Goal: Information Seeking & Learning: Learn about a topic

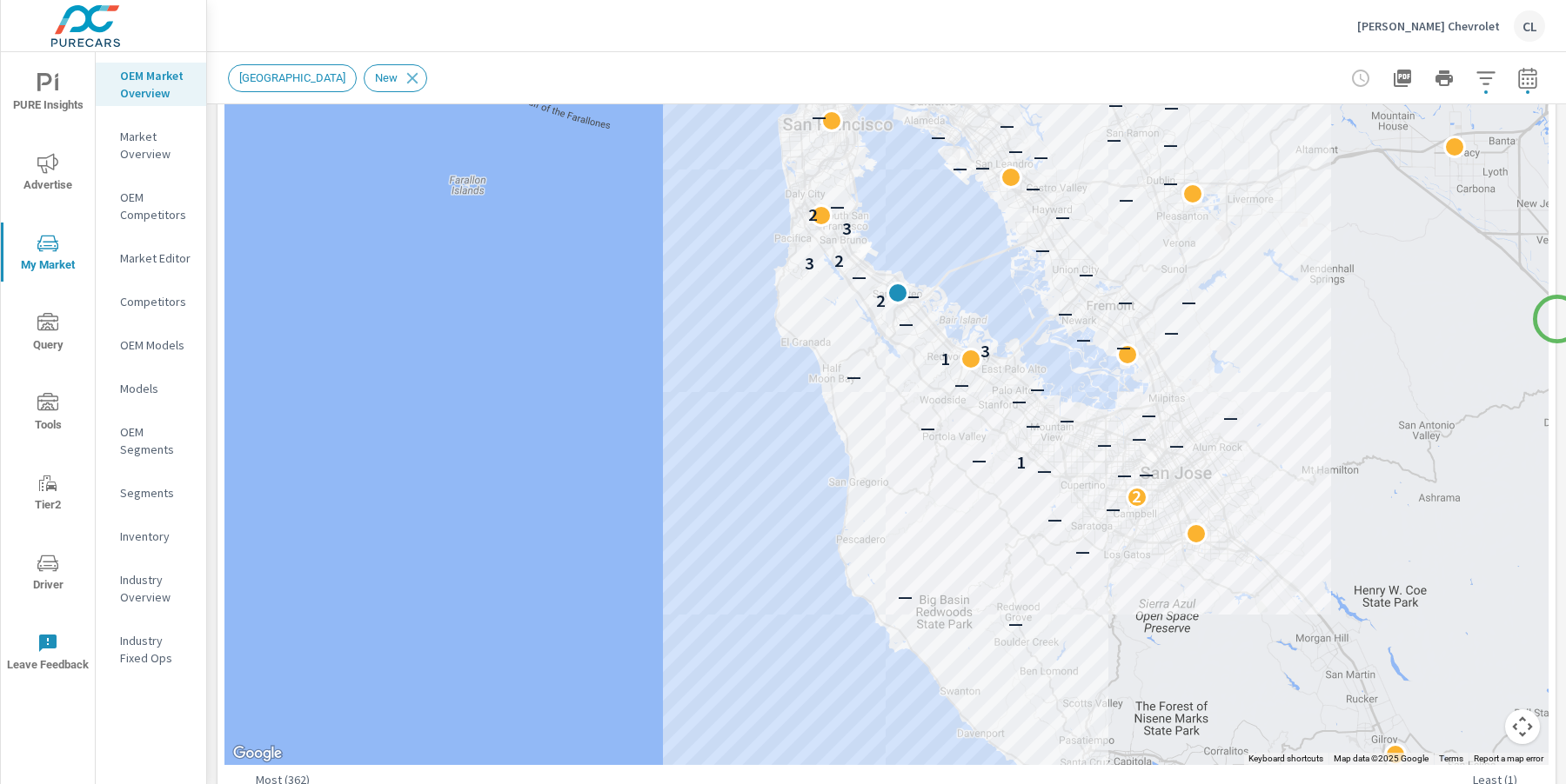
scroll to position [485, 0]
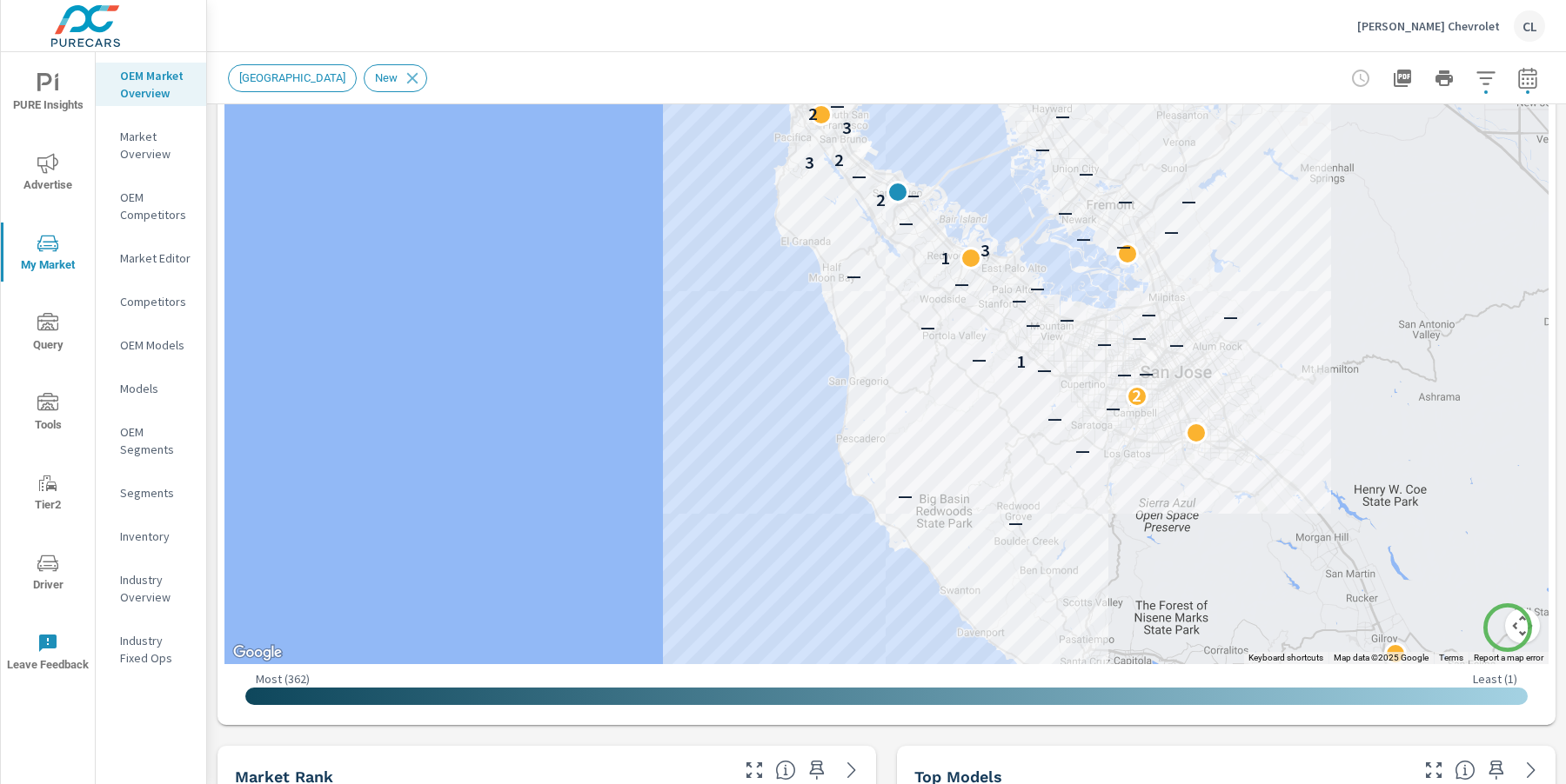
click at [1506, 626] on button "Map camera controls" at bounding box center [1522, 626] width 35 height 35
click at [1466, 536] on button "Zoom in" at bounding box center [1479, 540] width 35 height 35
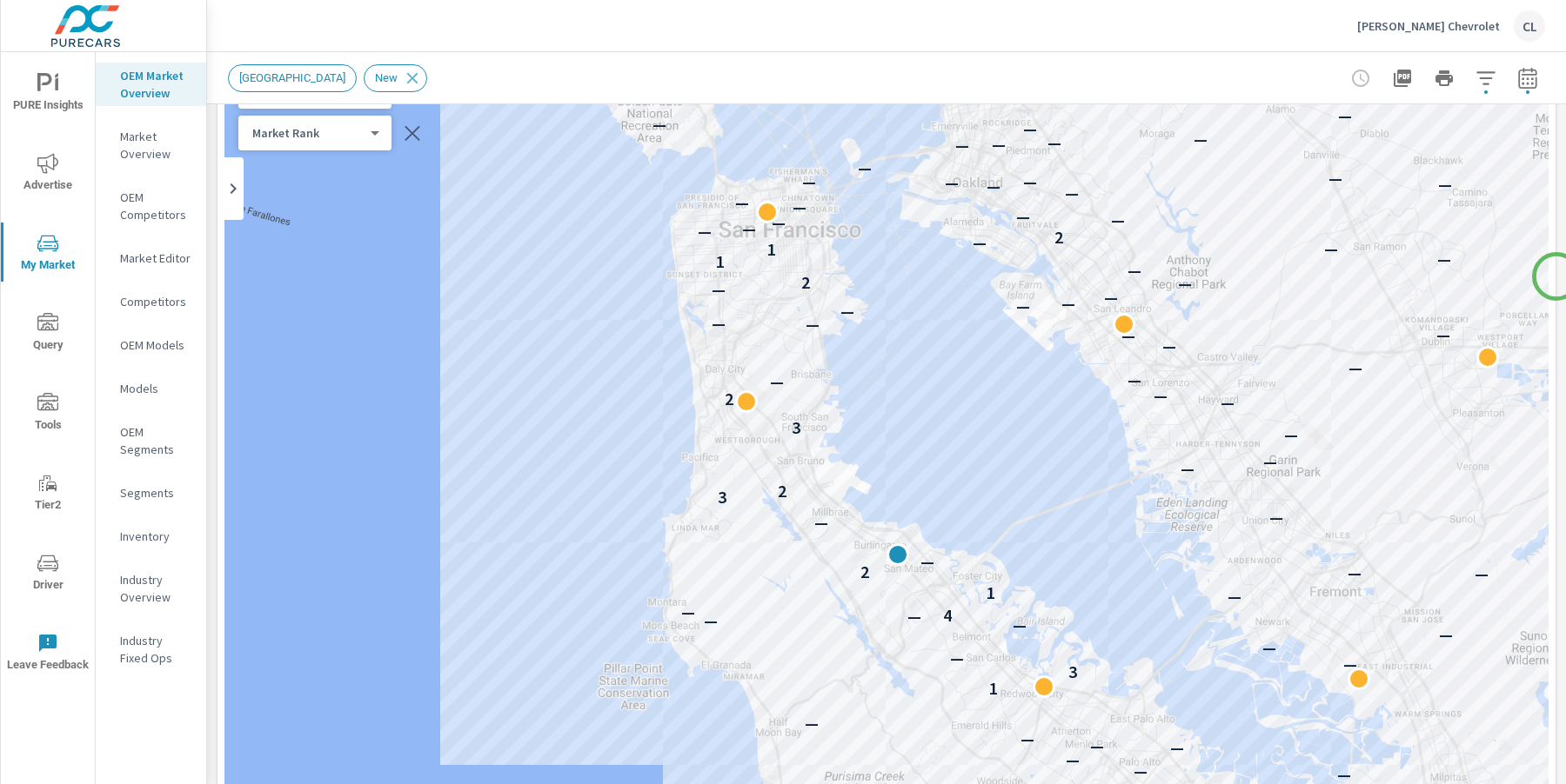
scroll to position [116, 0]
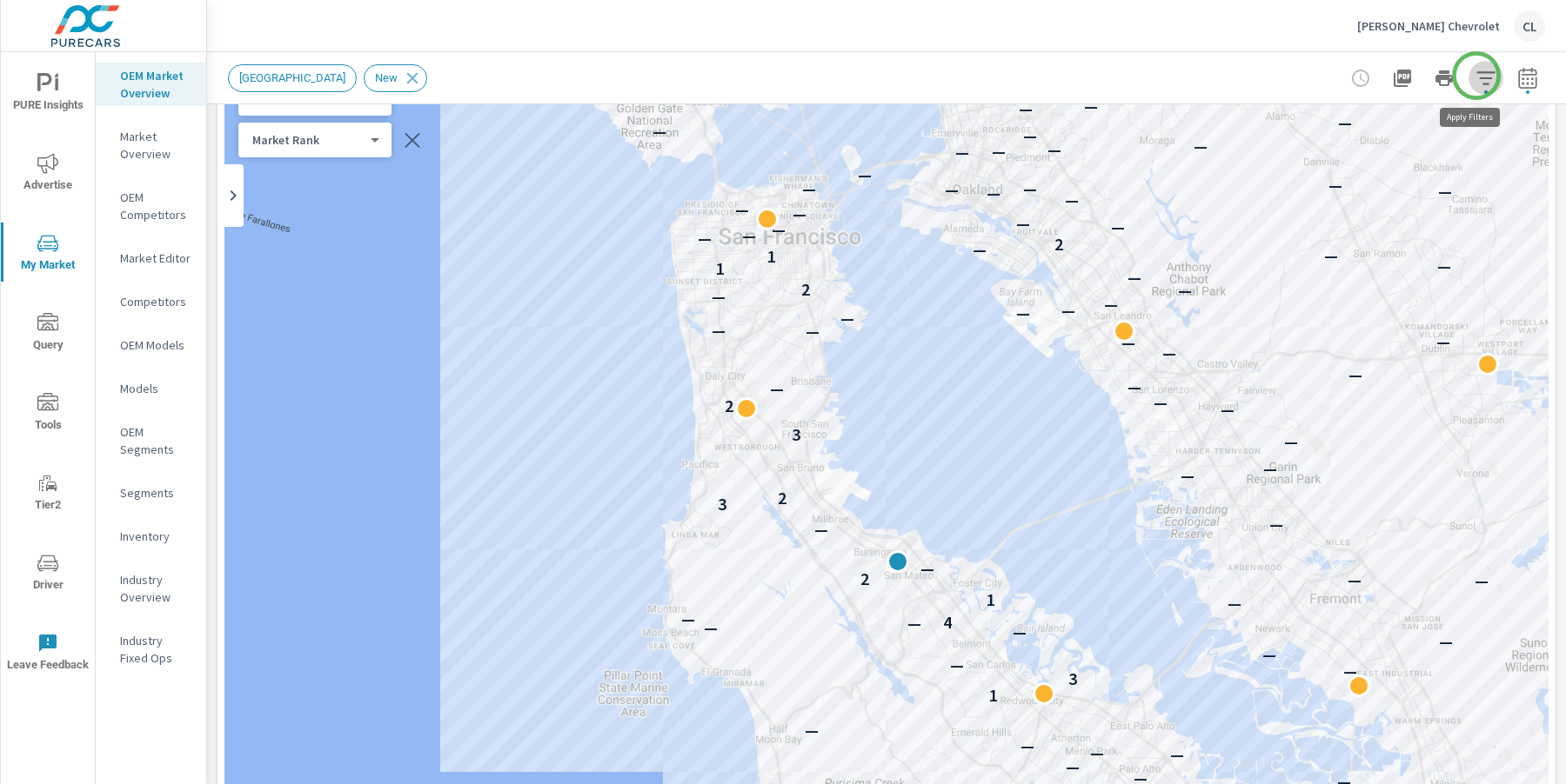
click at [1476, 76] on icon "button" at bounding box center [1485, 78] width 20 height 20
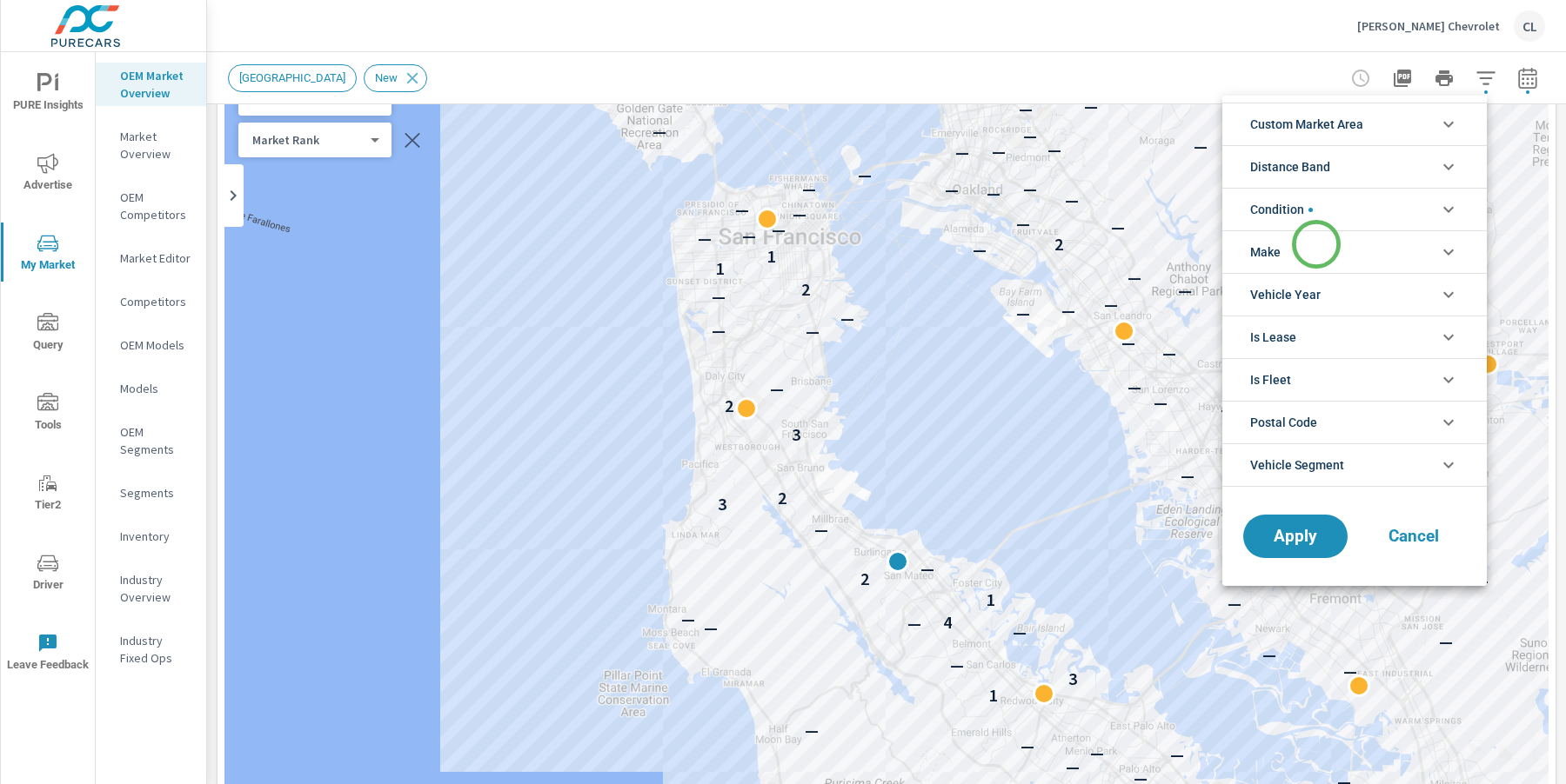
click at [1316, 244] on li "Make" at bounding box center [1354, 252] width 264 height 43
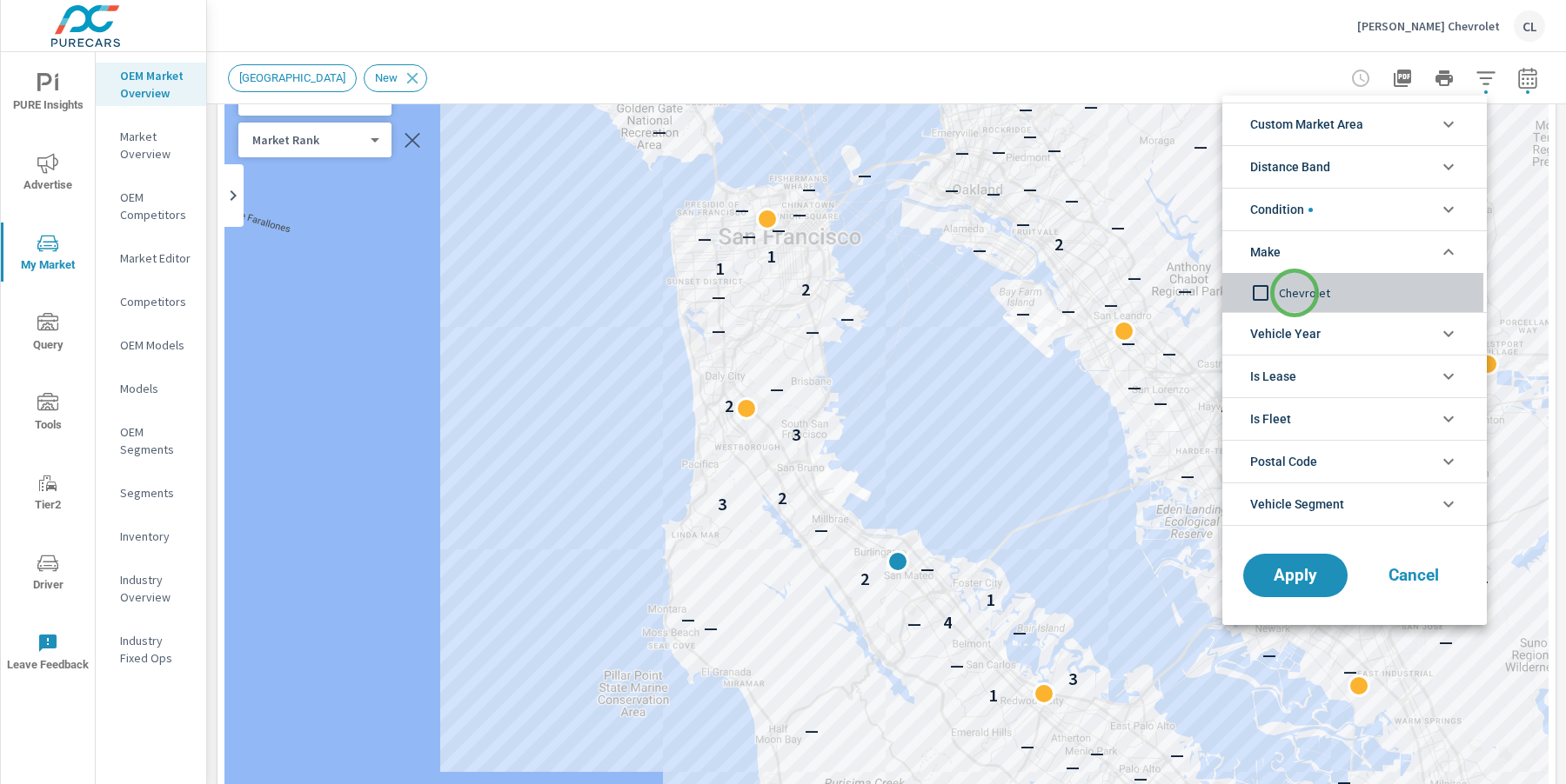
click at [1294, 293] on span "Chevrolet" at bounding box center [1373, 292] width 190 height 20
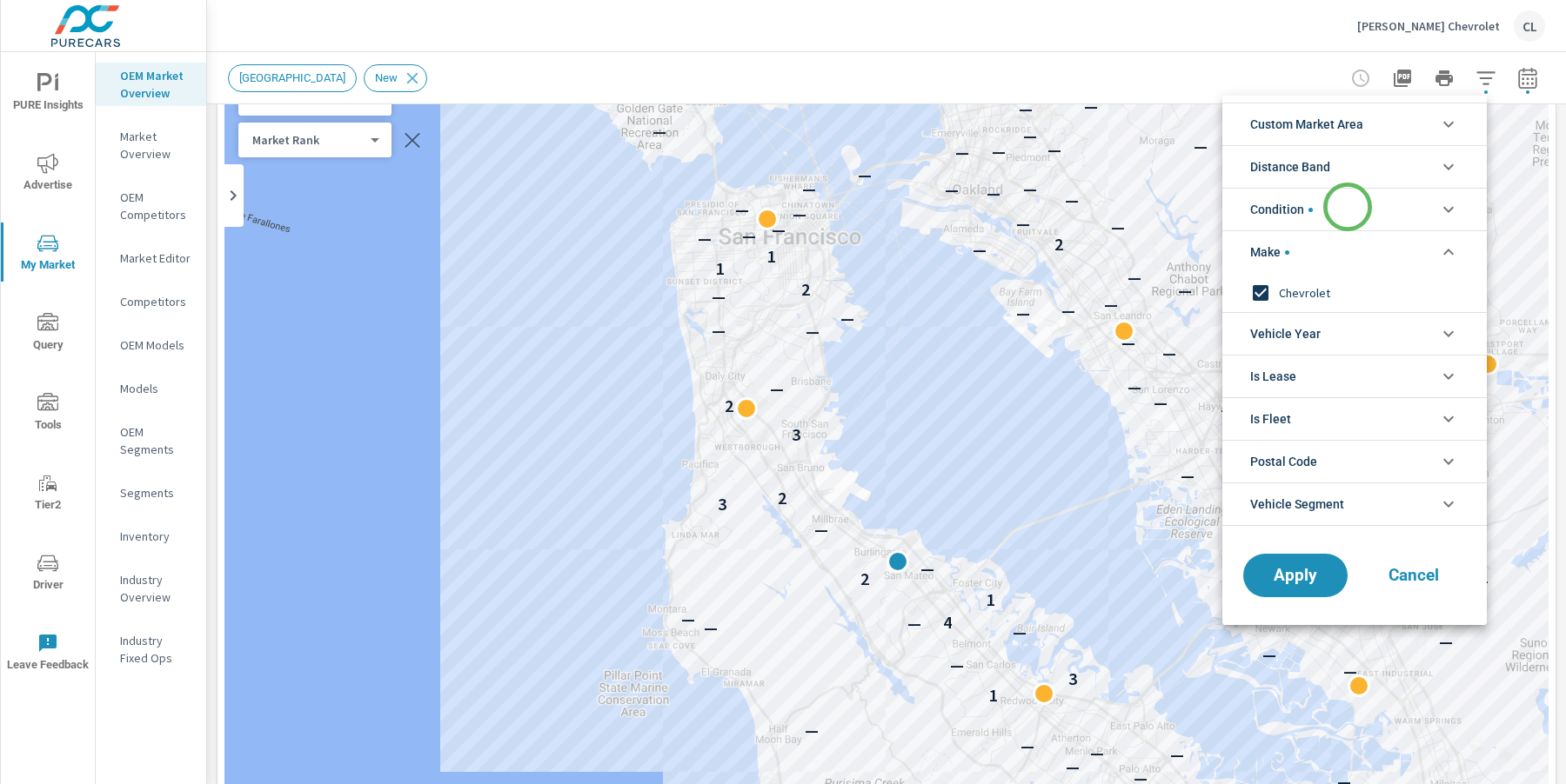
click at [1348, 206] on li "Condition" at bounding box center [1354, 209] width 264 height 43
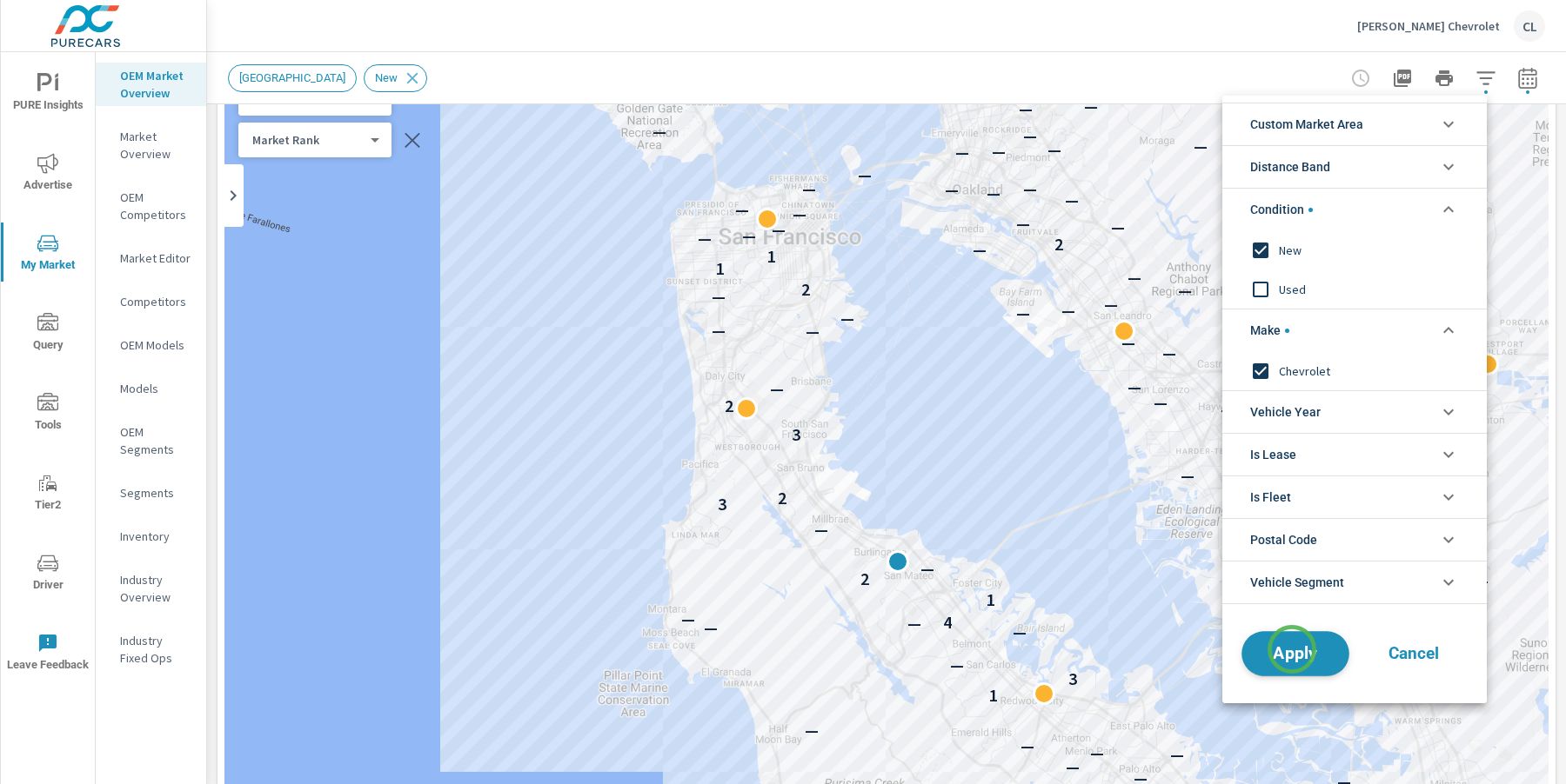
click at [1292, 650] on span "Apply" at bounding box center [1294, 653] width 71 height 17
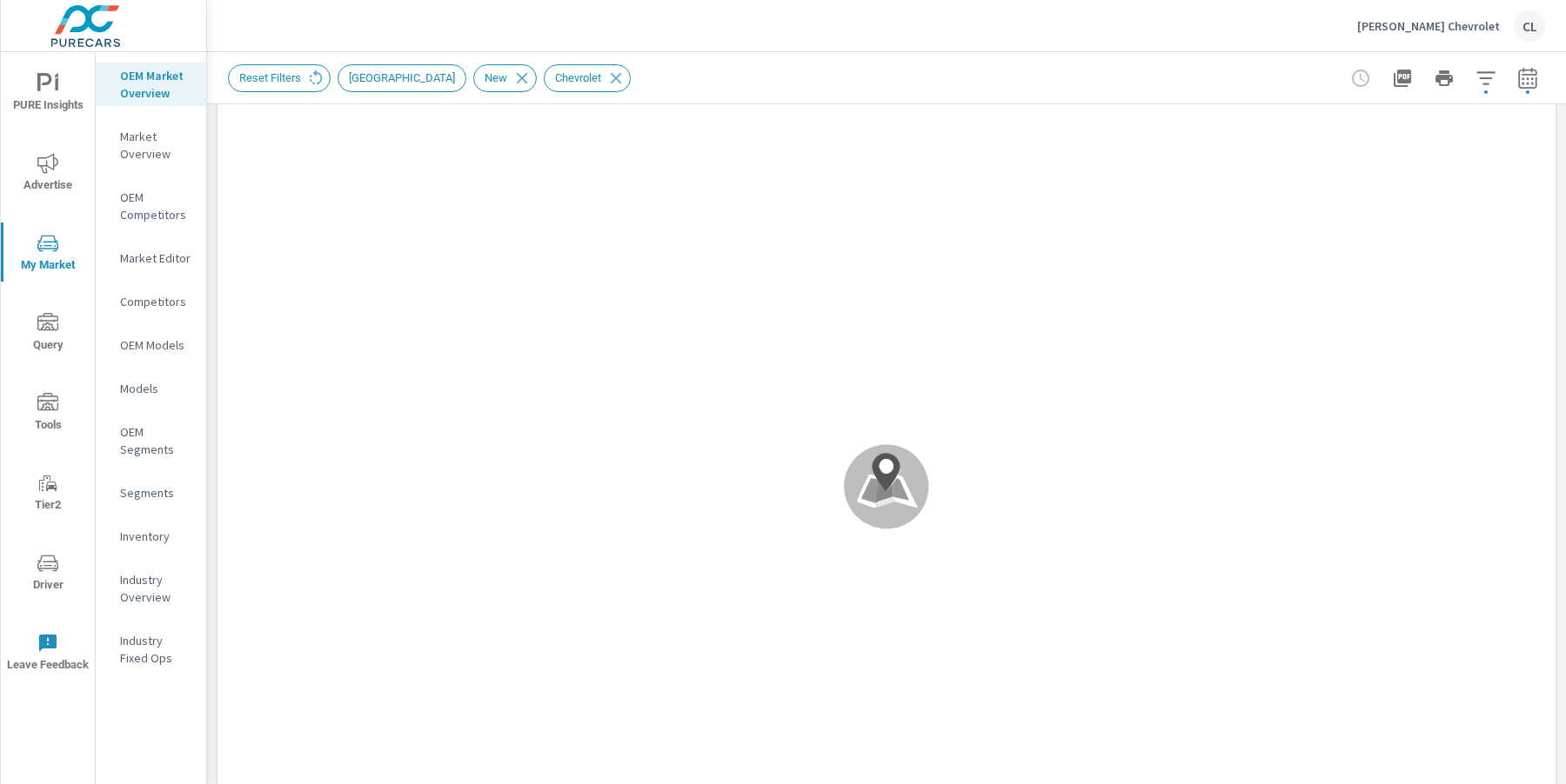
scroll to position [1, 0]
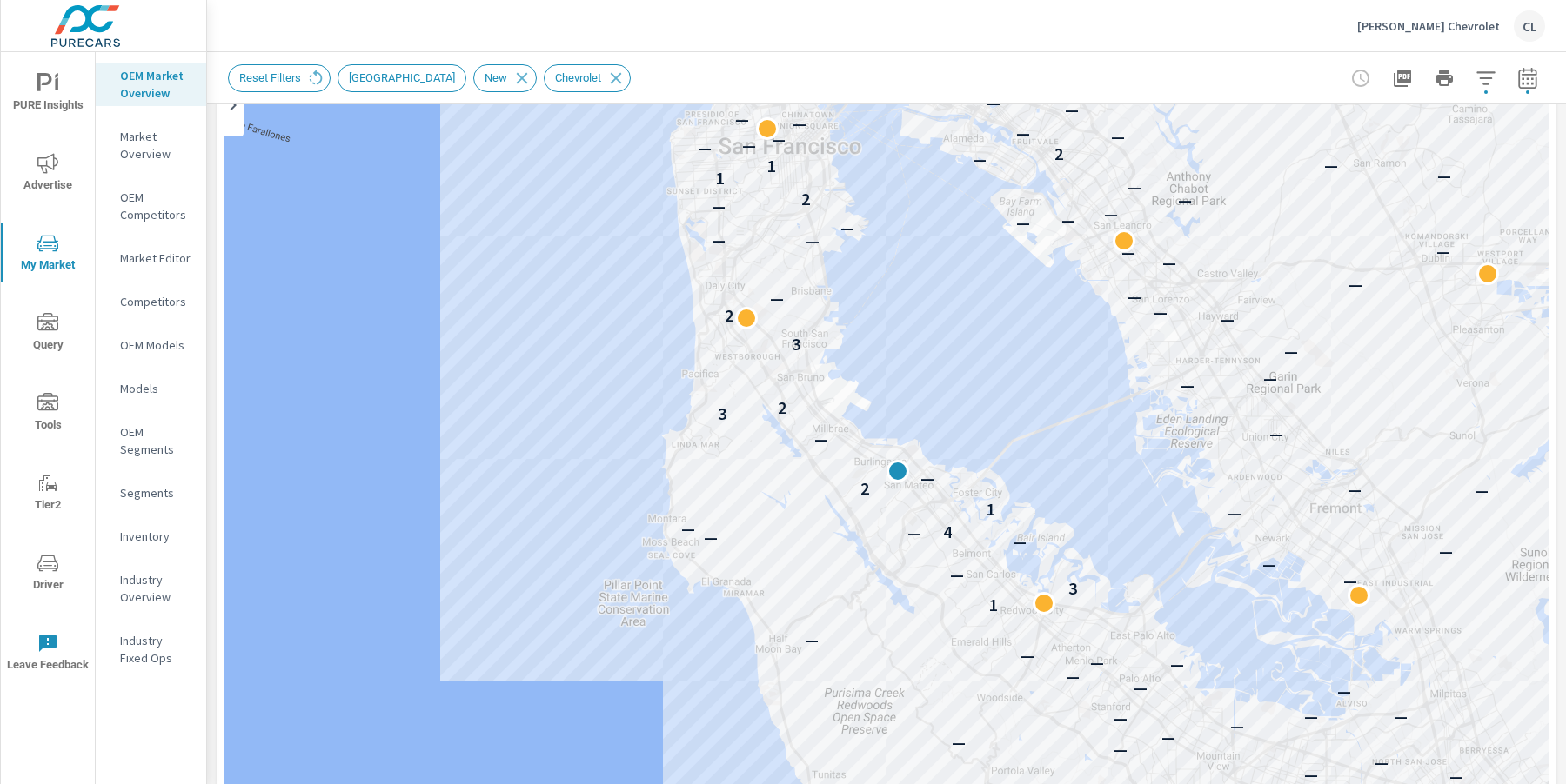
scroll to position [1, 0]
click at [154, 255] on p "Market Editor" at bounding box center [156, 258] width 72 height 18
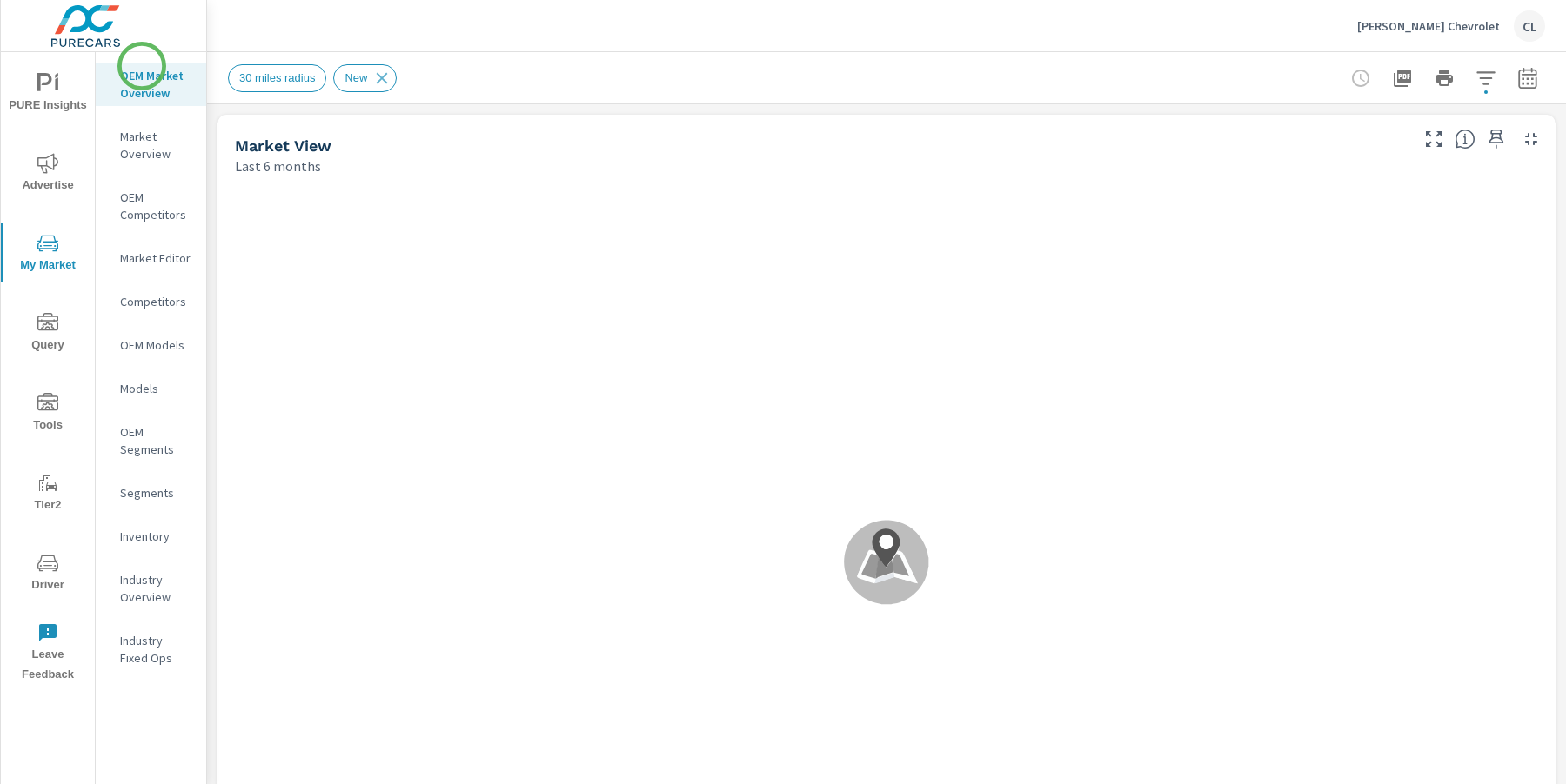
scroll to position [1, 0]
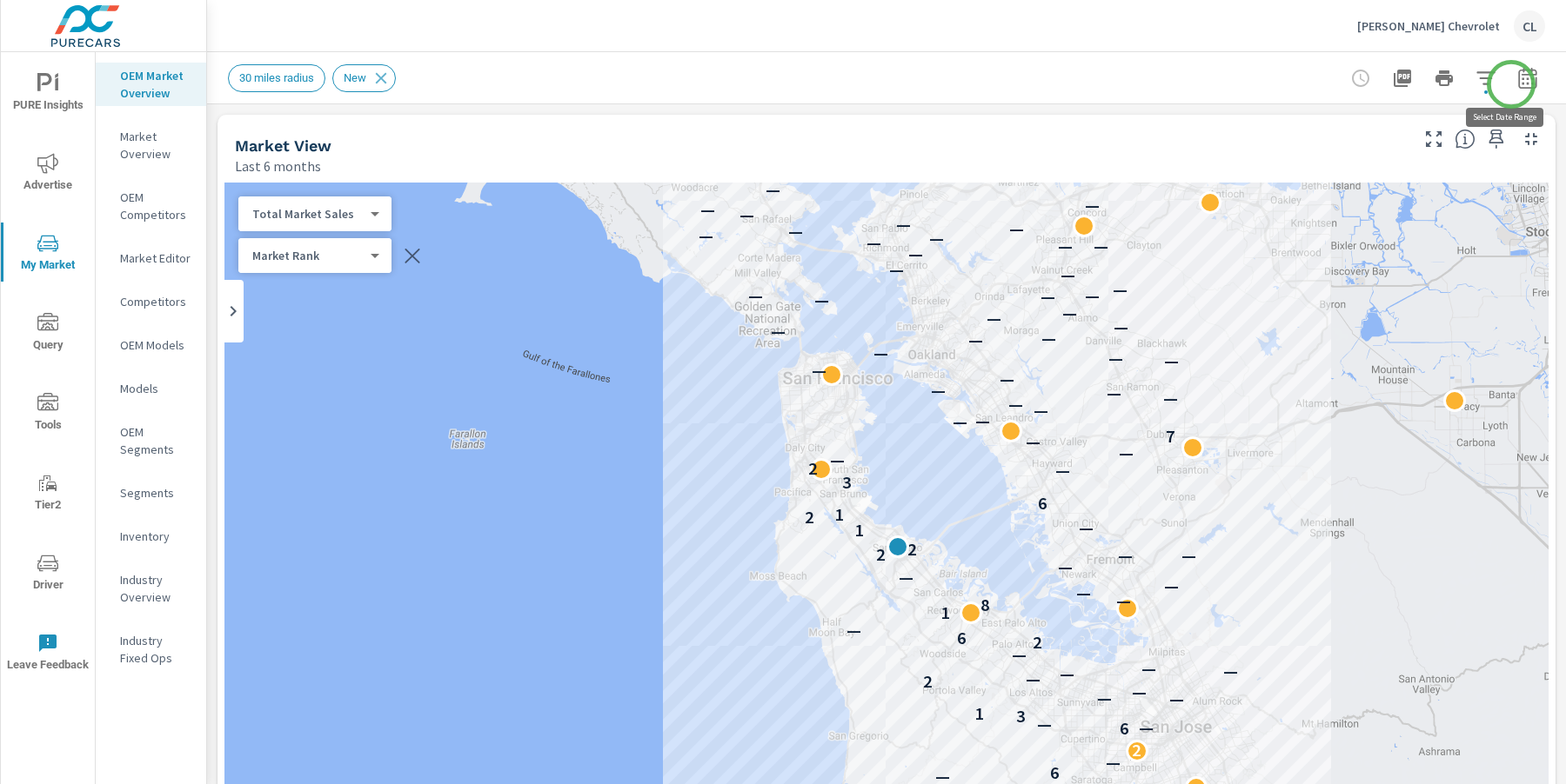
click at [1521, 84] on icon "button" at bounding box center [1527, 80] width 12 height 7
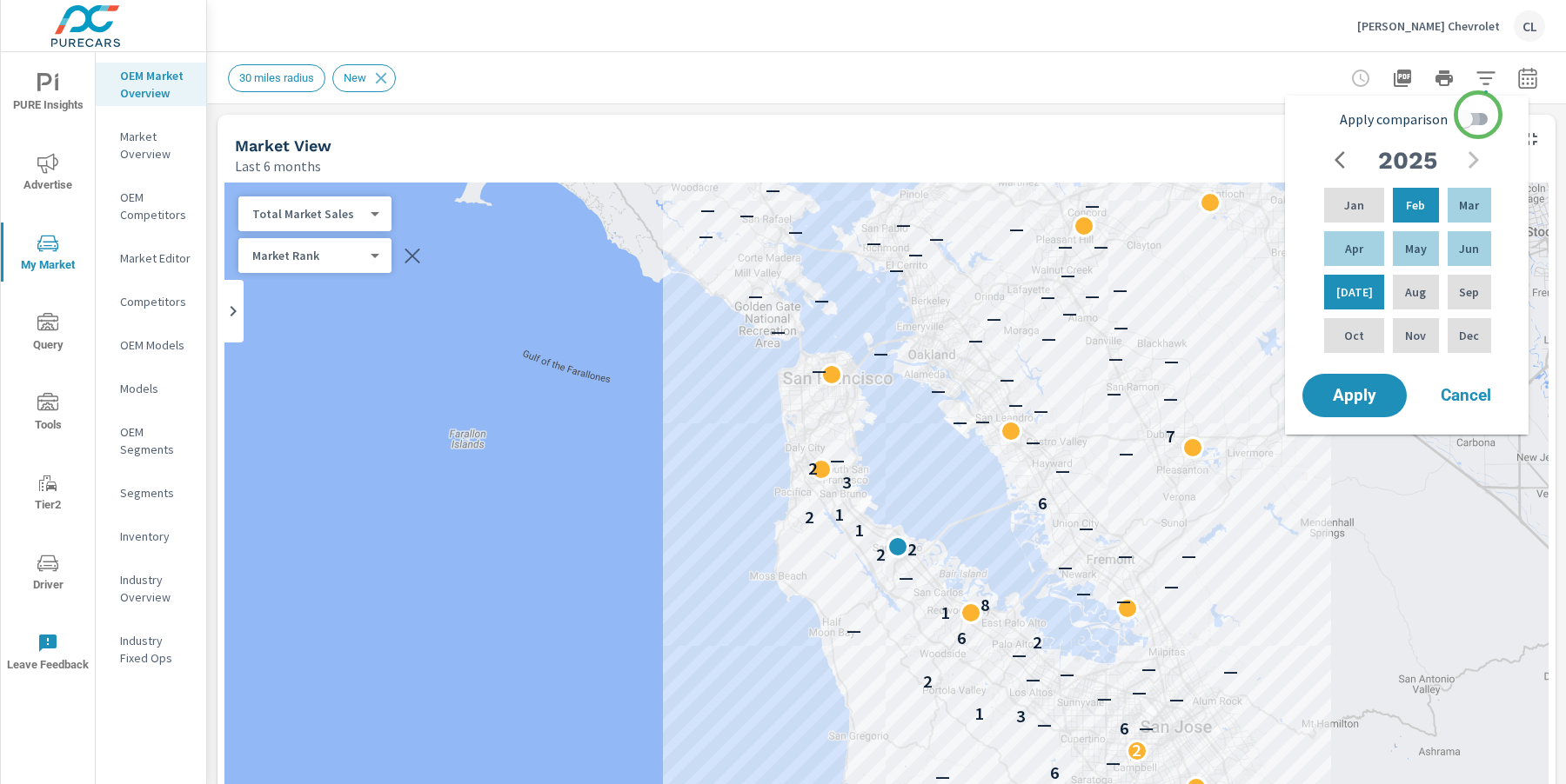
click at [1478, 115] on input "Apply comparison" at bounding box center [1464, 119] width 99 height 33
checkbox input "true"
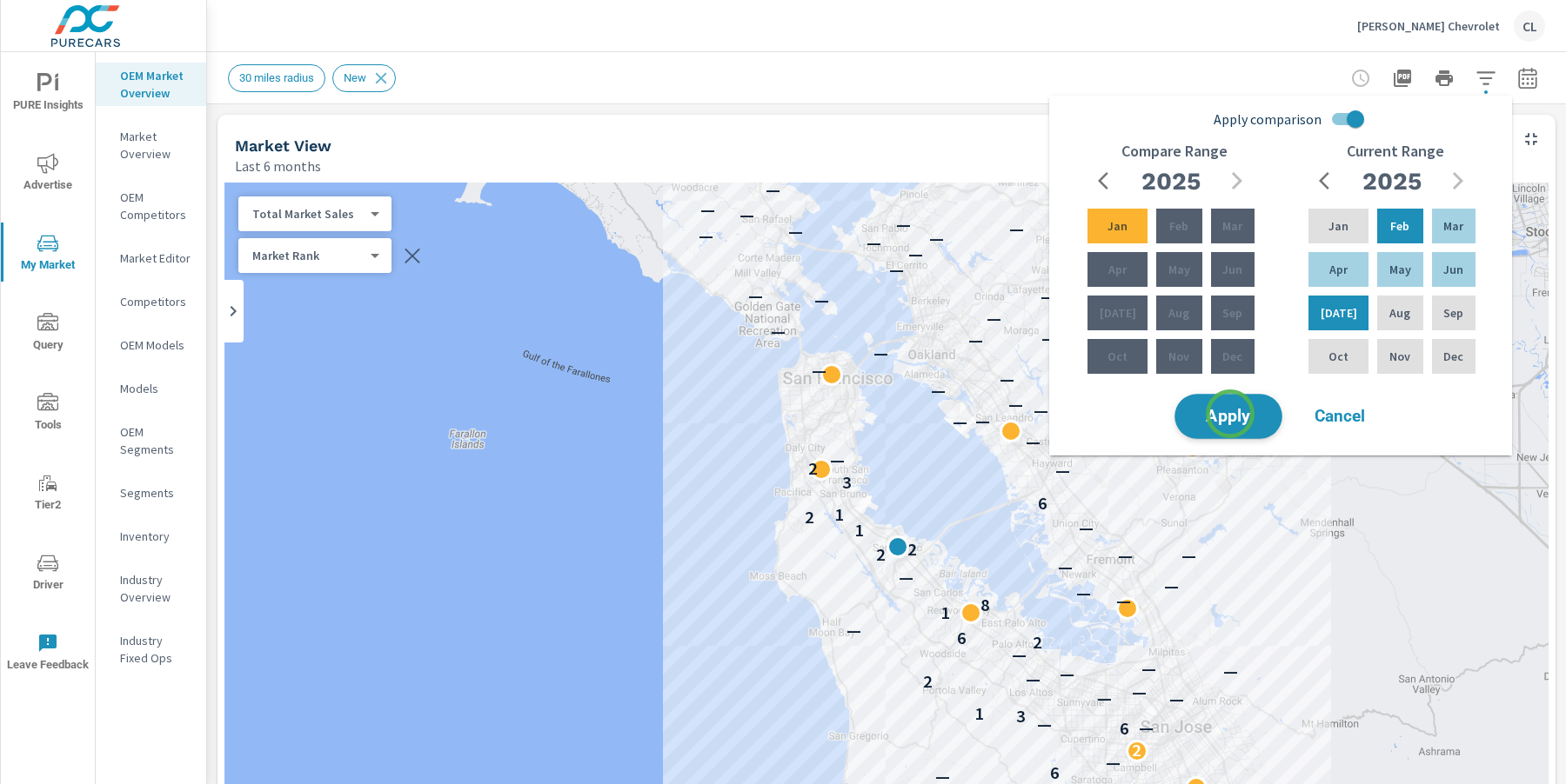
click at [1231, 413] on span "Apply" at bounding box center [1228, 417] width 71 height 17
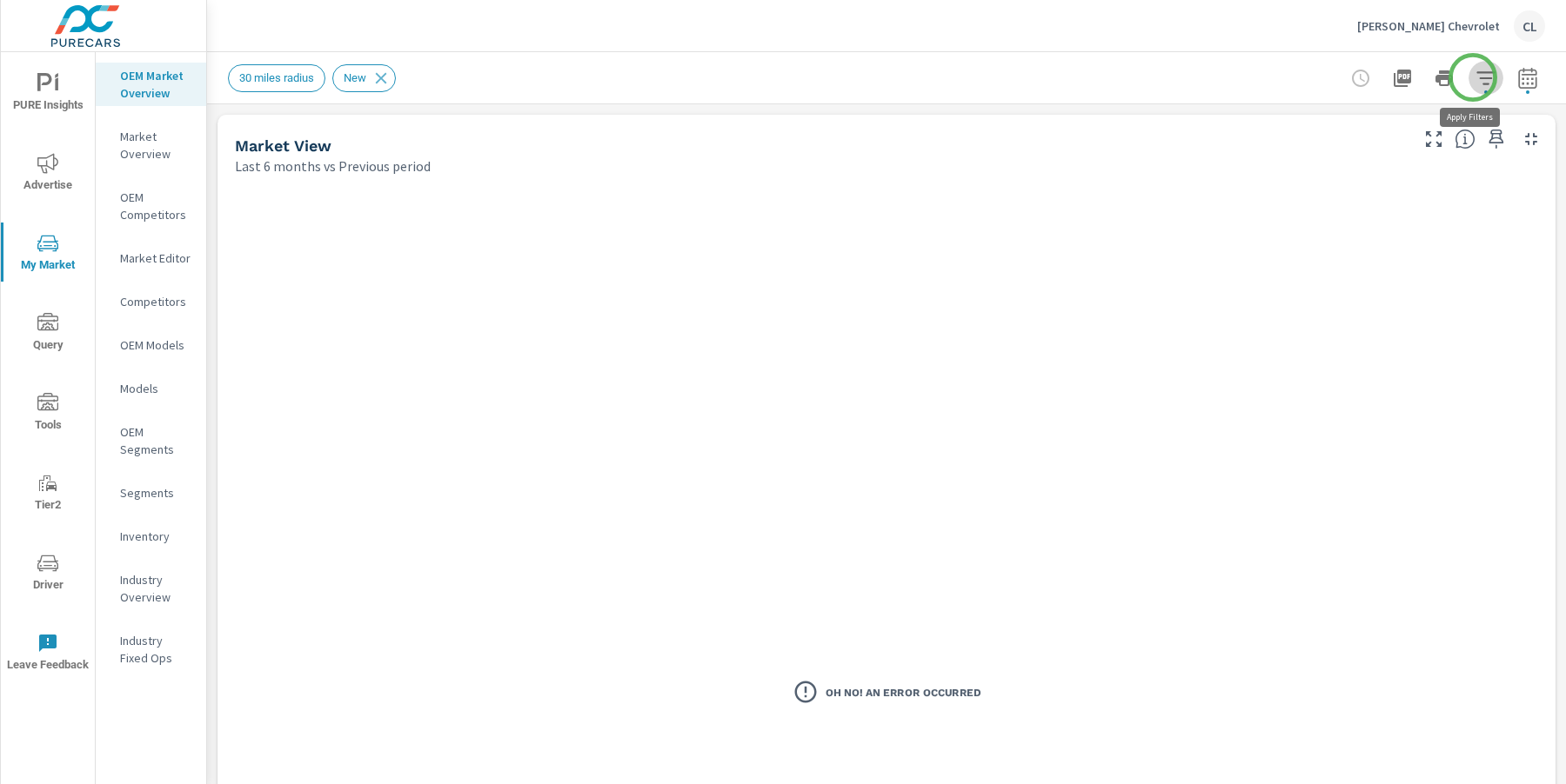
click at [1476, 77] on icon "button" at bounding box center [1485, 77] width 19 height 13
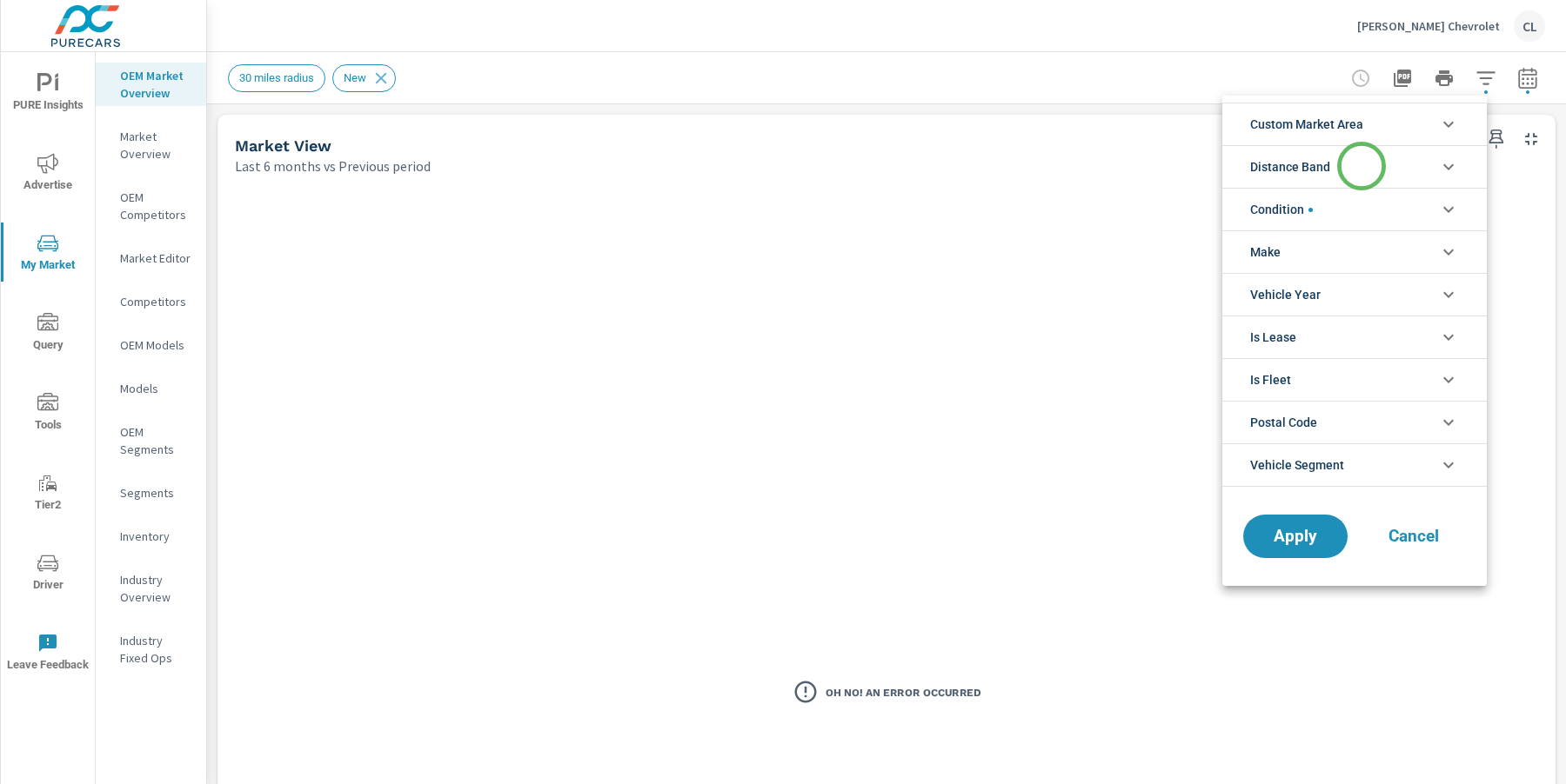
click at [1361, 166] on li "Distance Band" at bounding box center [1354, 167] width 264 height 43
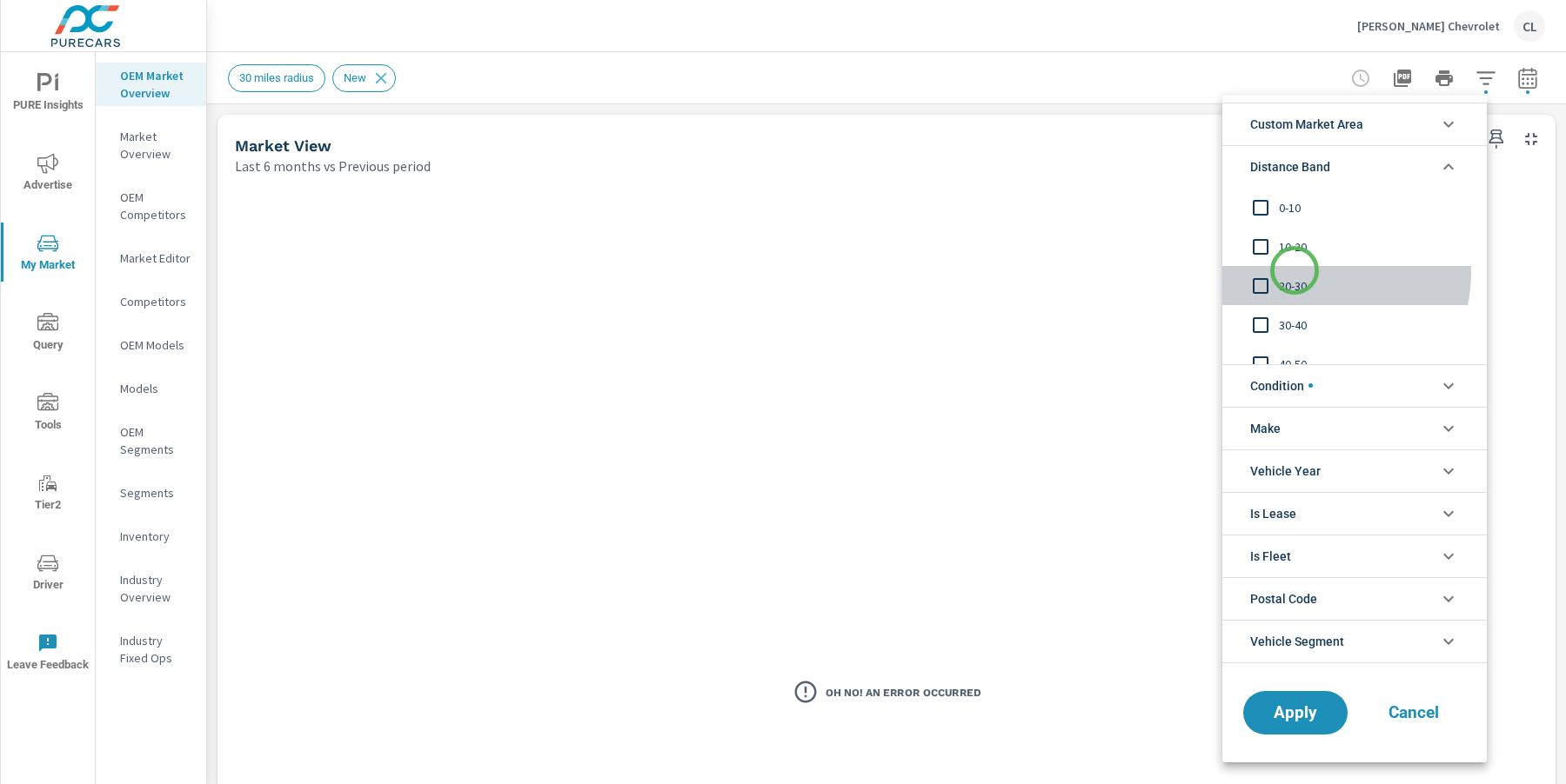
click at [1294, 271] on div "20-30" at bounding box center [1353, 285] width 261 height 39
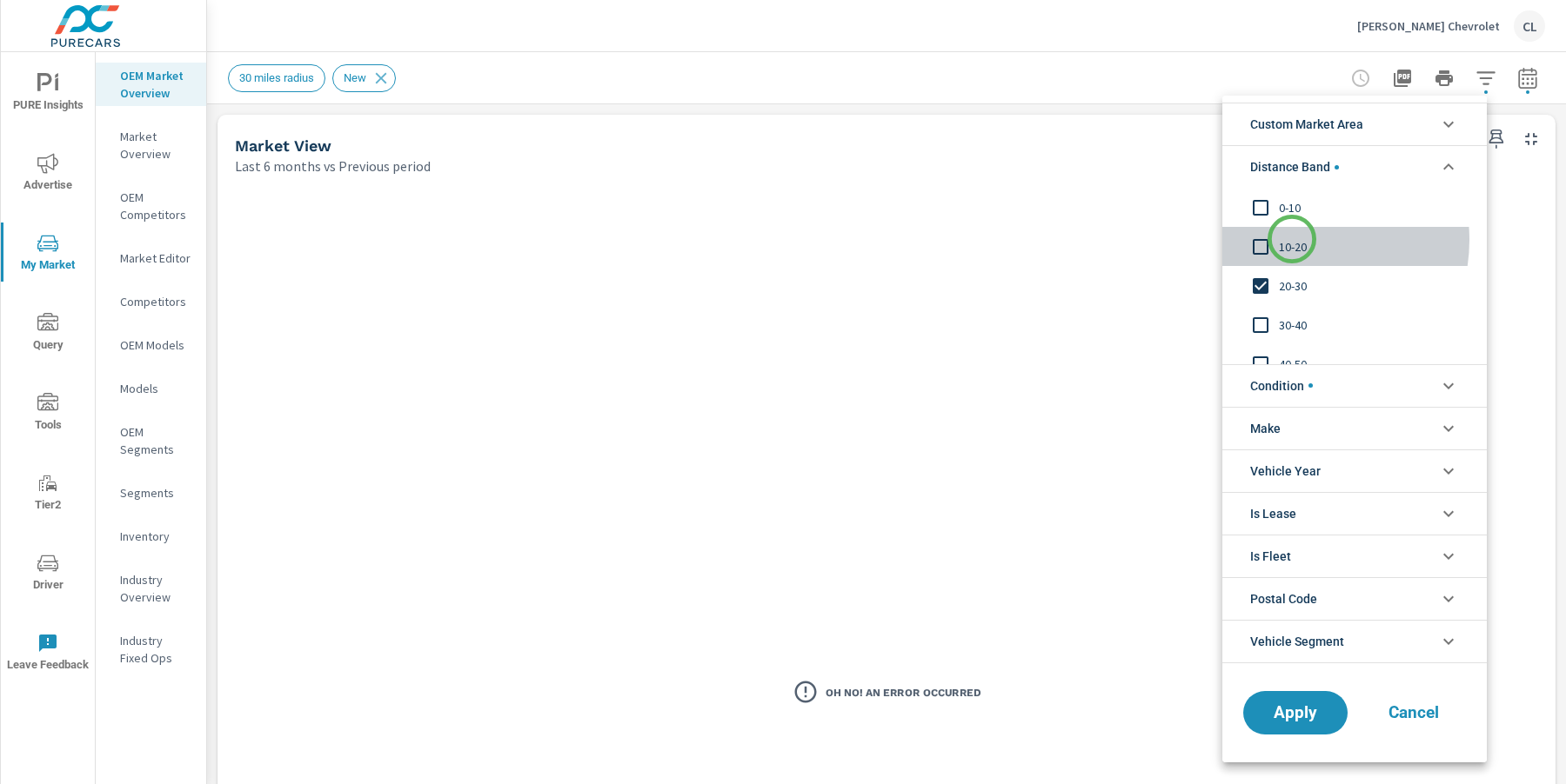
click at [1291, 239] on span "10-20" at bounding box center [1373, 246] width 190 height 20
click at [1290, 209] on span "0-10" at bounding box center [1373, 207] width 190 height 20
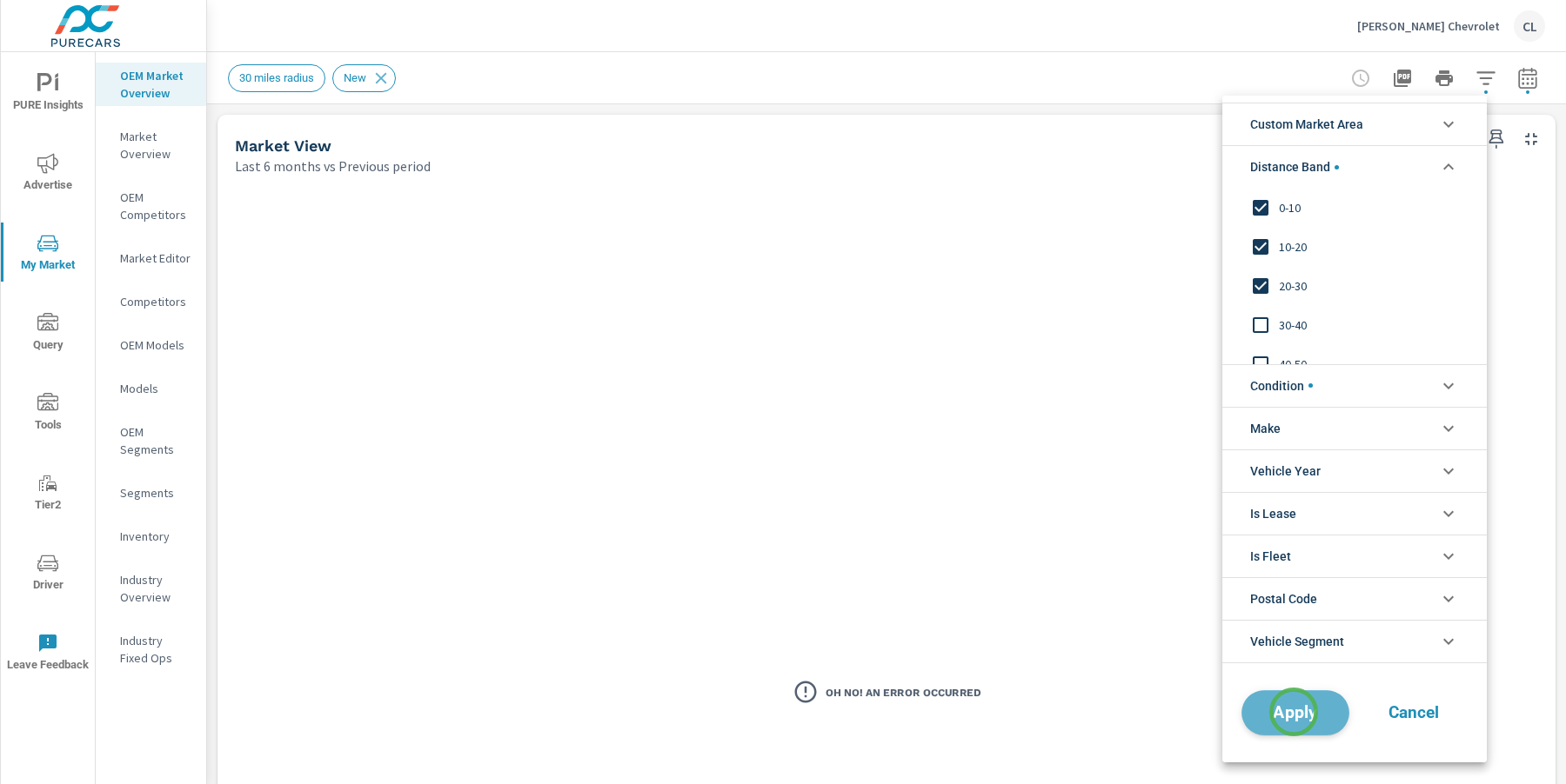
click at [1293, 712] on span "Apply" at bounding box center [1294, 712] width 71 height 17
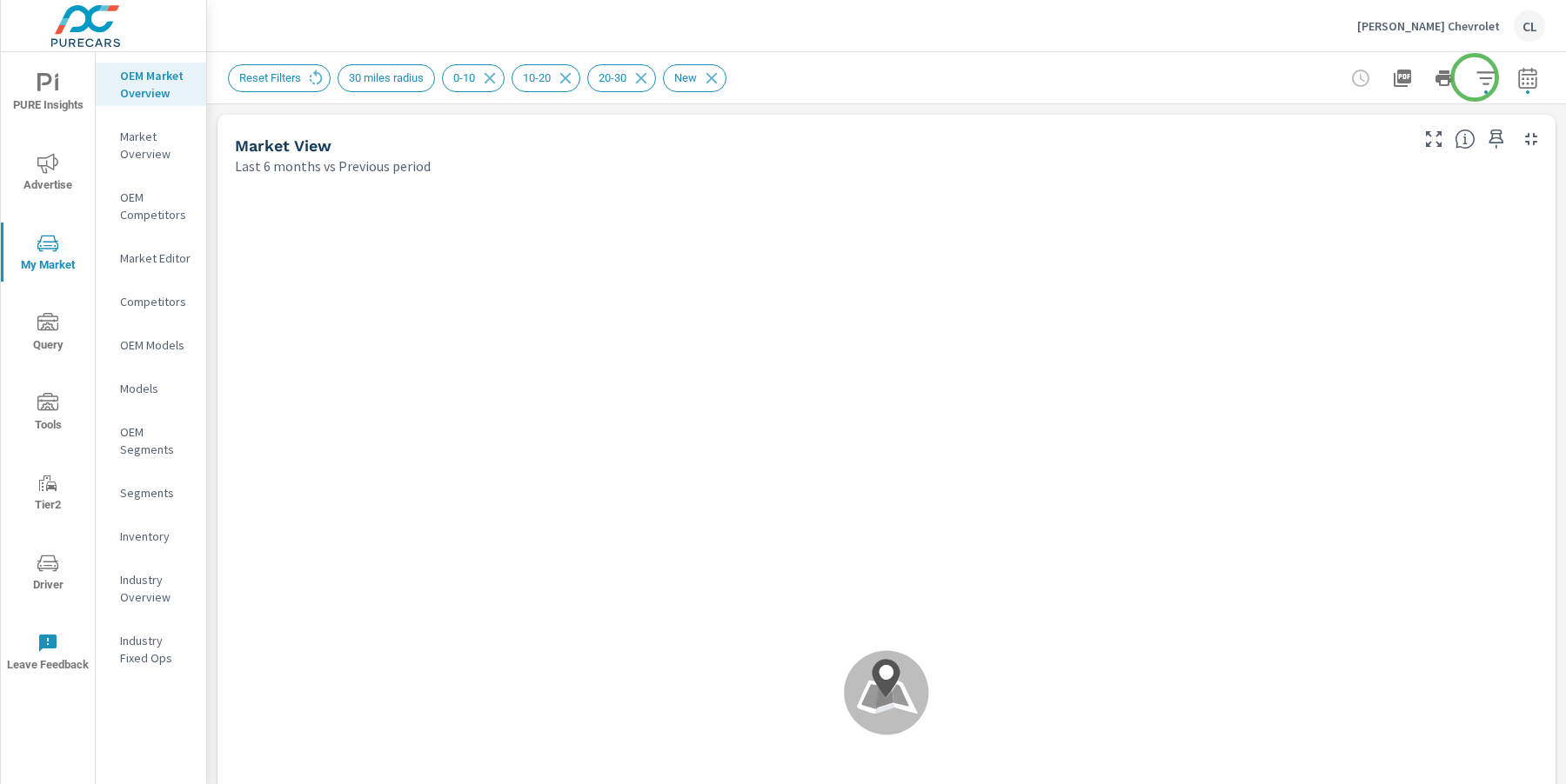
click at [1477, 75] on icon "button" at bounding box center [1485, 78] width 20 height 20
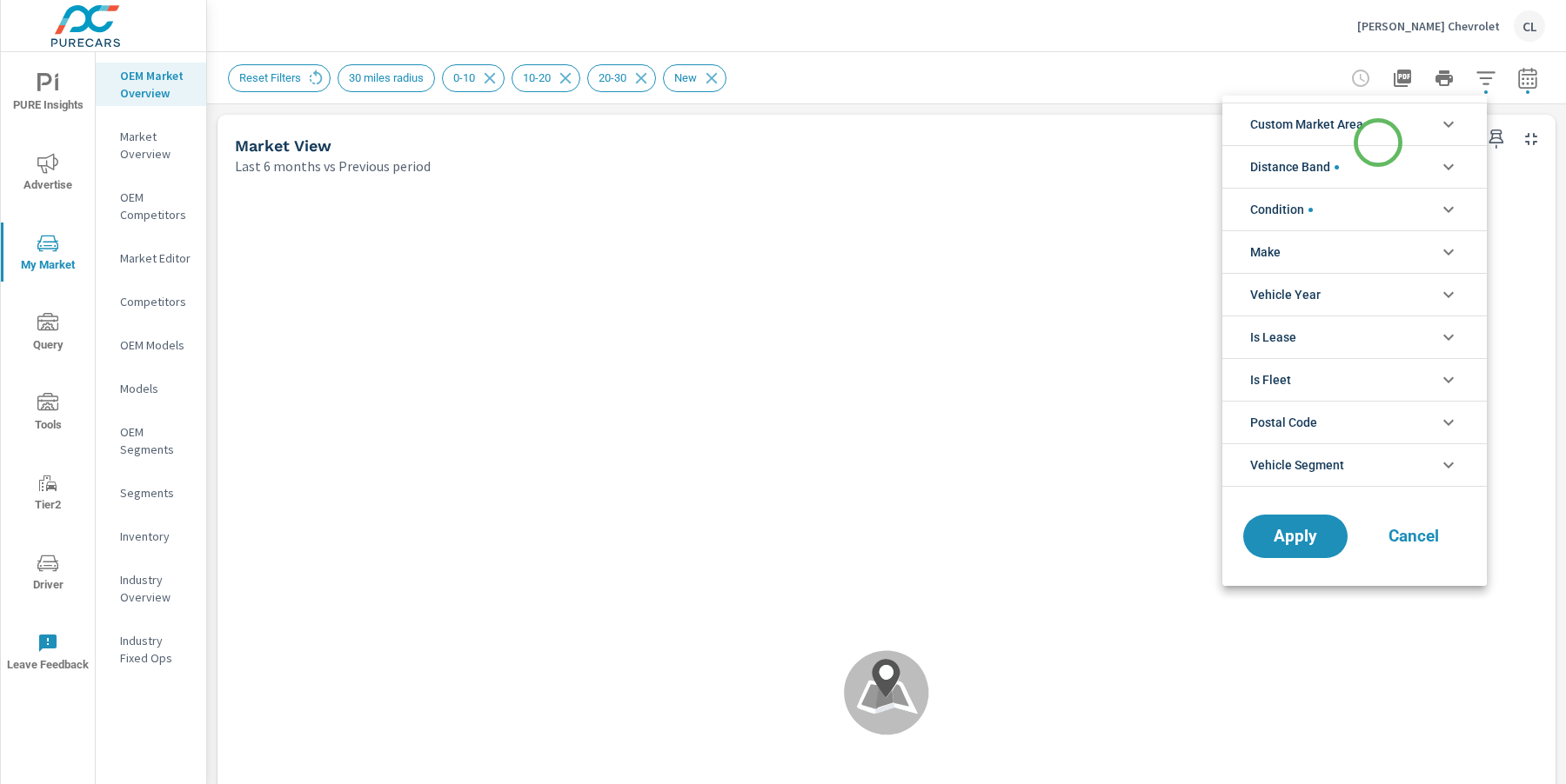
click at [1376, 143] on li "Custom Market Area" at bounding box center [1354, 124] width 264 height 43
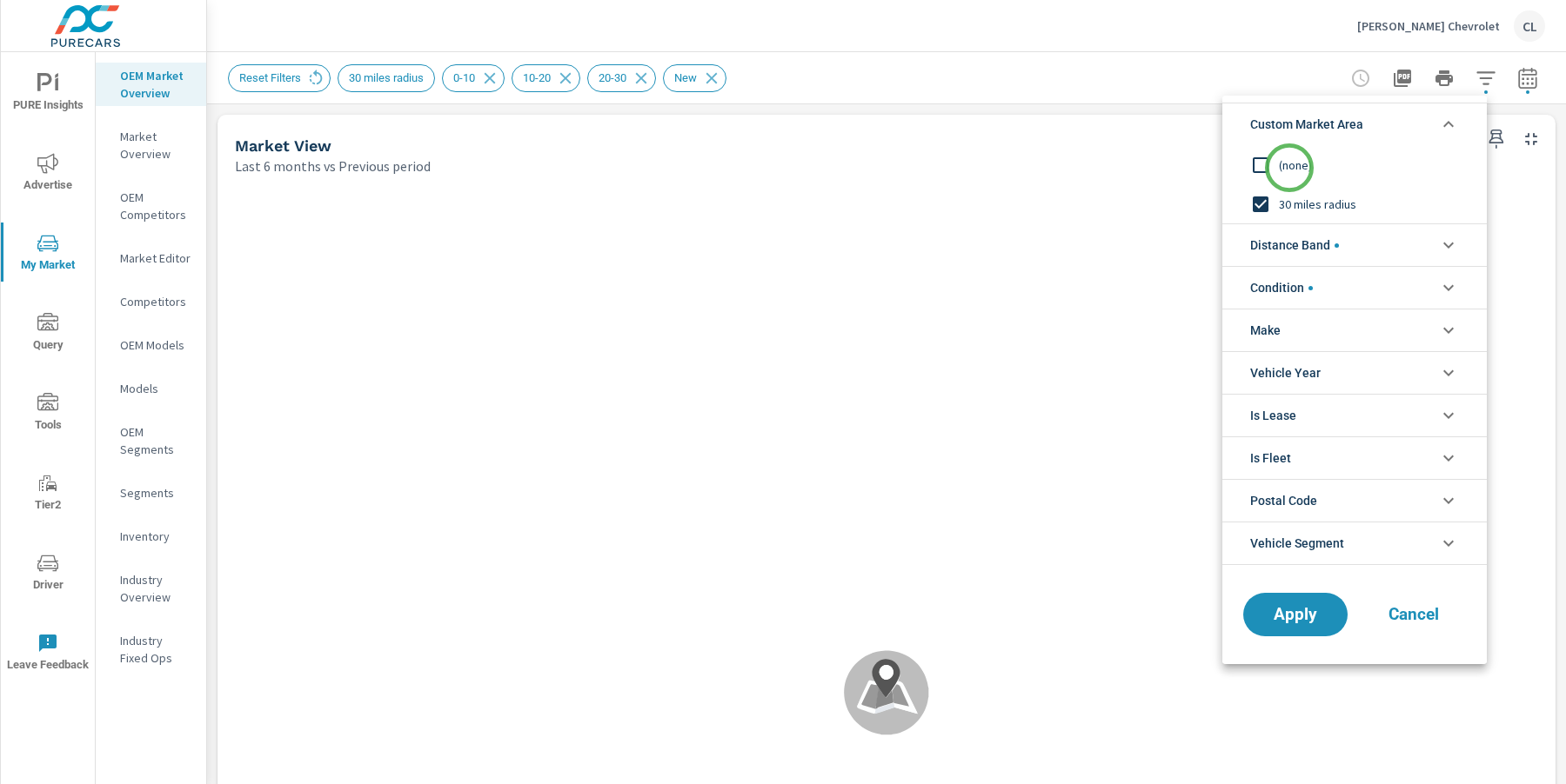
click at [1283, 169] on span "(none)" at bounding box center [1373, 165] width 190 height 20
click at [1279, 607] on span "Apply" at bounding box center [1294, 615] width 71 height 17
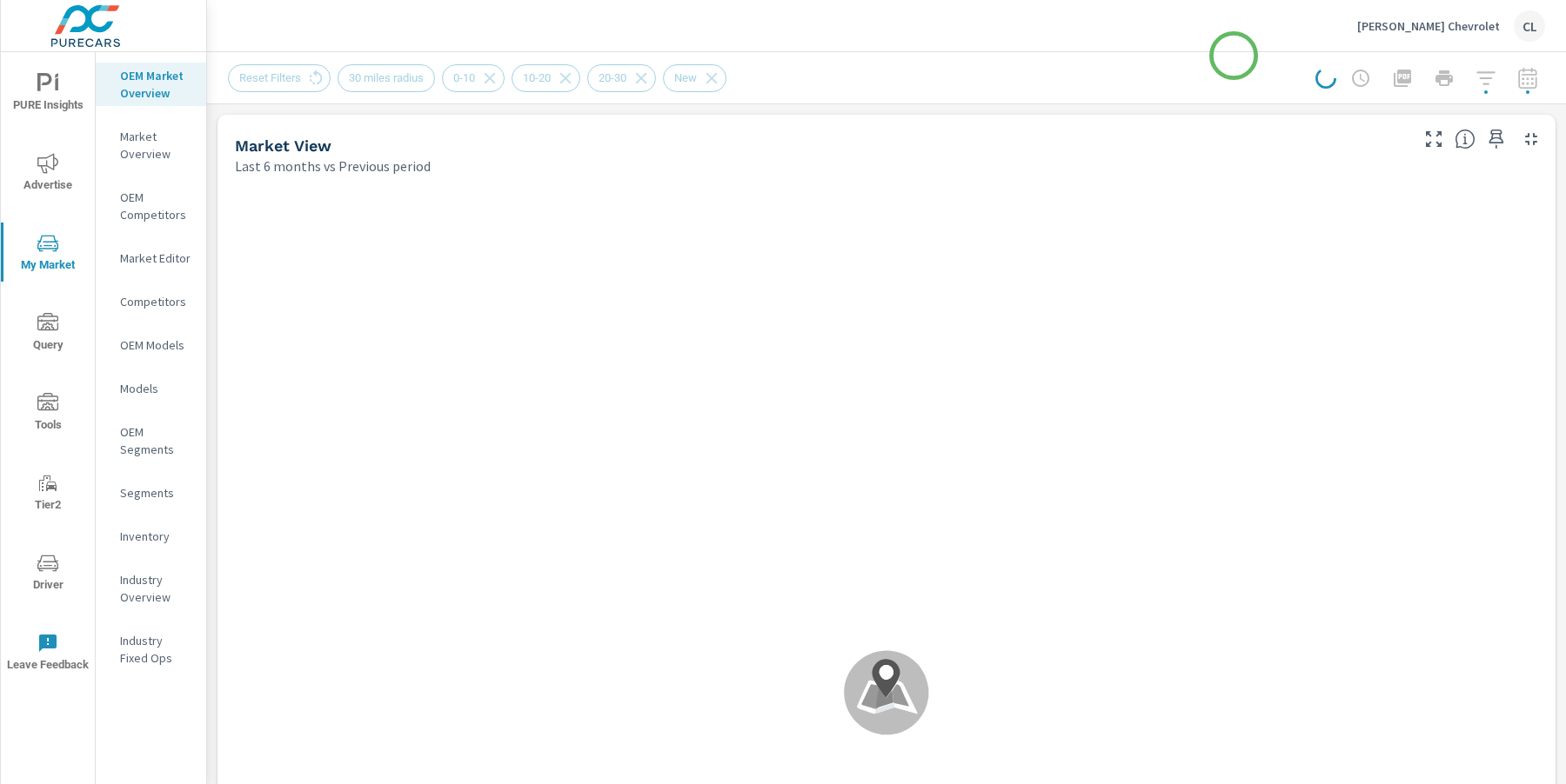
scroll to position [1, 0]
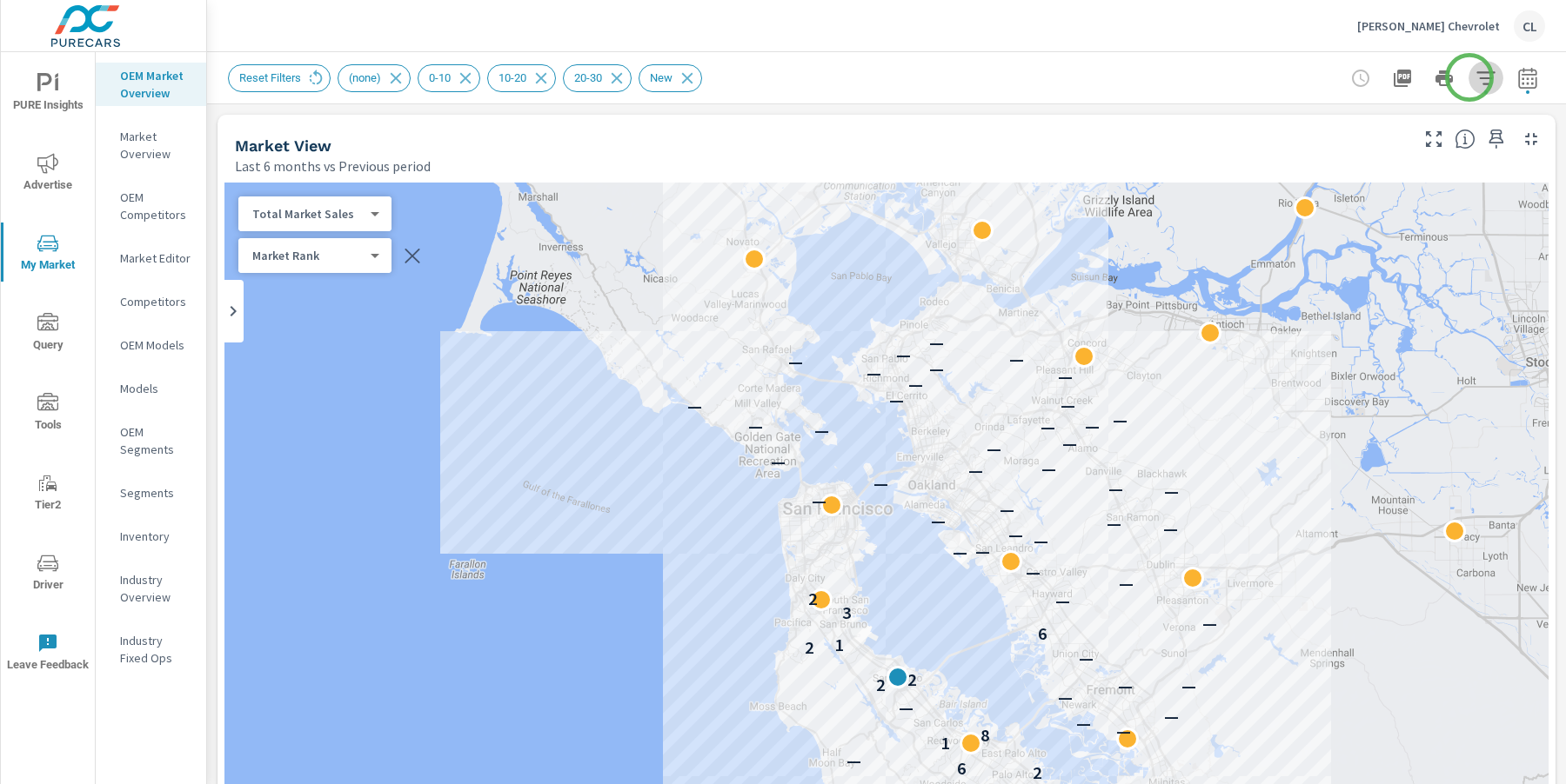
click at [1476, 77] on icon "button" at bounding box center [1485, 77] width 19 height 13
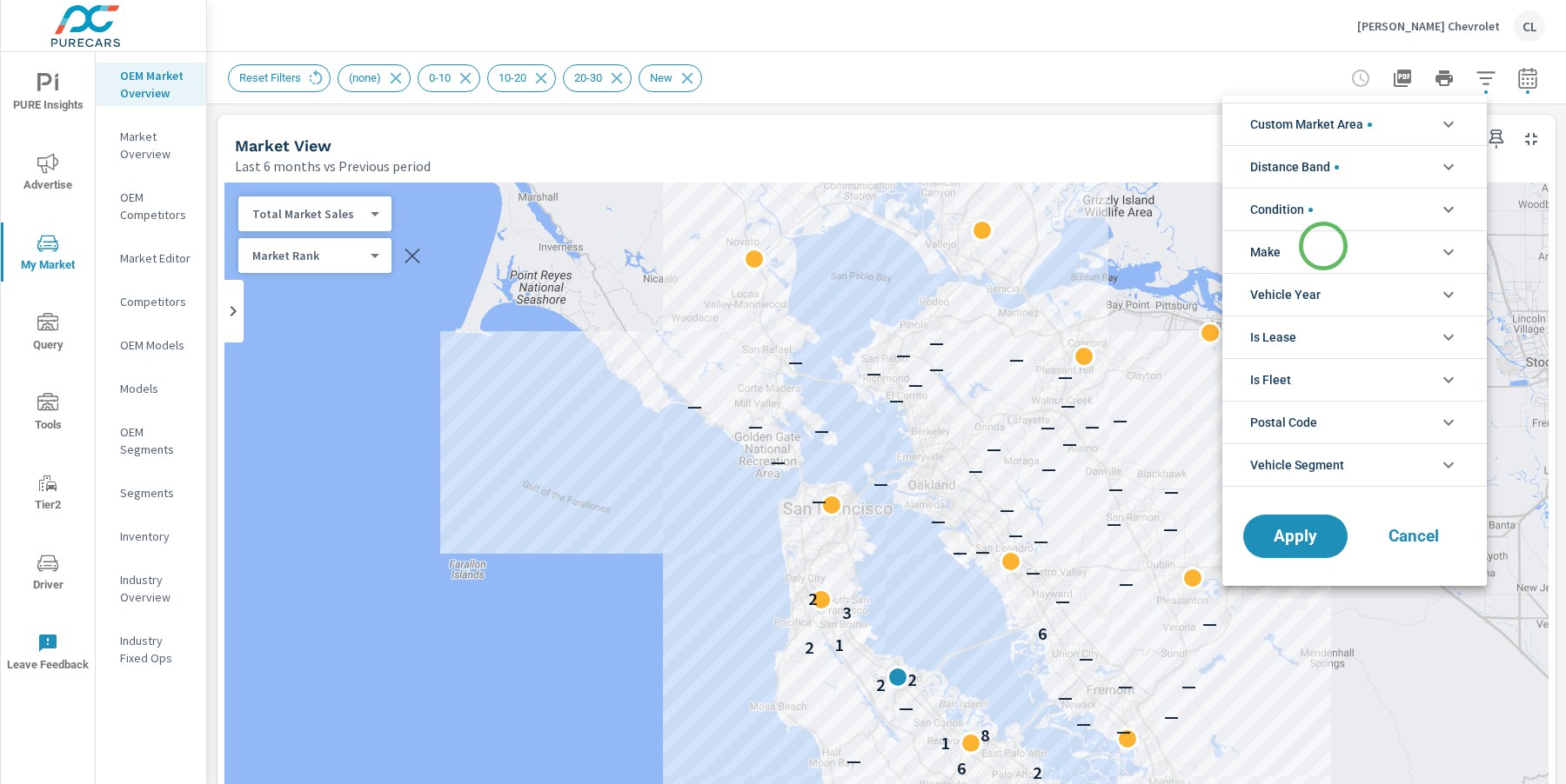
click at [1323, 246] on li "Make" at bounding box center [1354, 252] width 264 height 43
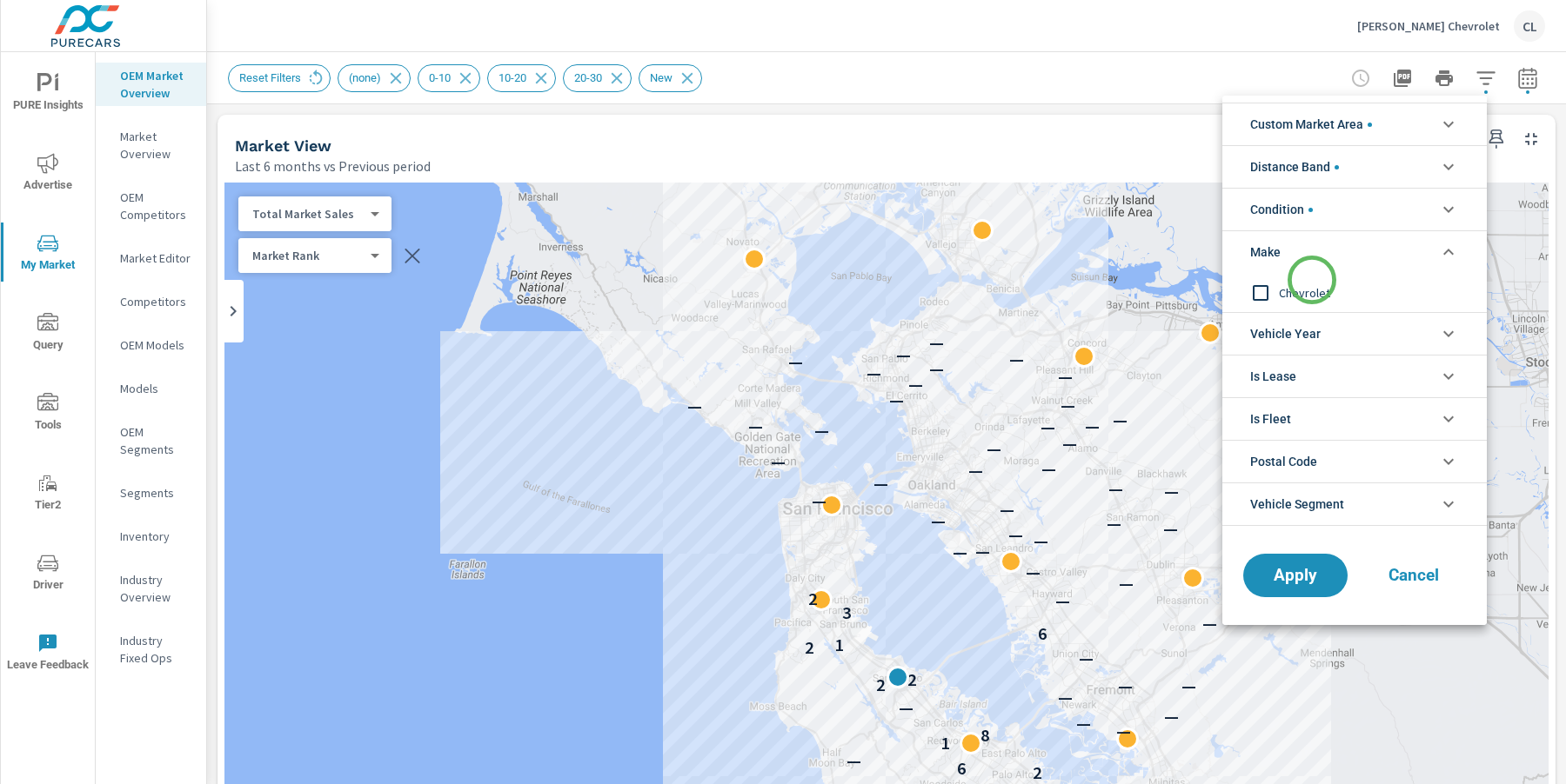
click at [1310, 287] on span "Chevrolet" at bounding box center [1373, 292] width 190 height 20
click at [1295, 568] on span "Apply" at bounding box center [1294, 576] width 71 height 17
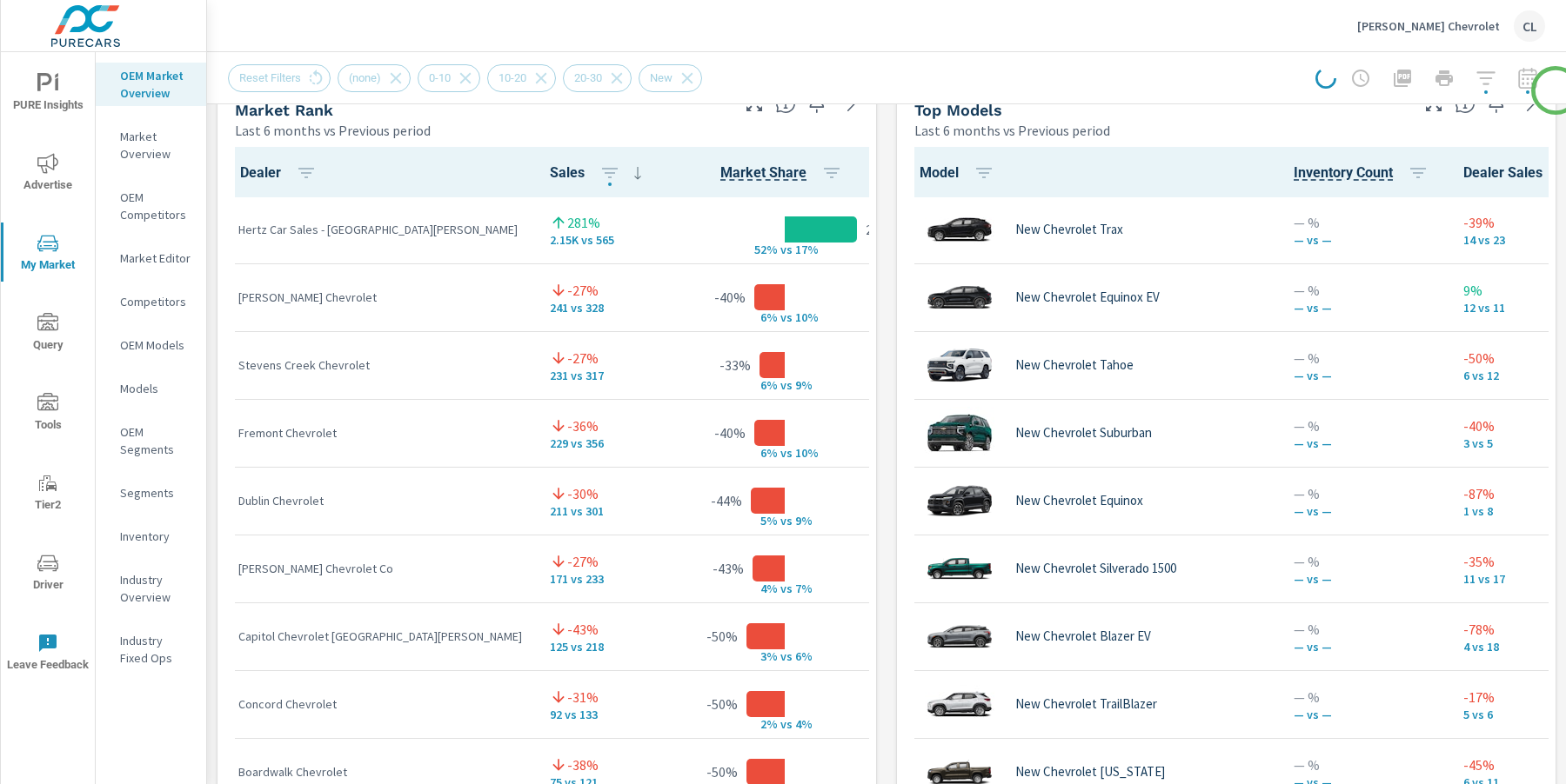
scroll to position [1145, 0]
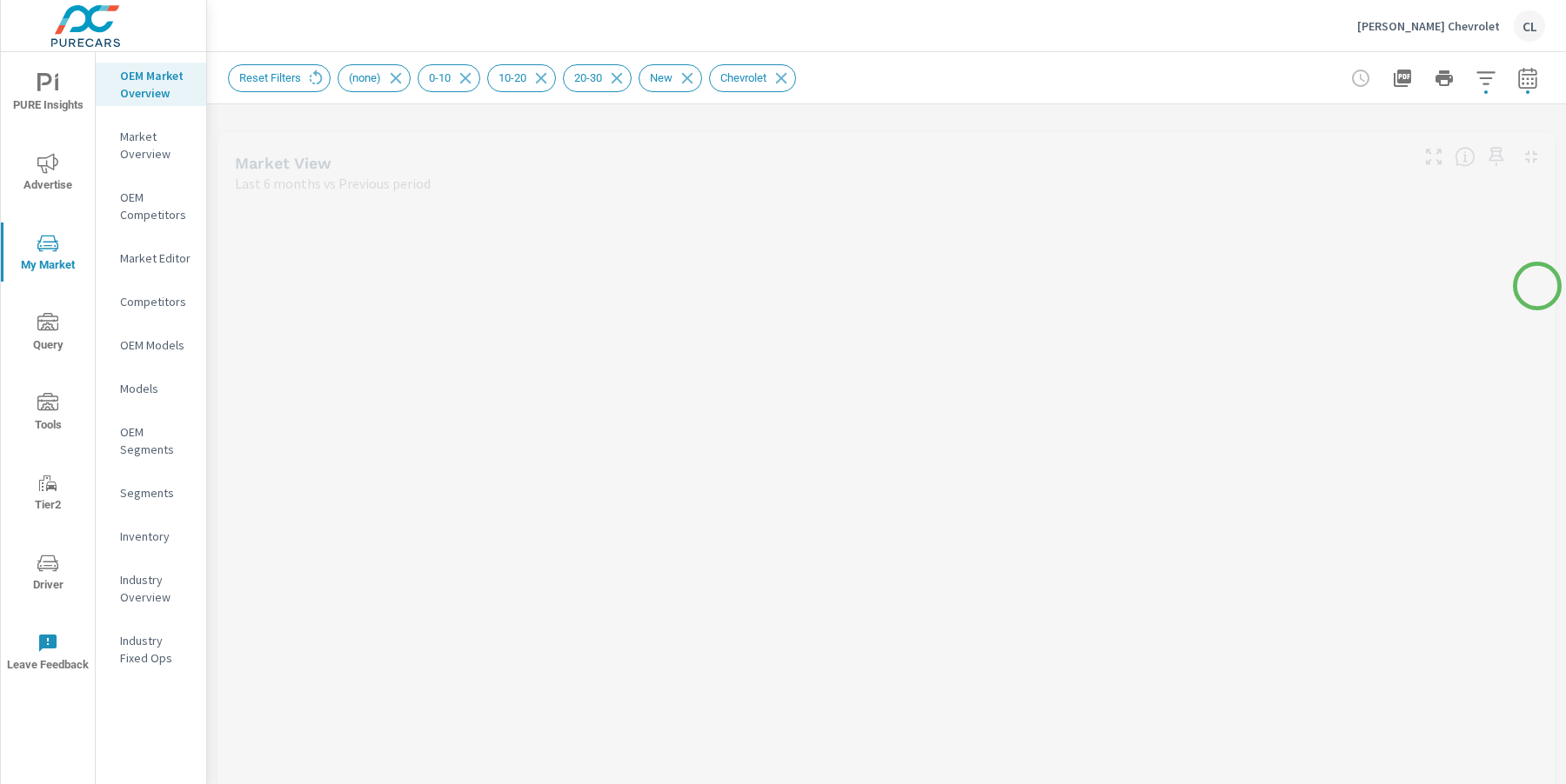
drag, startPoint x: 1555, startPoint y: 91, endPoint x: 1537, endPoint y: 286, distance: 195.8
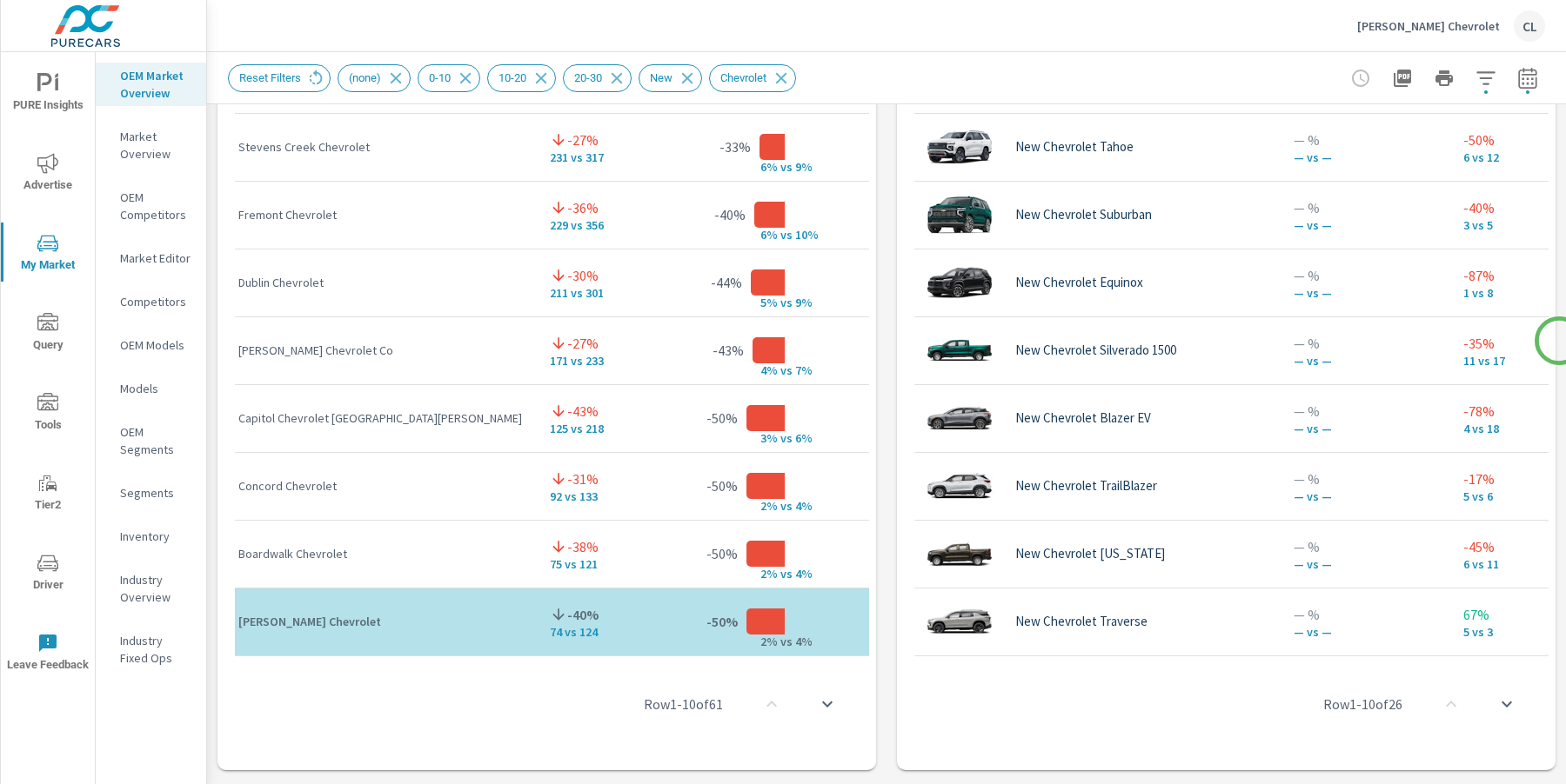
scroll to position [1390, 0]
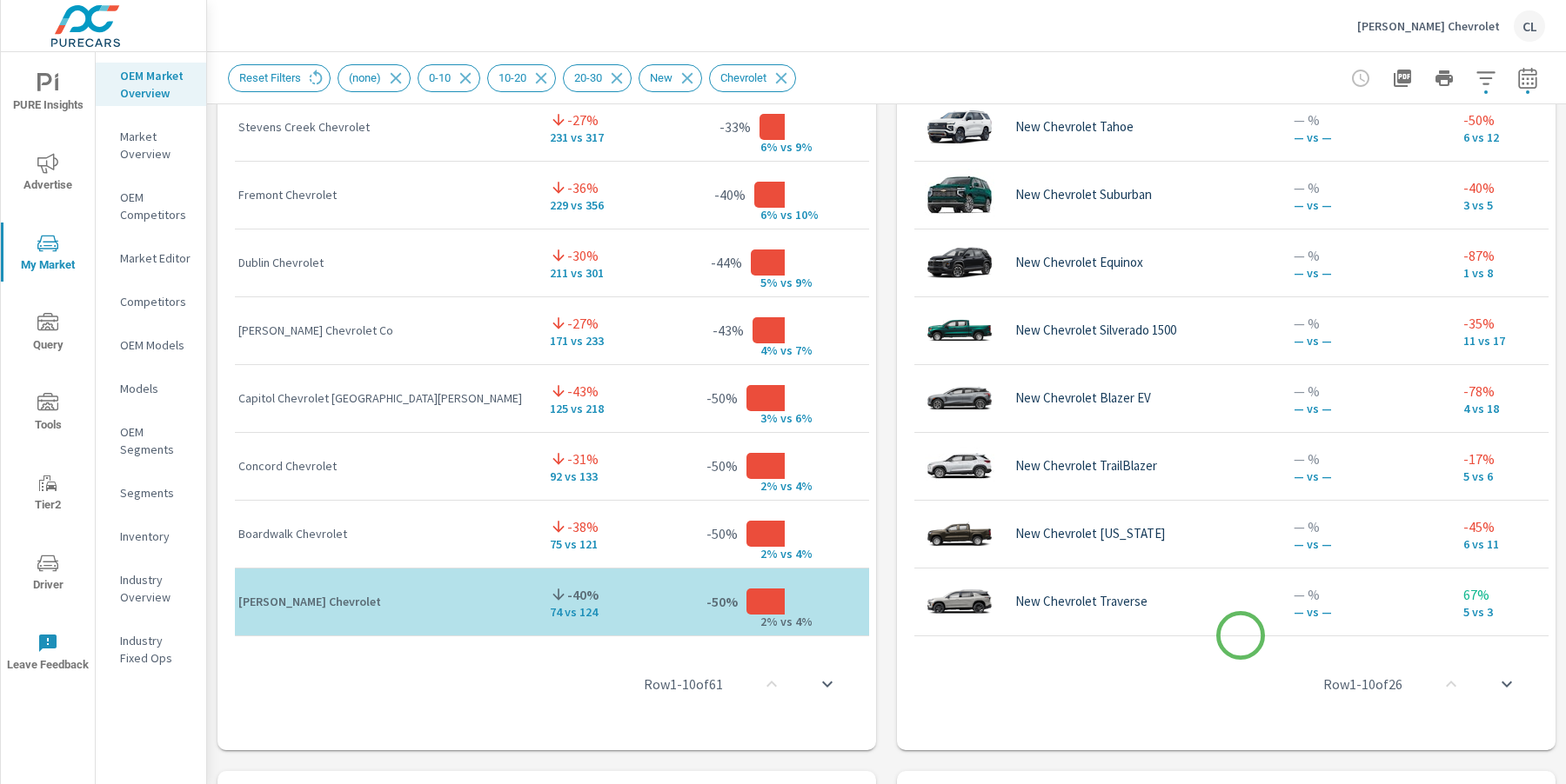
drag, startPoint x: 1161, startPoint y: 631, endPoint x: 1263, endPoint y: 632, distance: 102.0
click at [1263, 632] on div "Row 1 - 10 of 26" at bounding box center [1225, 684] width 644 height 104
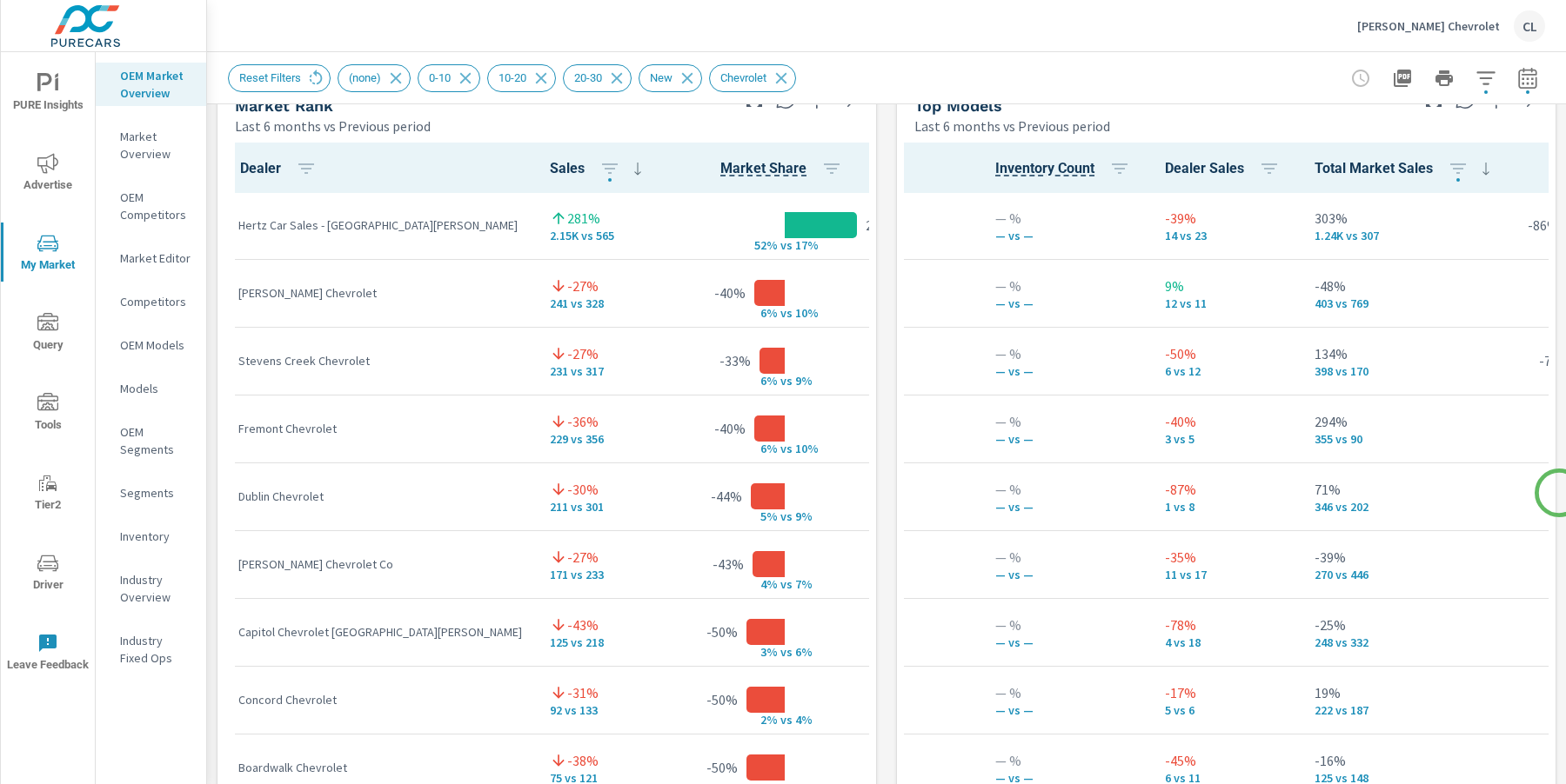
scroll to position [956, 0]
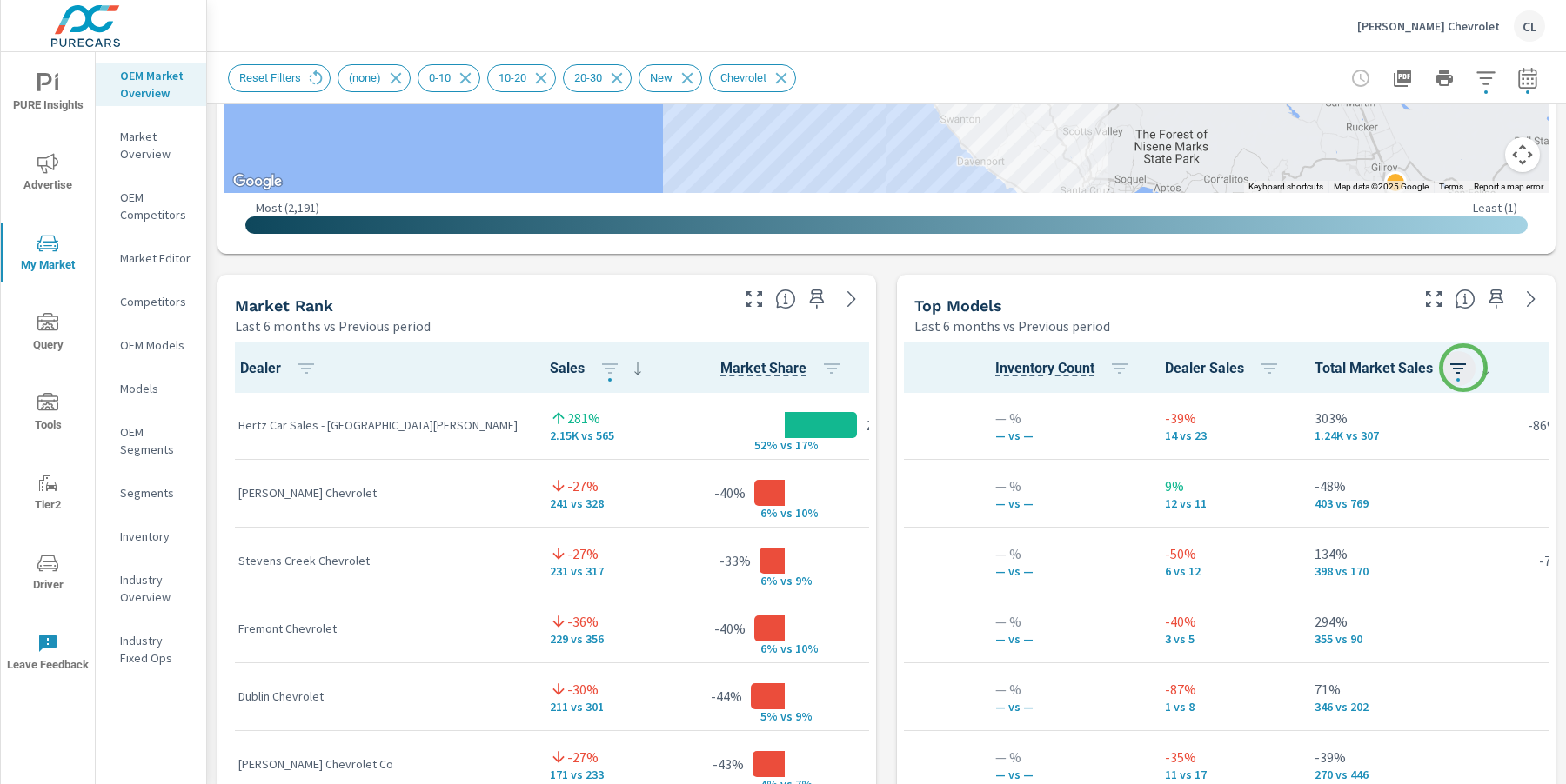
click at [1463, 368] on icon "button" at bounding box center [1458, 368] width 16 height 11
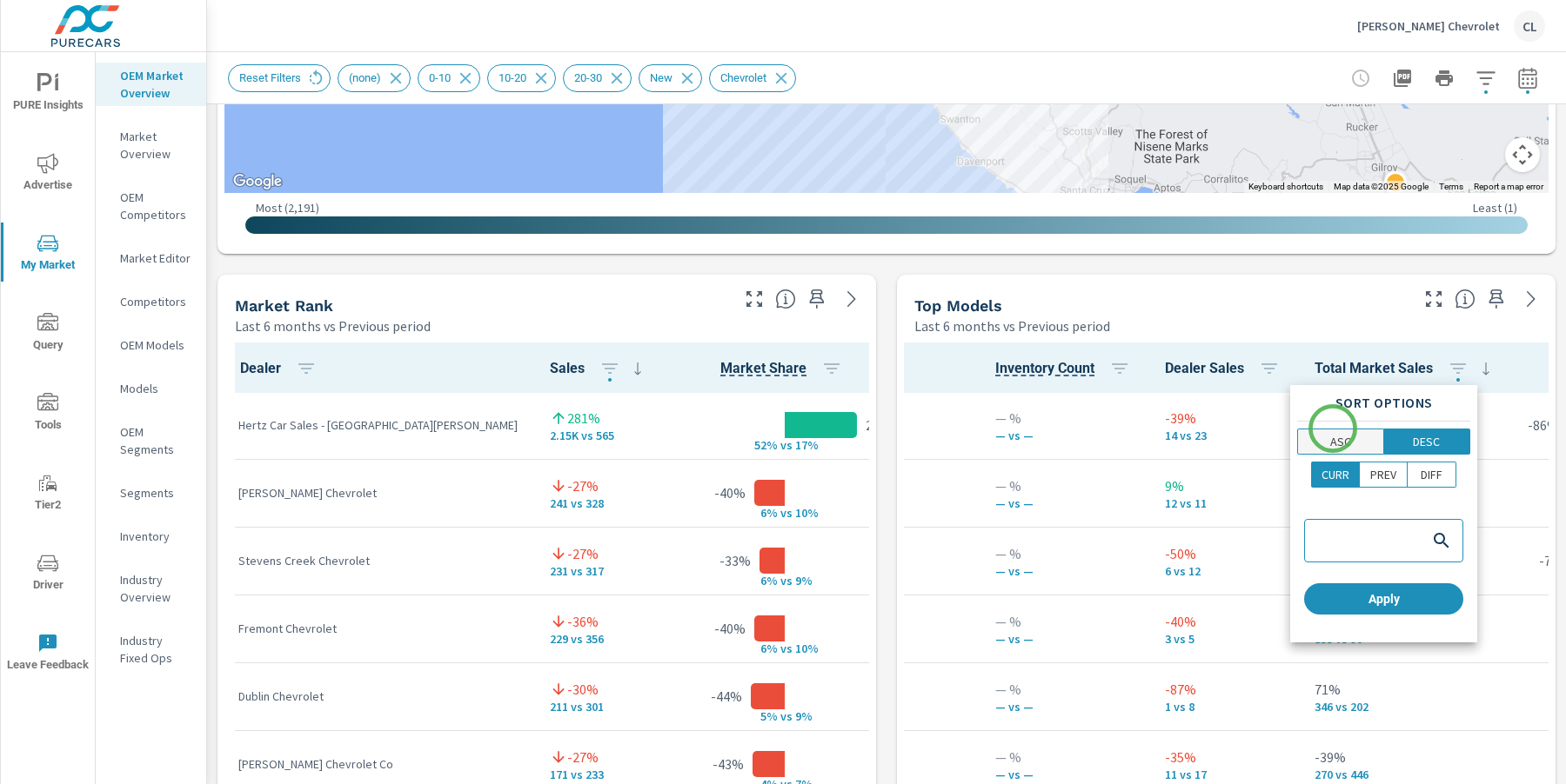
click at [1332, 429] on button "ASC" at bounding box center [1340, 441] width 87 height 26
click at [1434, 440] on p "DESC" at bounding box center [1427, 442] width 27 height 18
click at [1395, 603] on span "Apply" at bounding box center [1383, 599] width 145 height 16
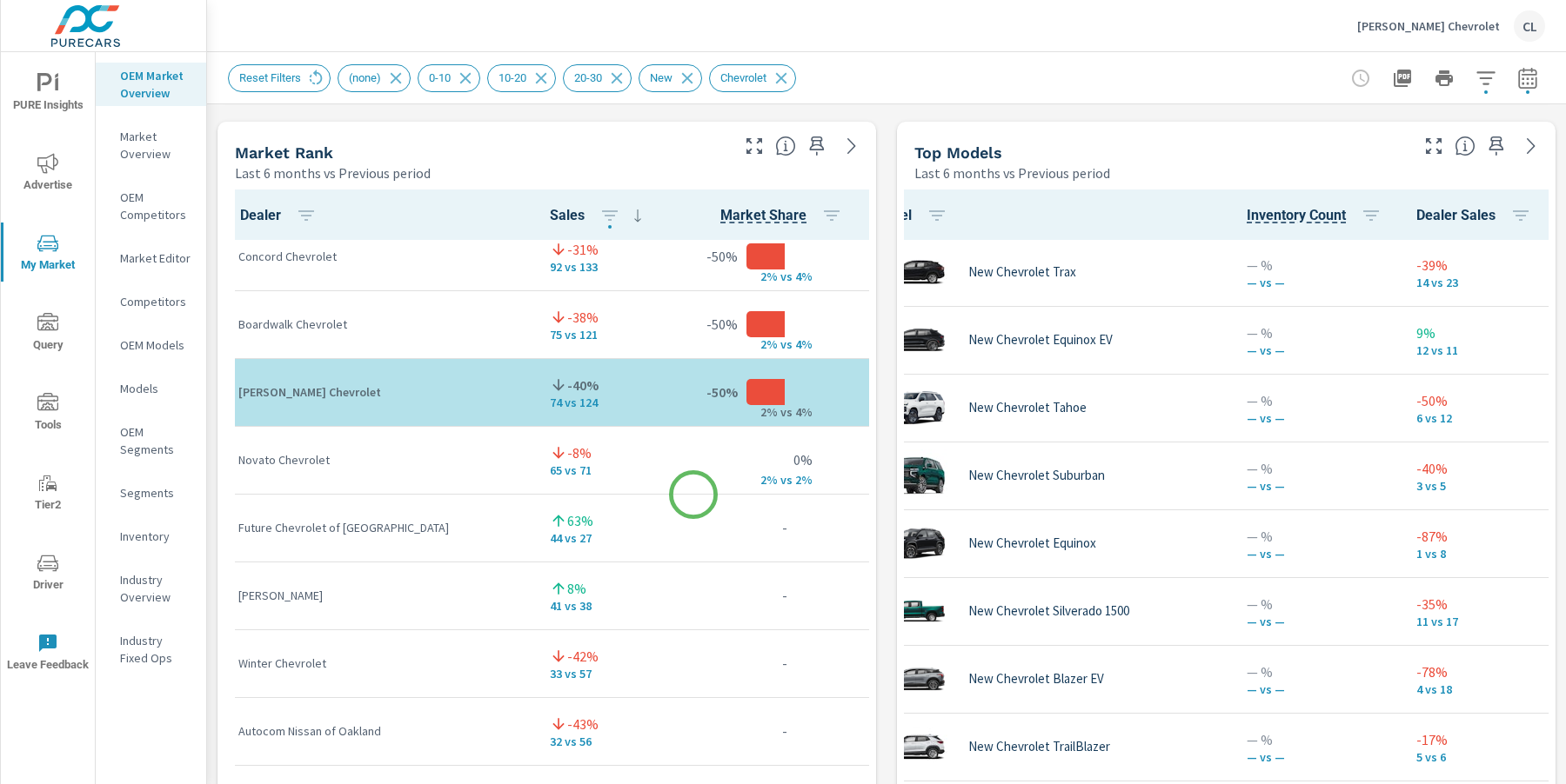
scroll to position [499, 0]
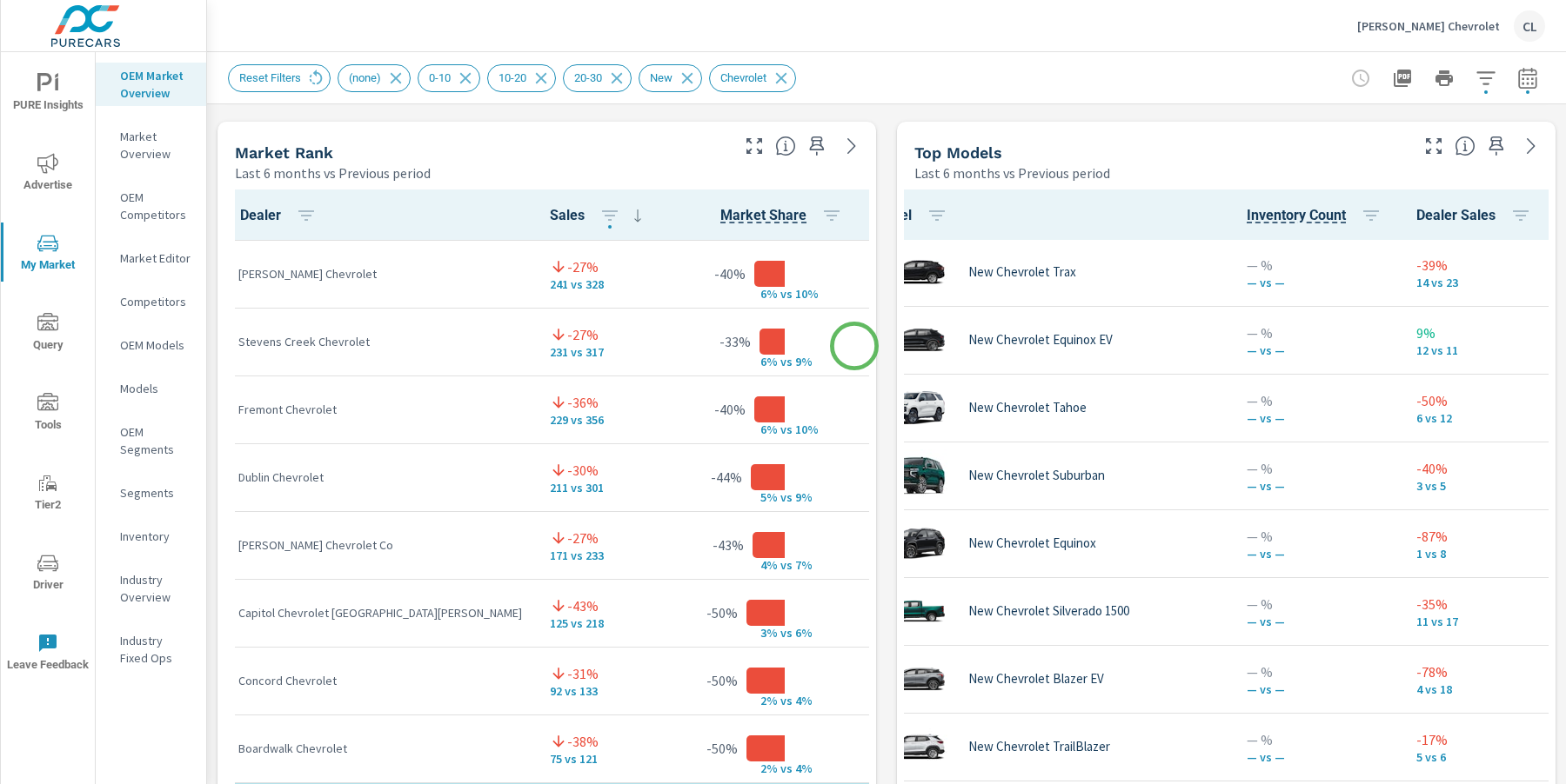
scroll to position [74, 0]
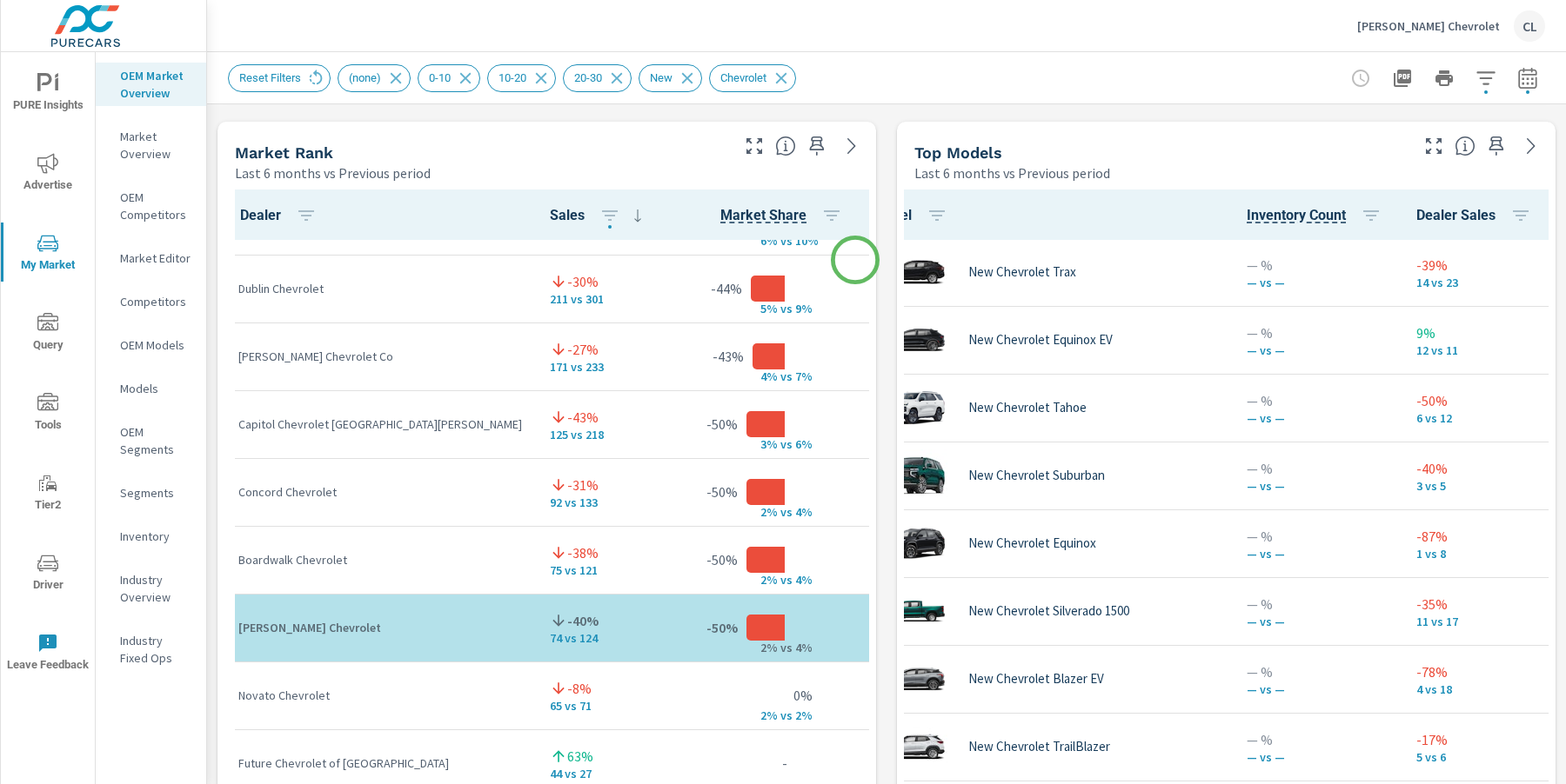
scroll to position [268, 0]
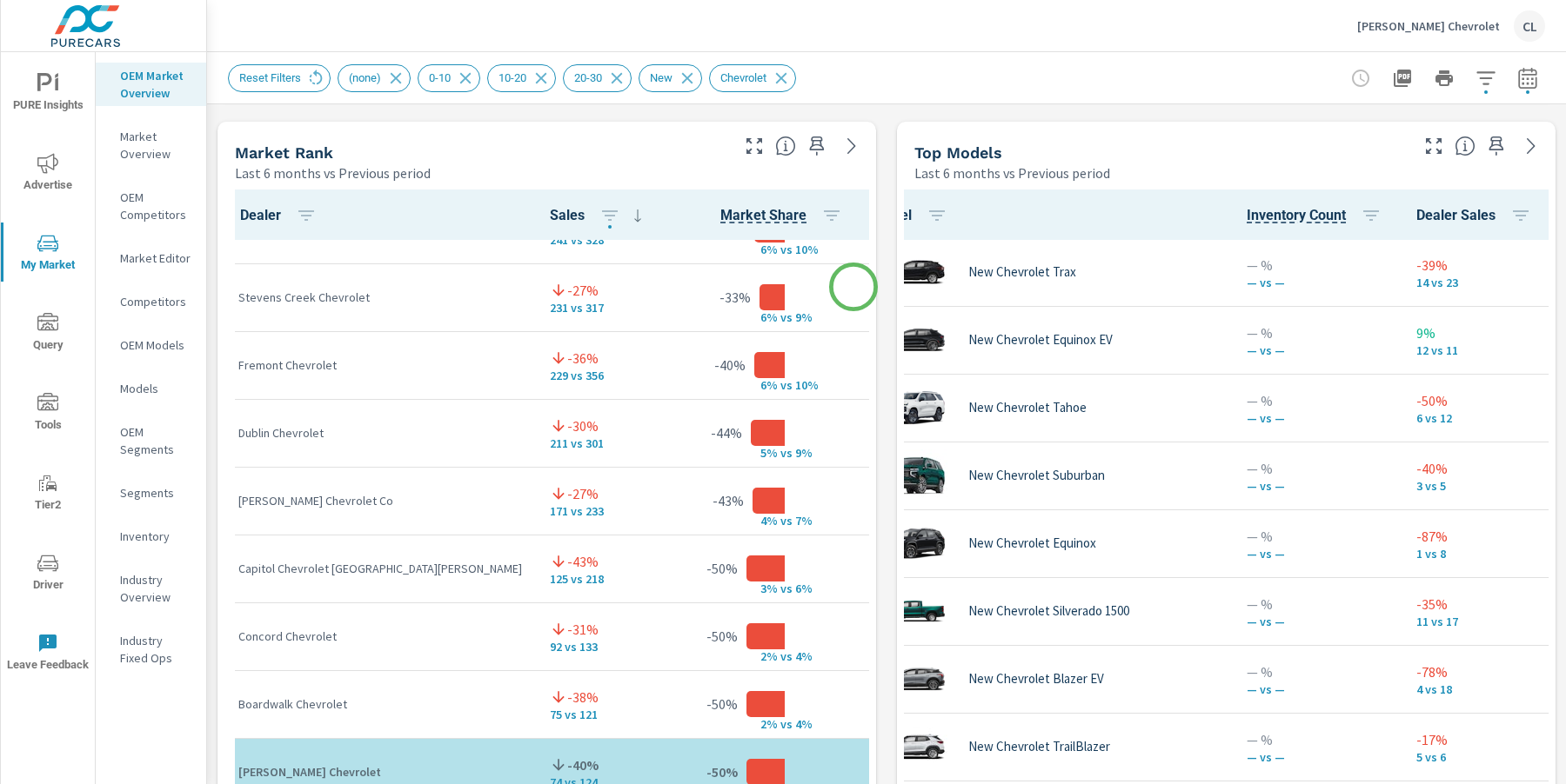
scroll to position [114, 0]
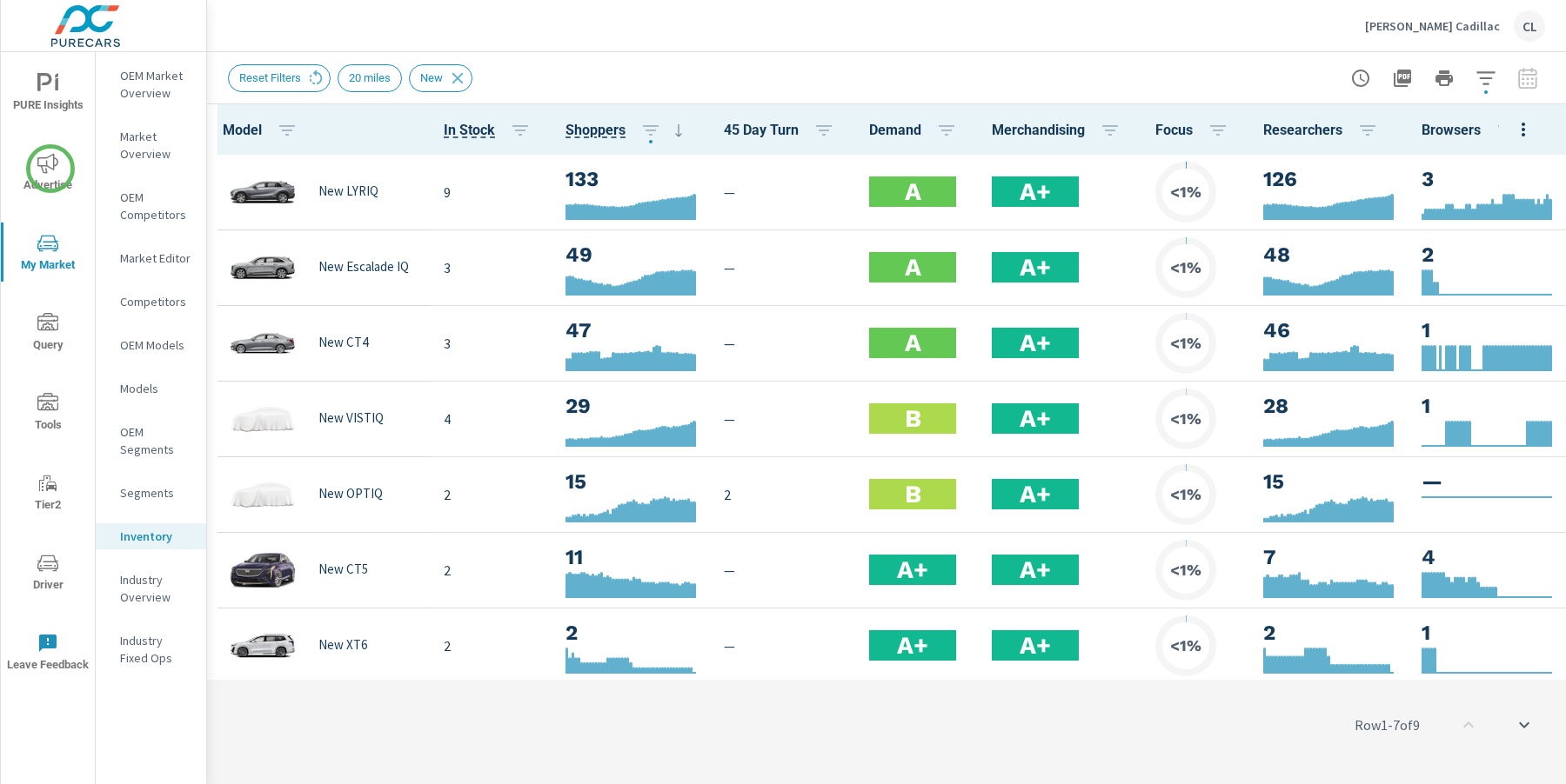
click at [51, 168] on icon "nav menu" at bounding box center [47, 163] width 20 height 20
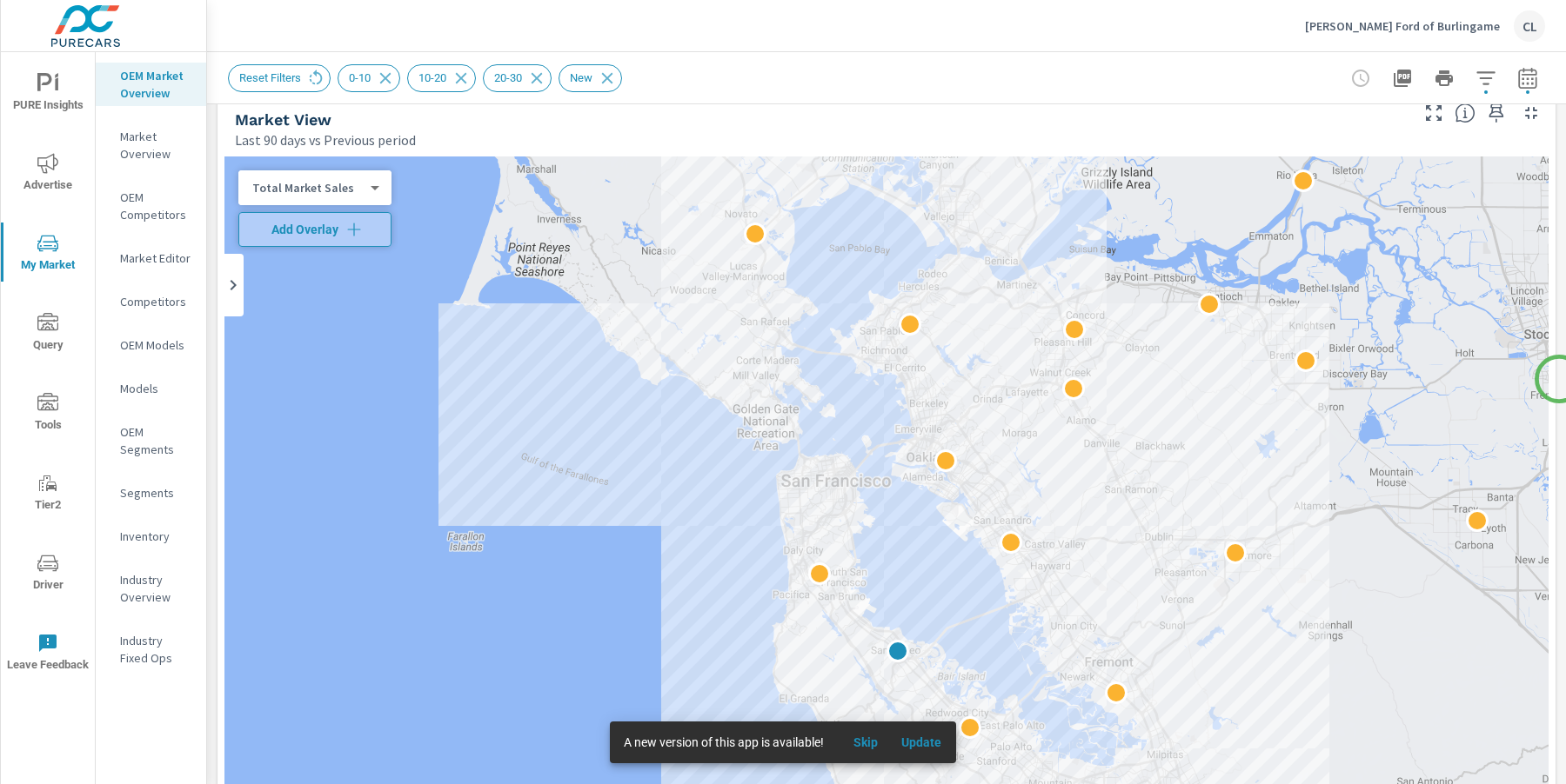
scroll to position [15, 0]
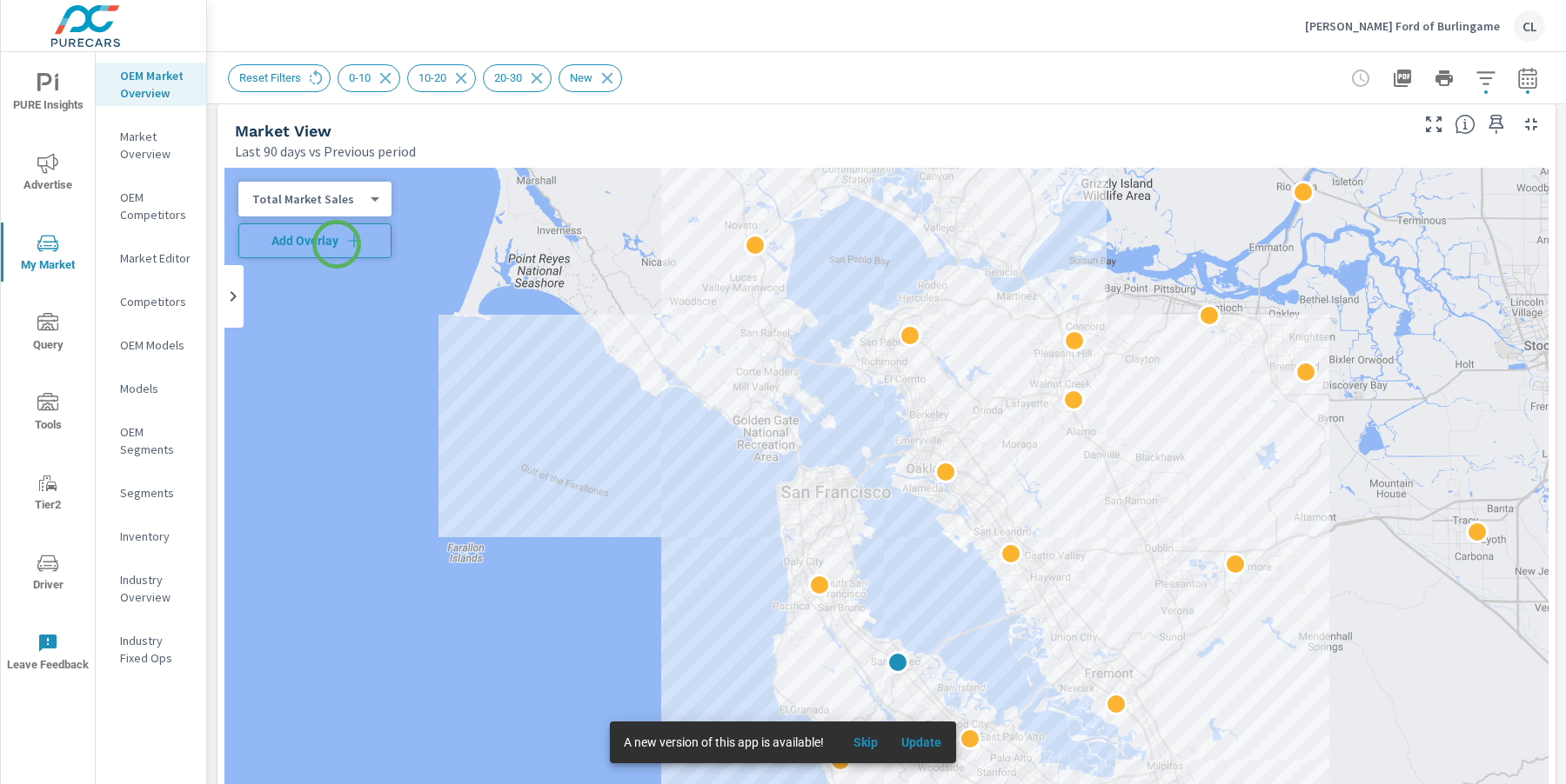
click at [336, 244] on span "Add Overlay" at bounding box center [315, 241] width 137 height 18
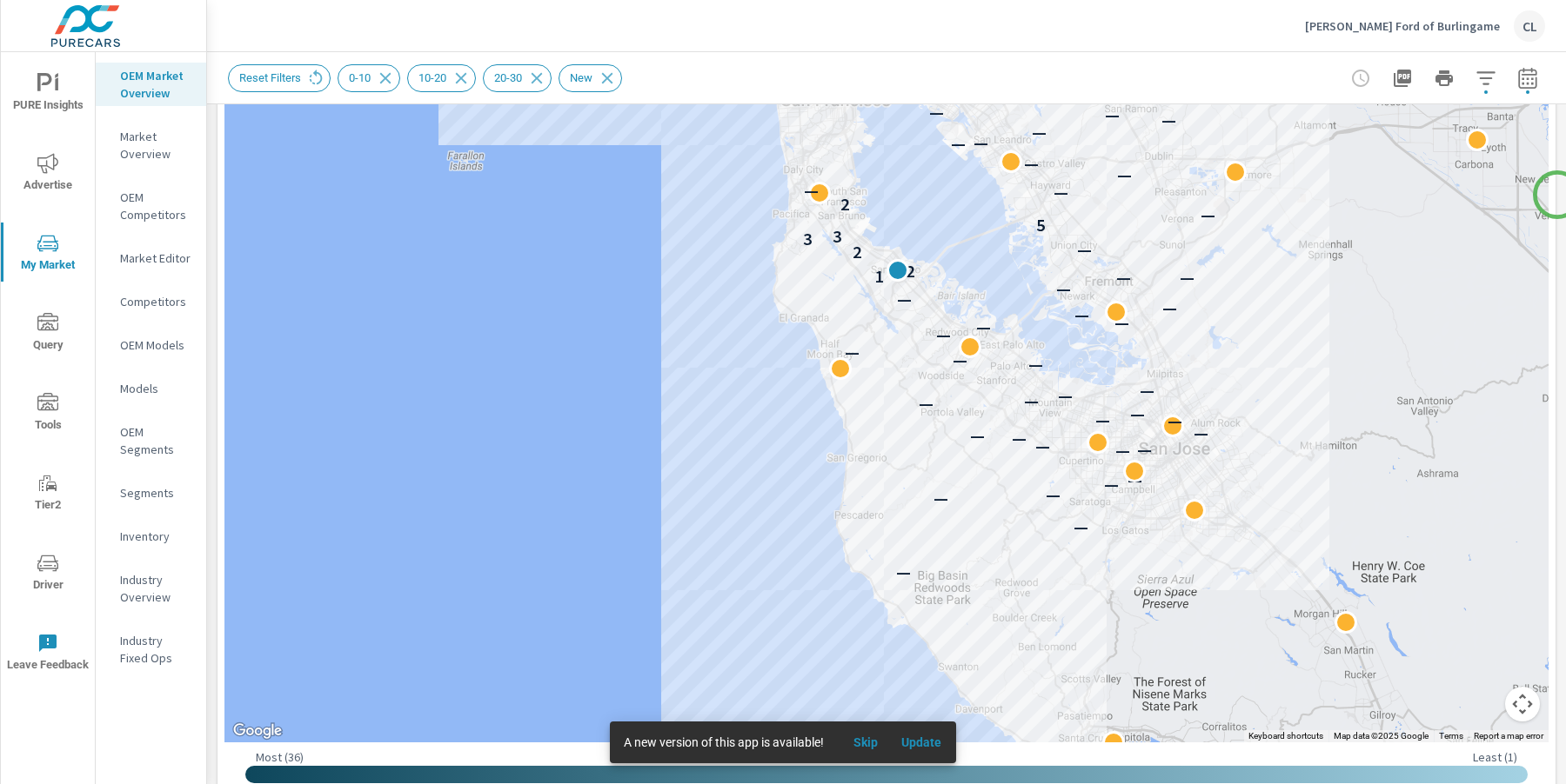
scroll to position [476, 0]
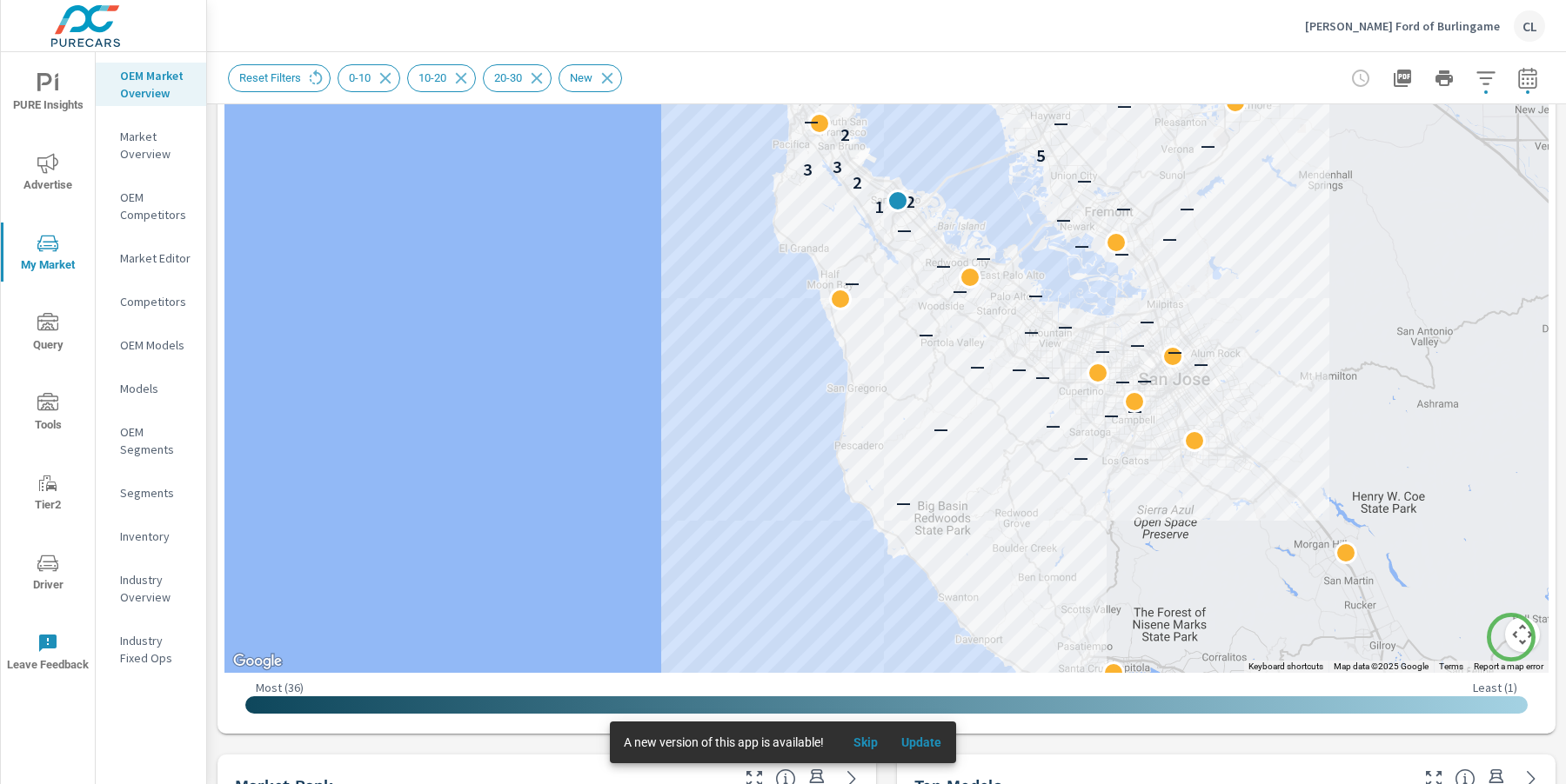
click at [1510, 637] on button "Map camera controls" at bounding box center [1522, 635] width 35 height 35
click at [1475, 551] on button "Zoom in" at bounding box center [1479, 547] width 35 height 35
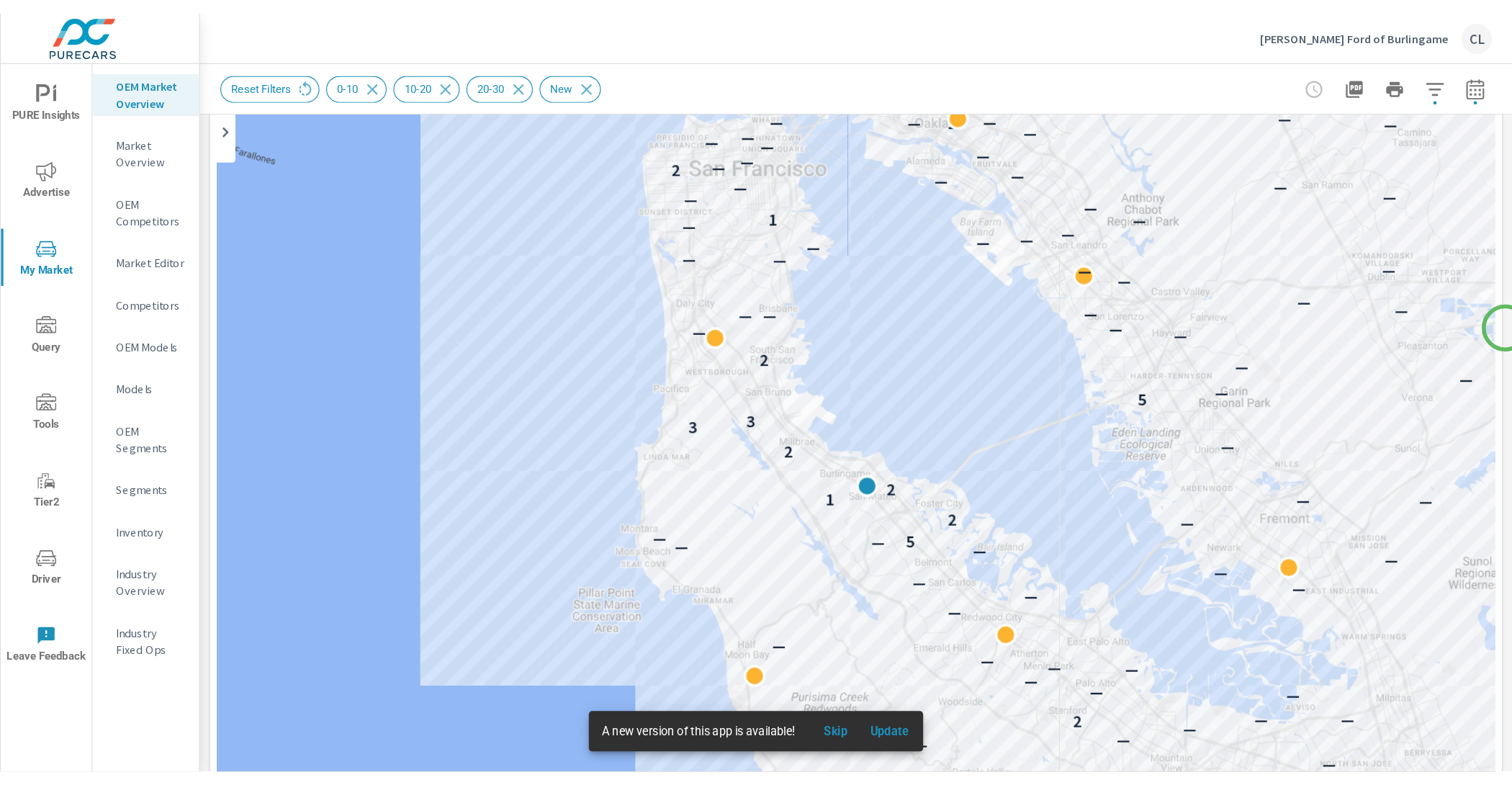
scroll to position [158, 0]
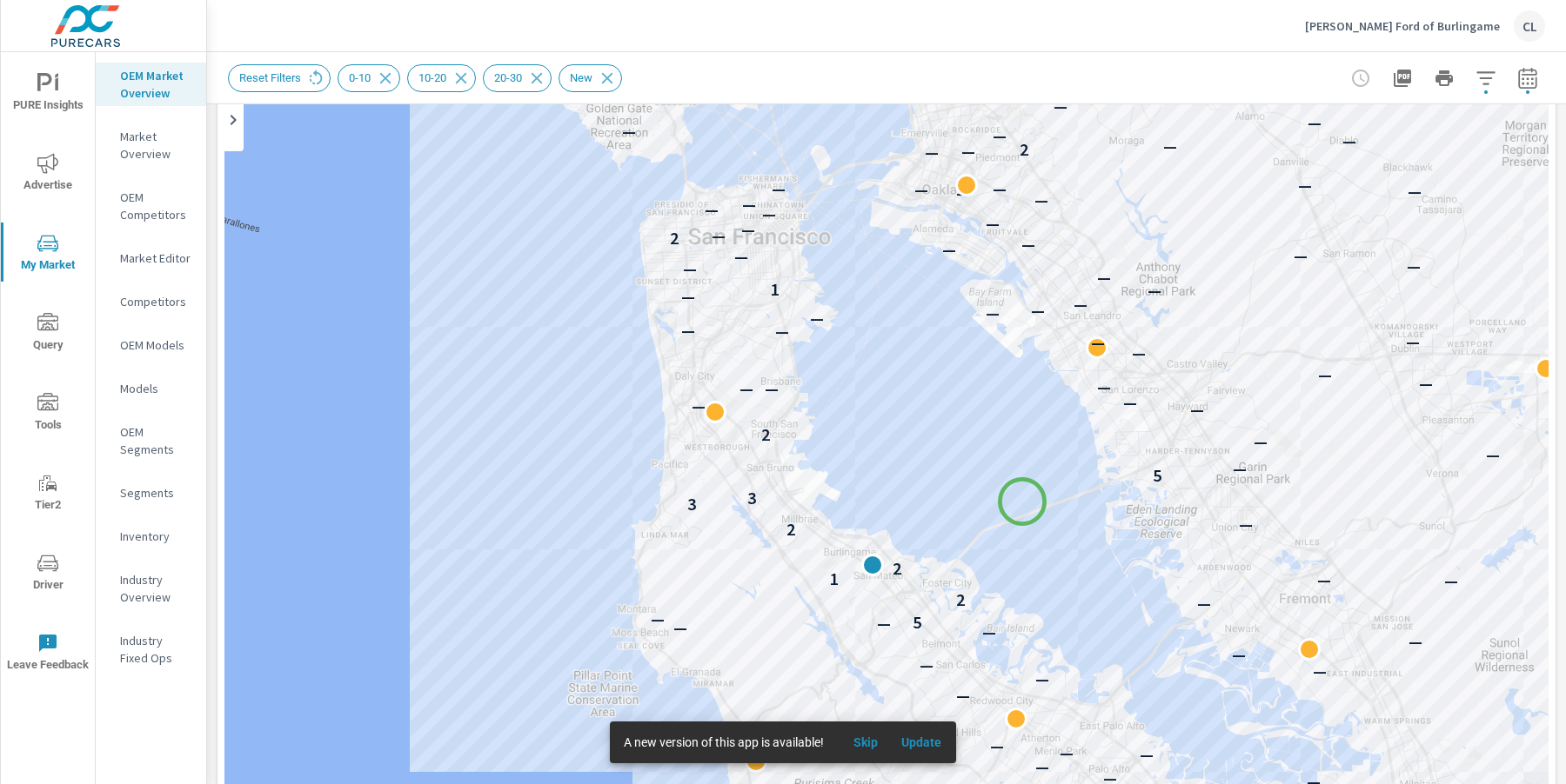
drag, startPoint x: 1048, startPoint y: 421, endPoint x: 1020, endPoint y: 505, distance: 88.5
click at [1020, 505] on div "— — — — — — — — — — — — — — — — — — — — — — — — — 2 — — — — — — — — — — — — — —…" at bounding box center [886, 474] width 1324 height 967
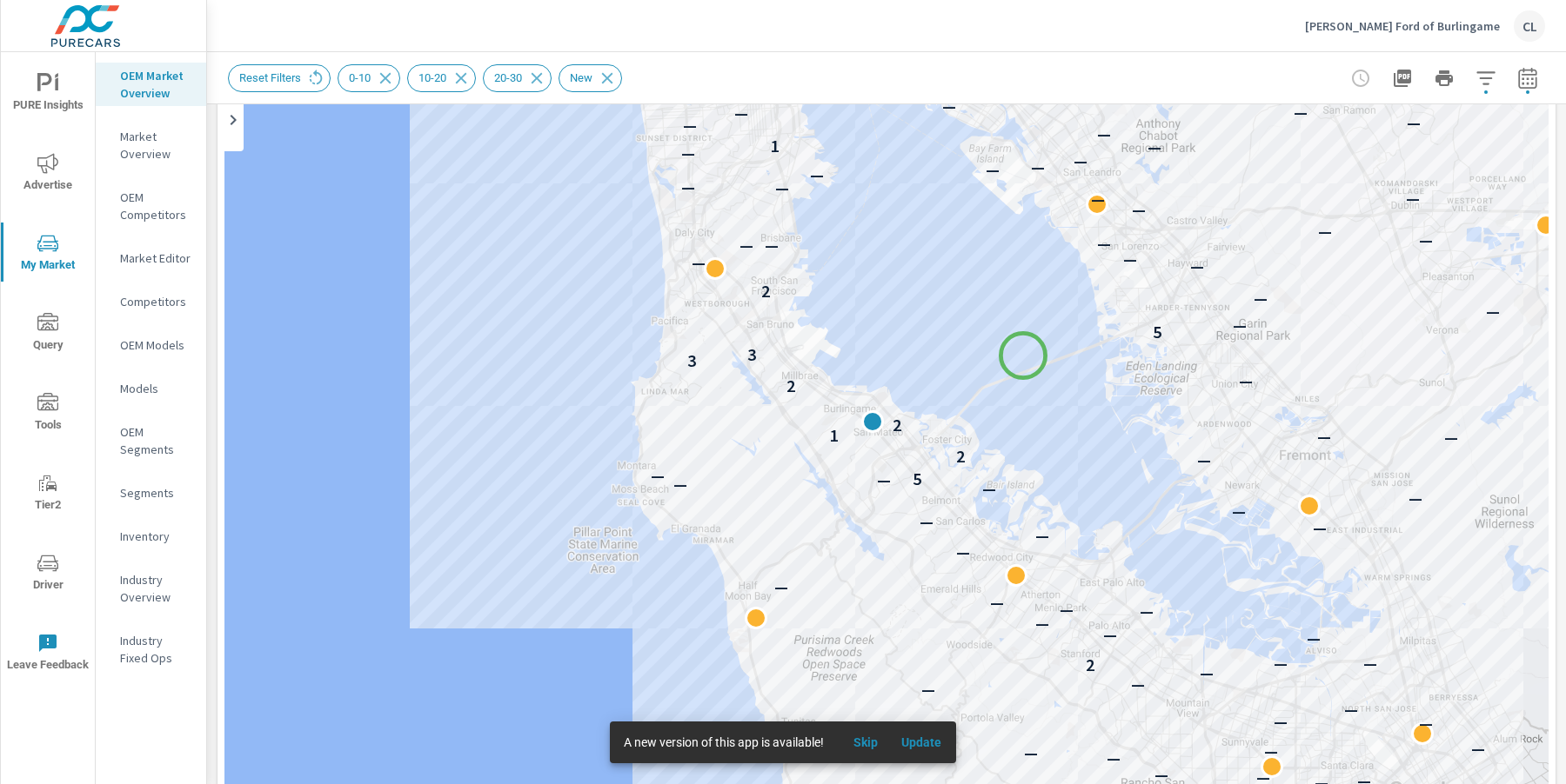
drag, startPoint x: 1020, startPoint y: 505, endPoint x: 1023, endPoint y: 355, distance: 150.0
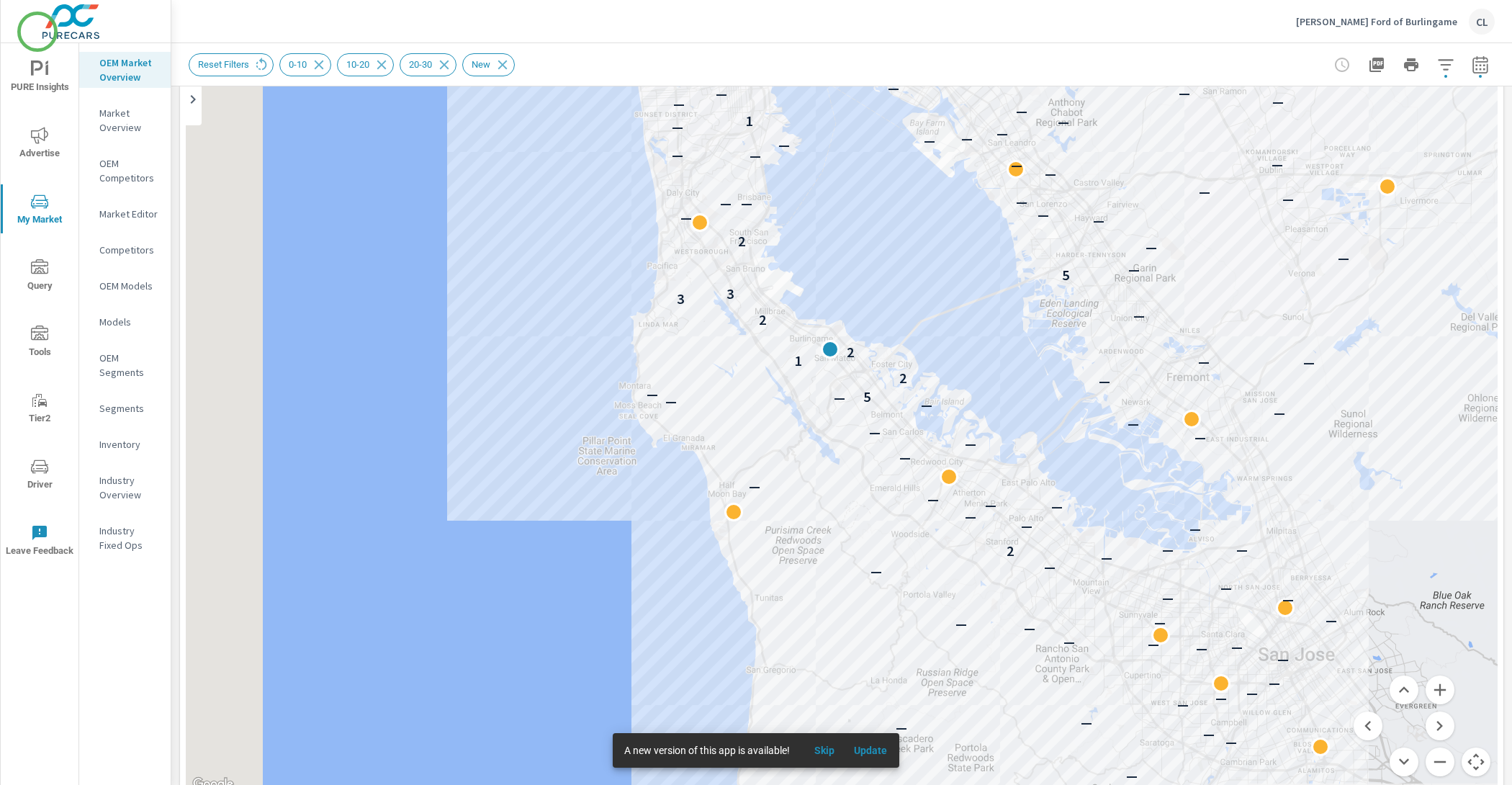
scroll to position [1, 0]
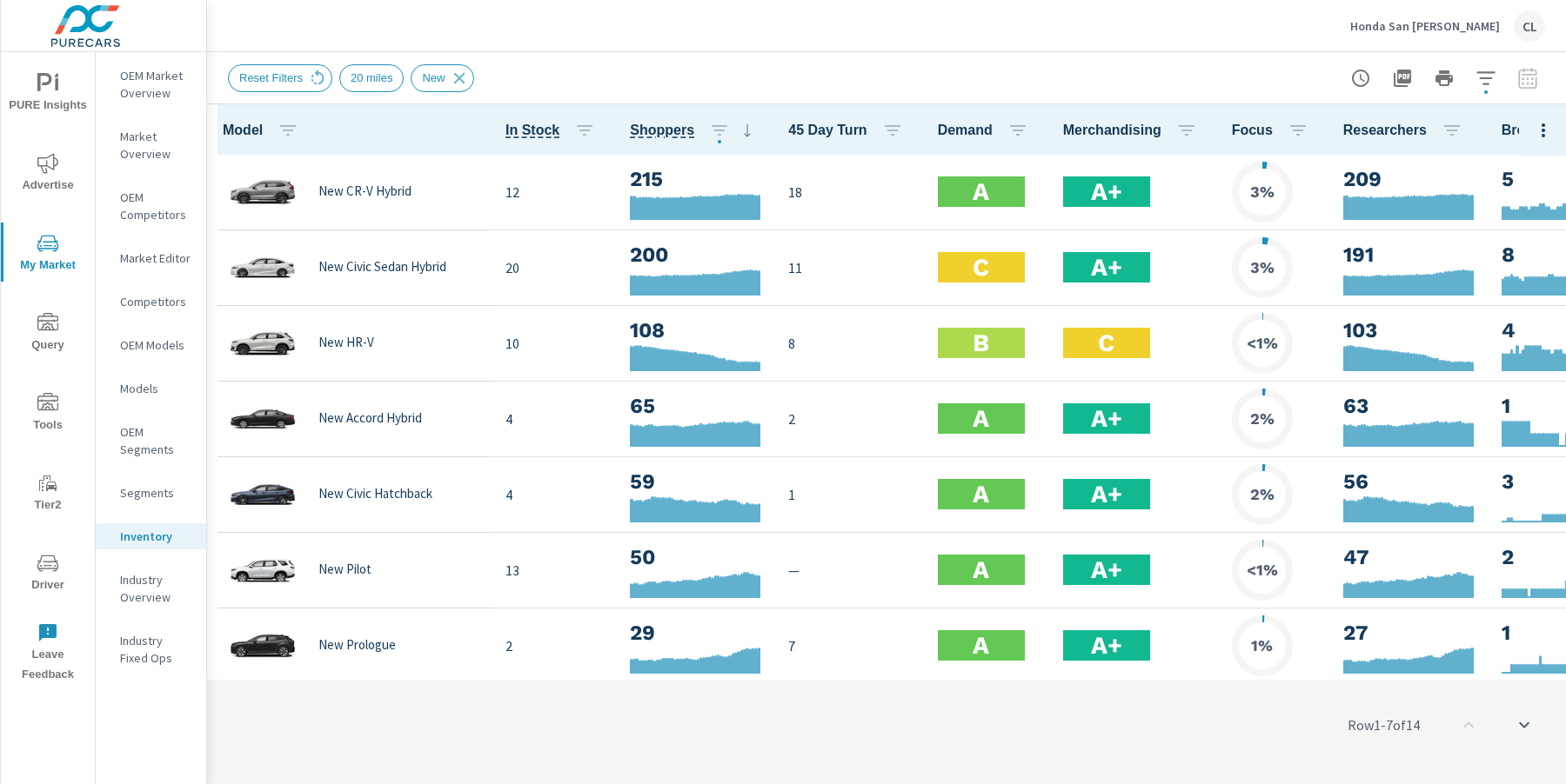
scroll to position [1, 0]
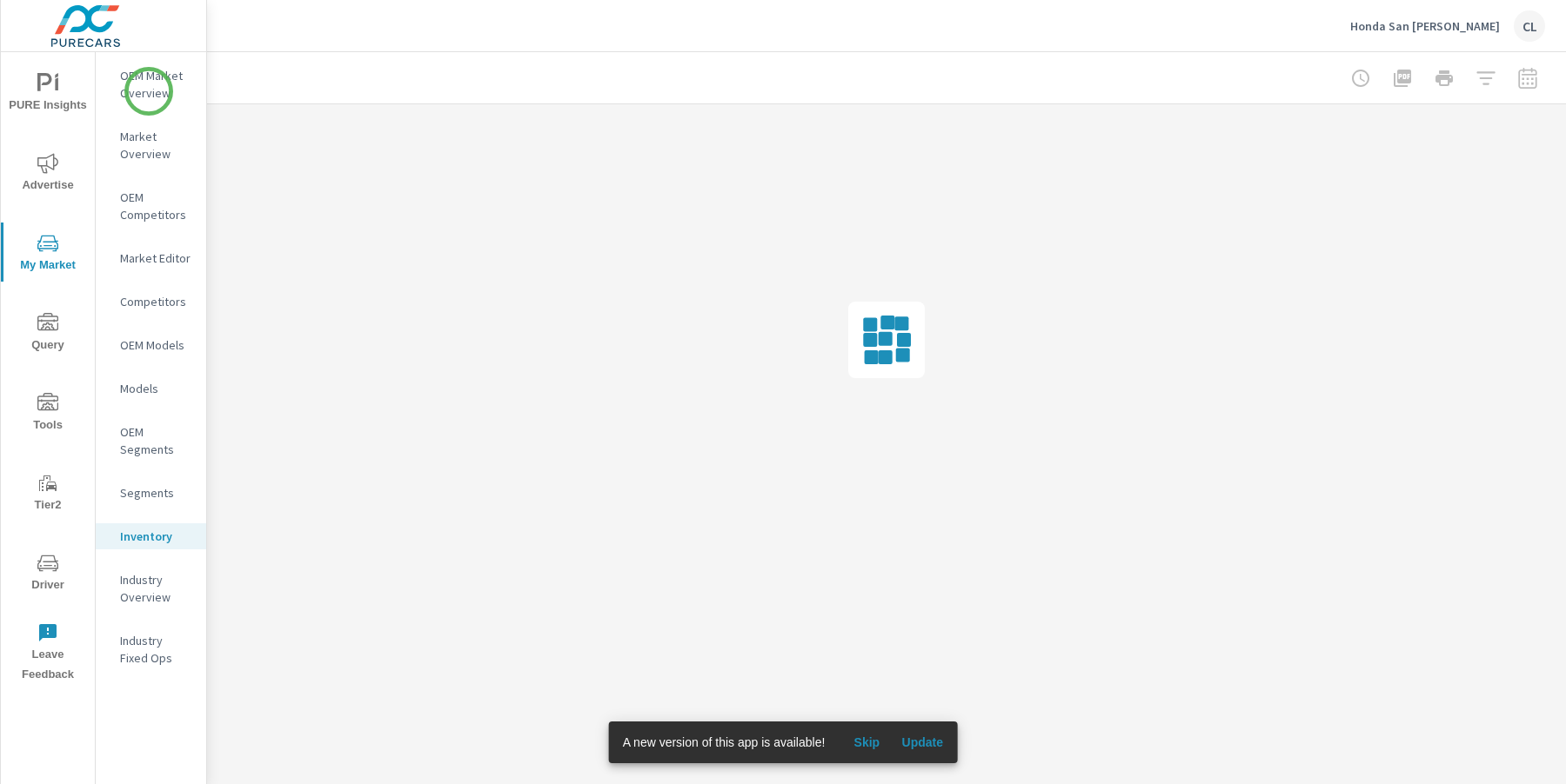
click at [149, 92] on p "OEM Market Overview" at bounding box center [156, 85] width 72 height 35
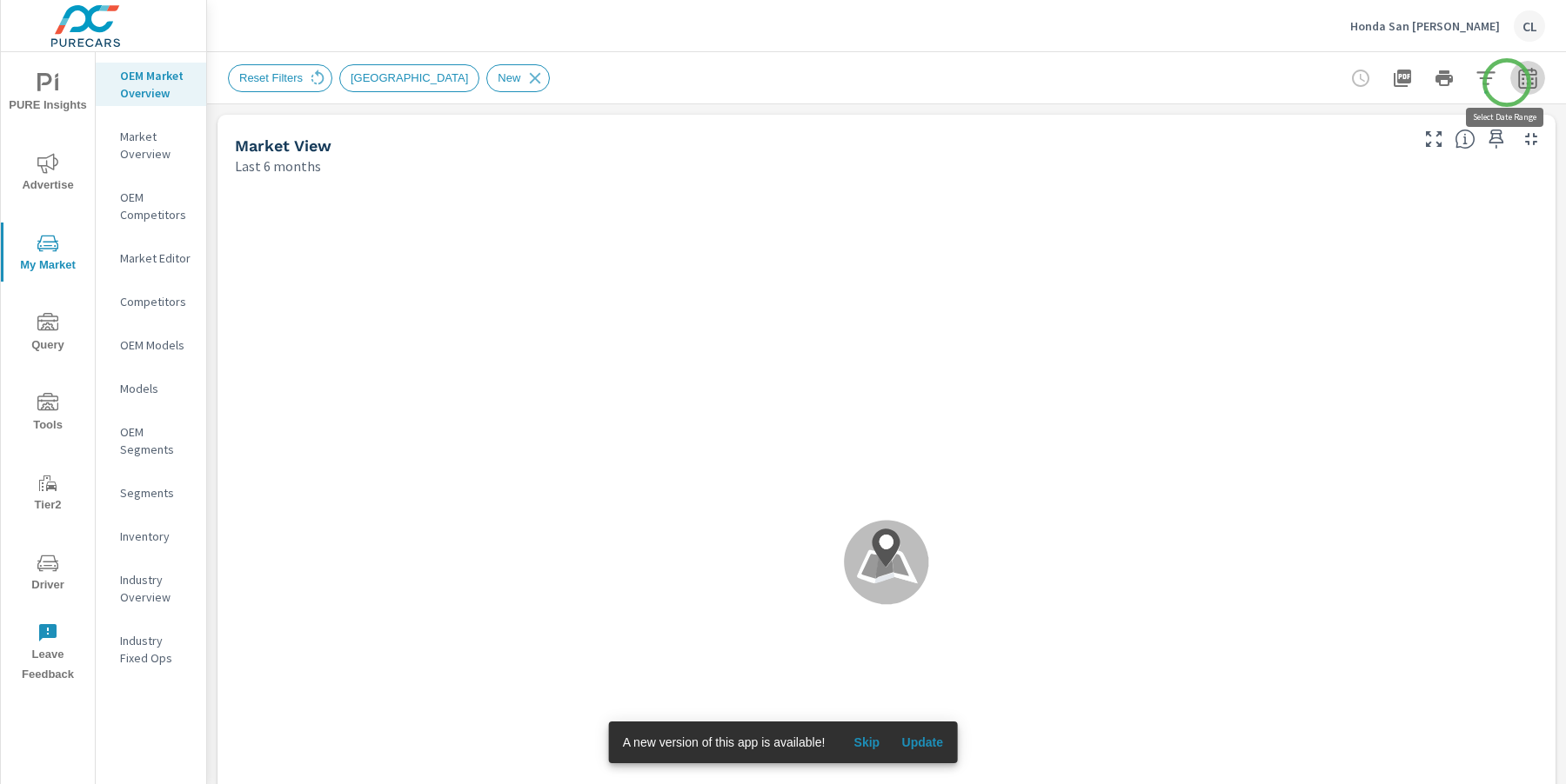
click at [1521, 83] on icon "button" at bounding box center [1527, 80] width 12 height 7
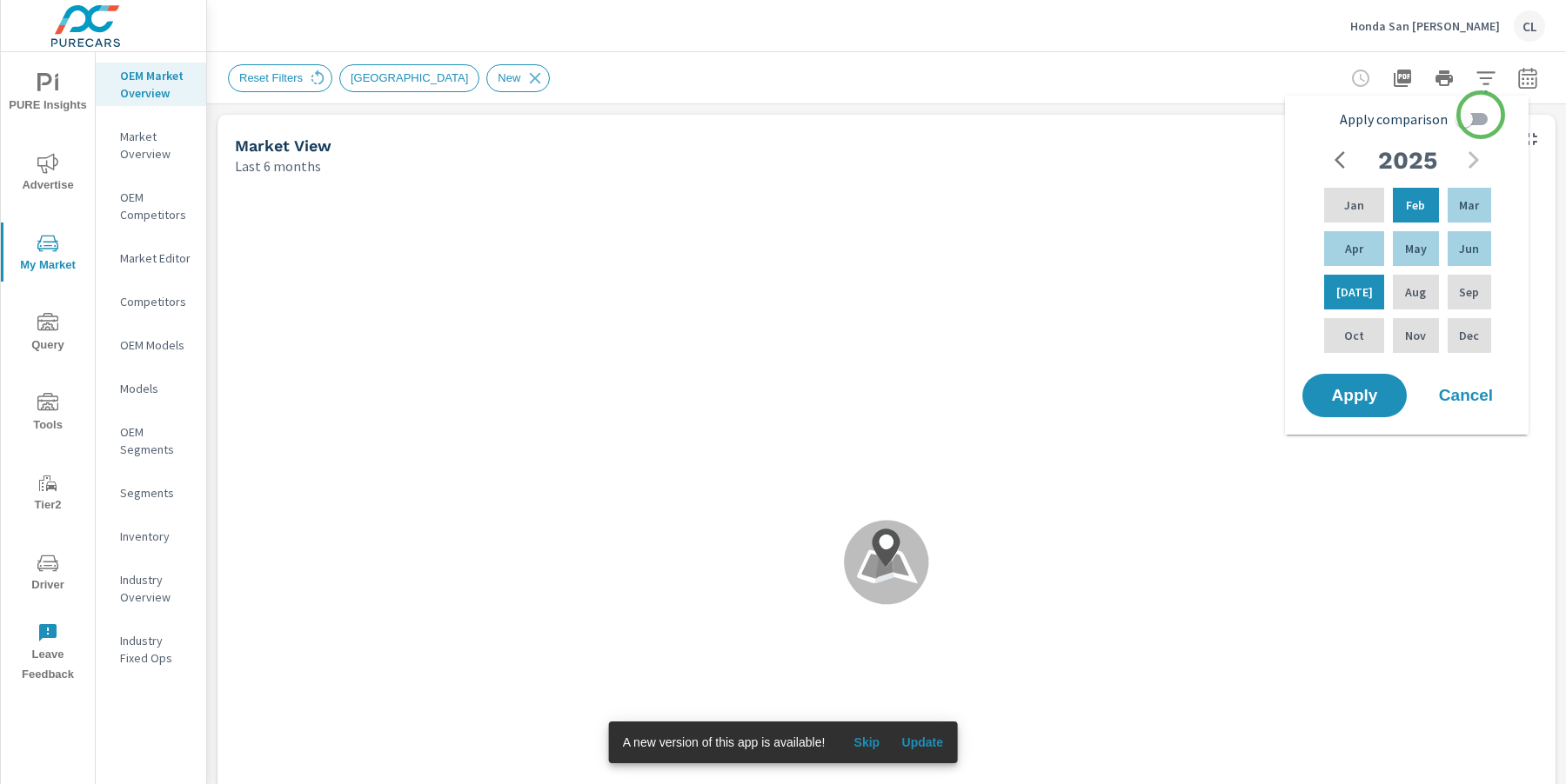
click at [1475, 118] on input "Apply comparison" at bounding box center [1464, 119] width 99 height 33
checkbox input "true"
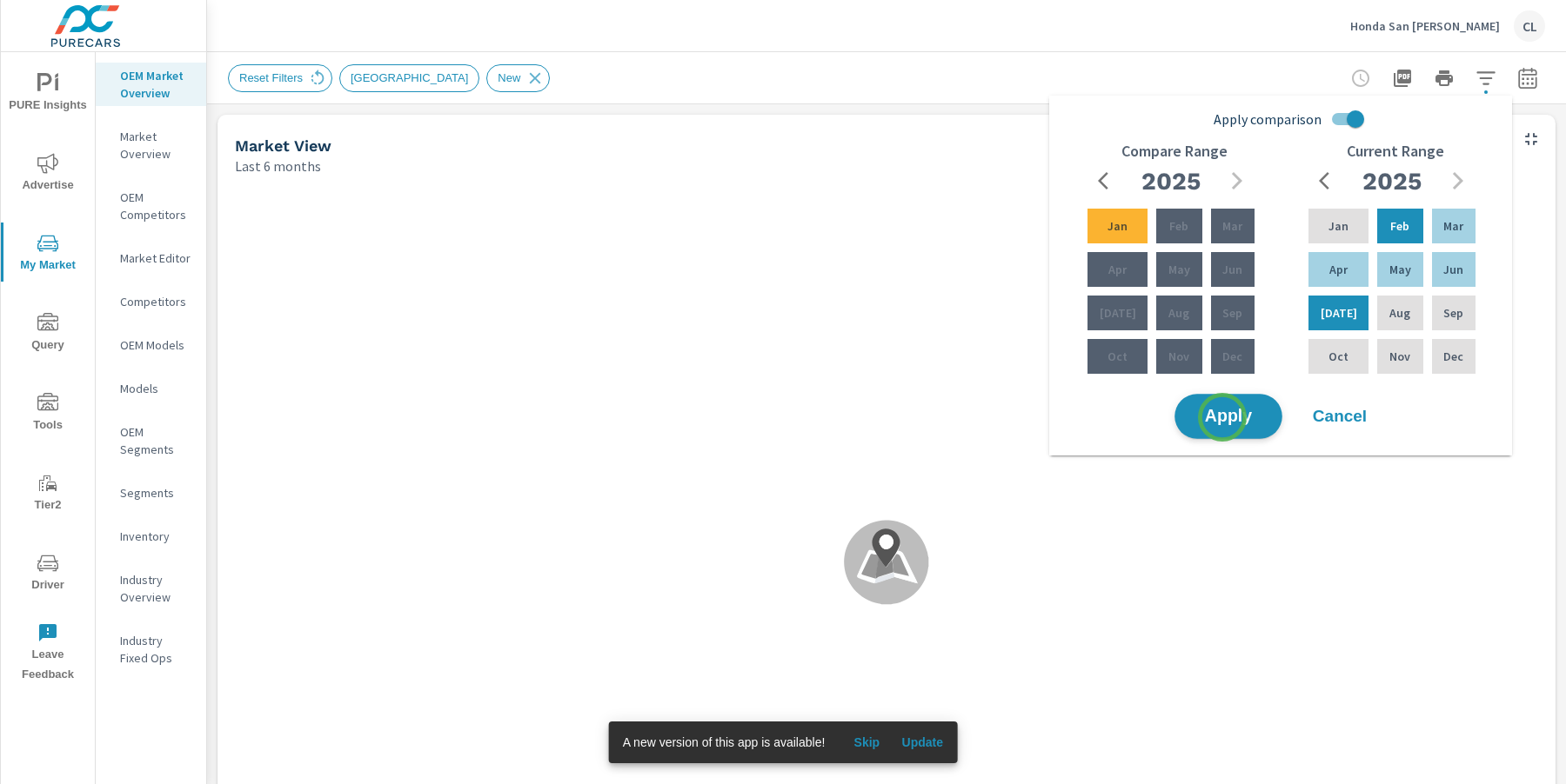
click at [1222, 417] on span "Apply" at bounding box center [1228, 417] width 71 height 17
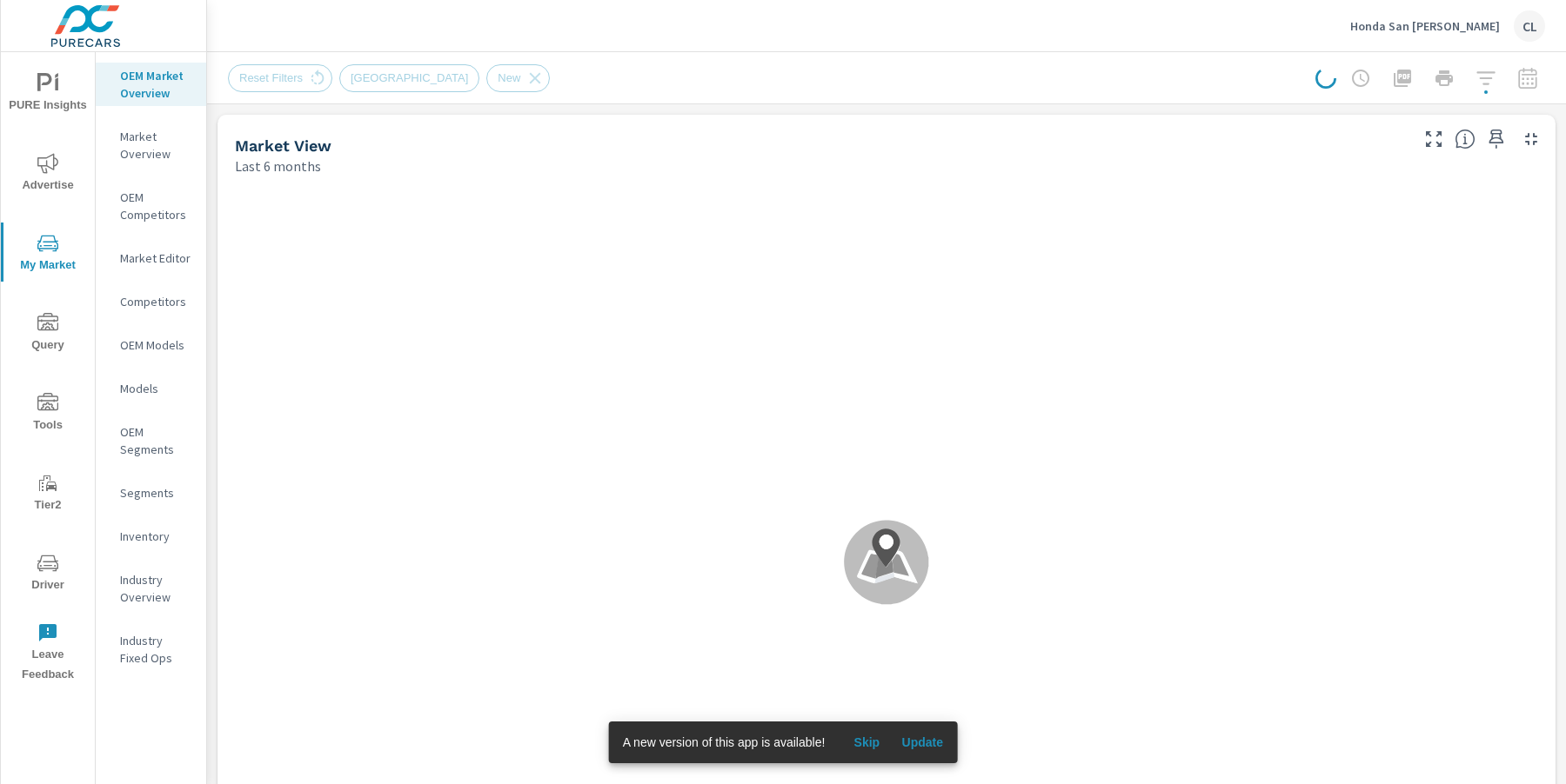
scroll to position [1, 0]
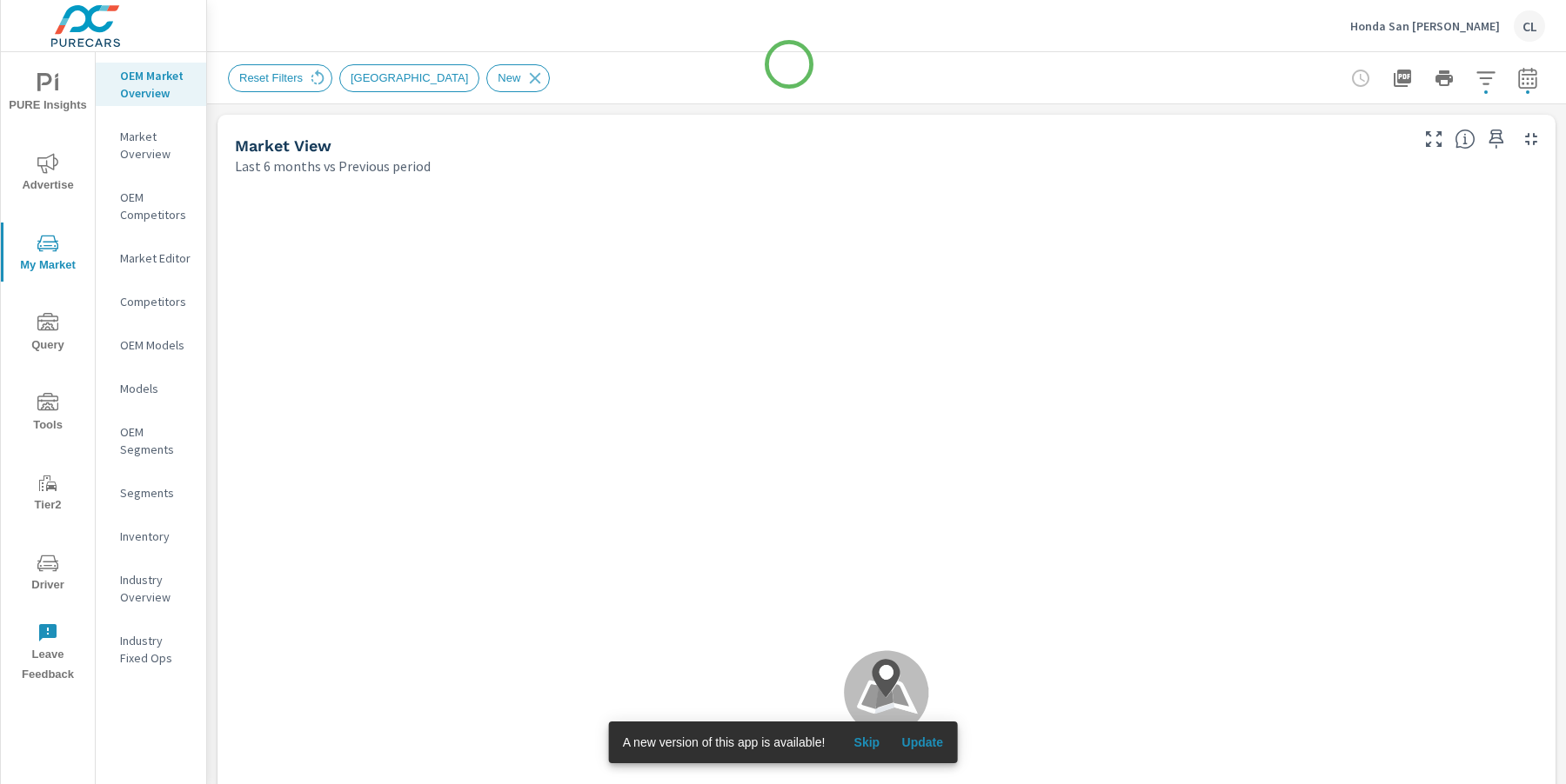
scroll to position [1, 0]
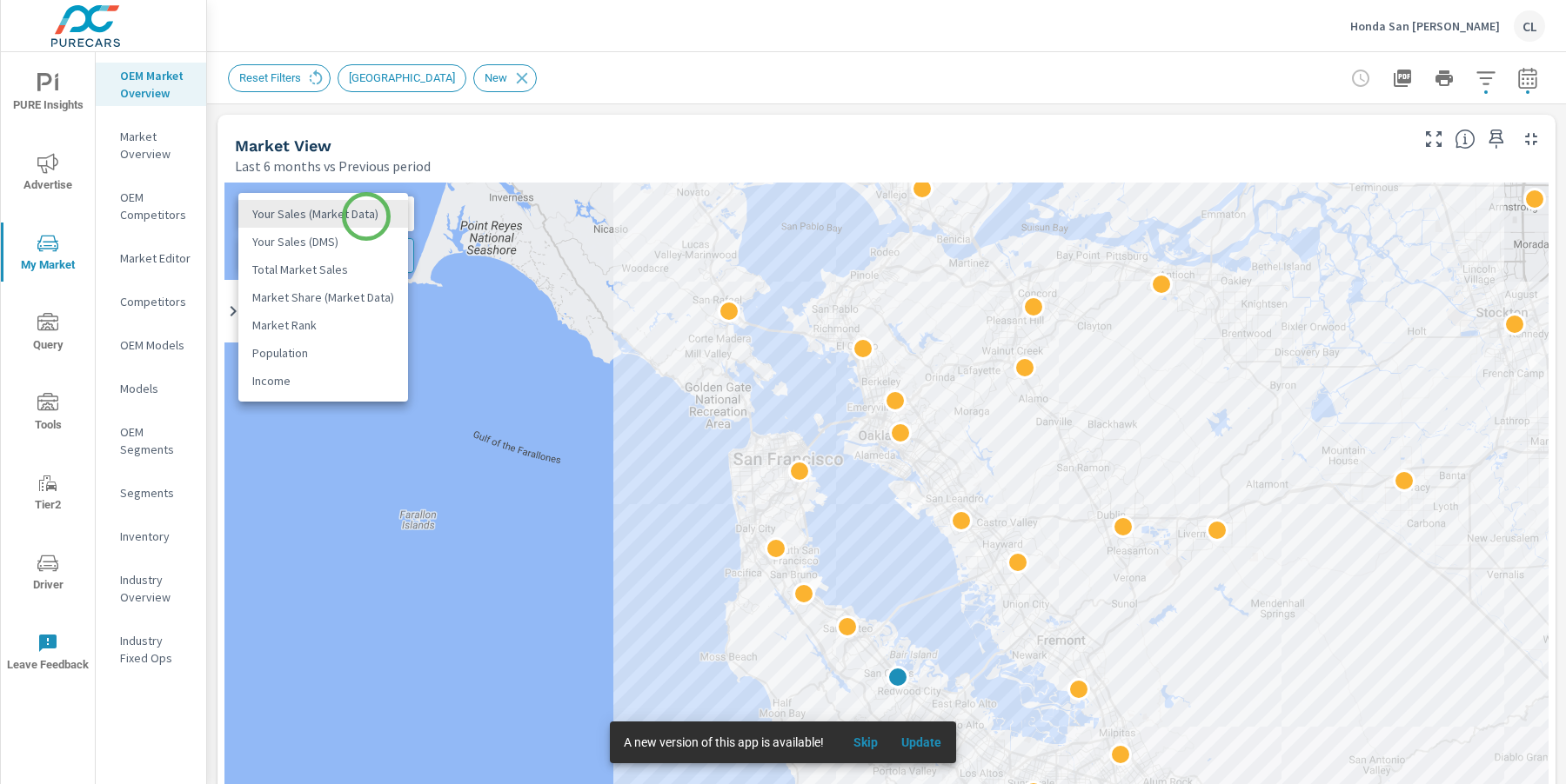
click at [366, 216] on body "PURE Insights Advertise My Market Query Tools Tier2 Driver Leave Feedback OEM M…" at bounding box center [783, 392] width 1566 height 784
click at [352, 267] on li "Total Market Sales" at bounding box center [324, 269] width 170 height 28
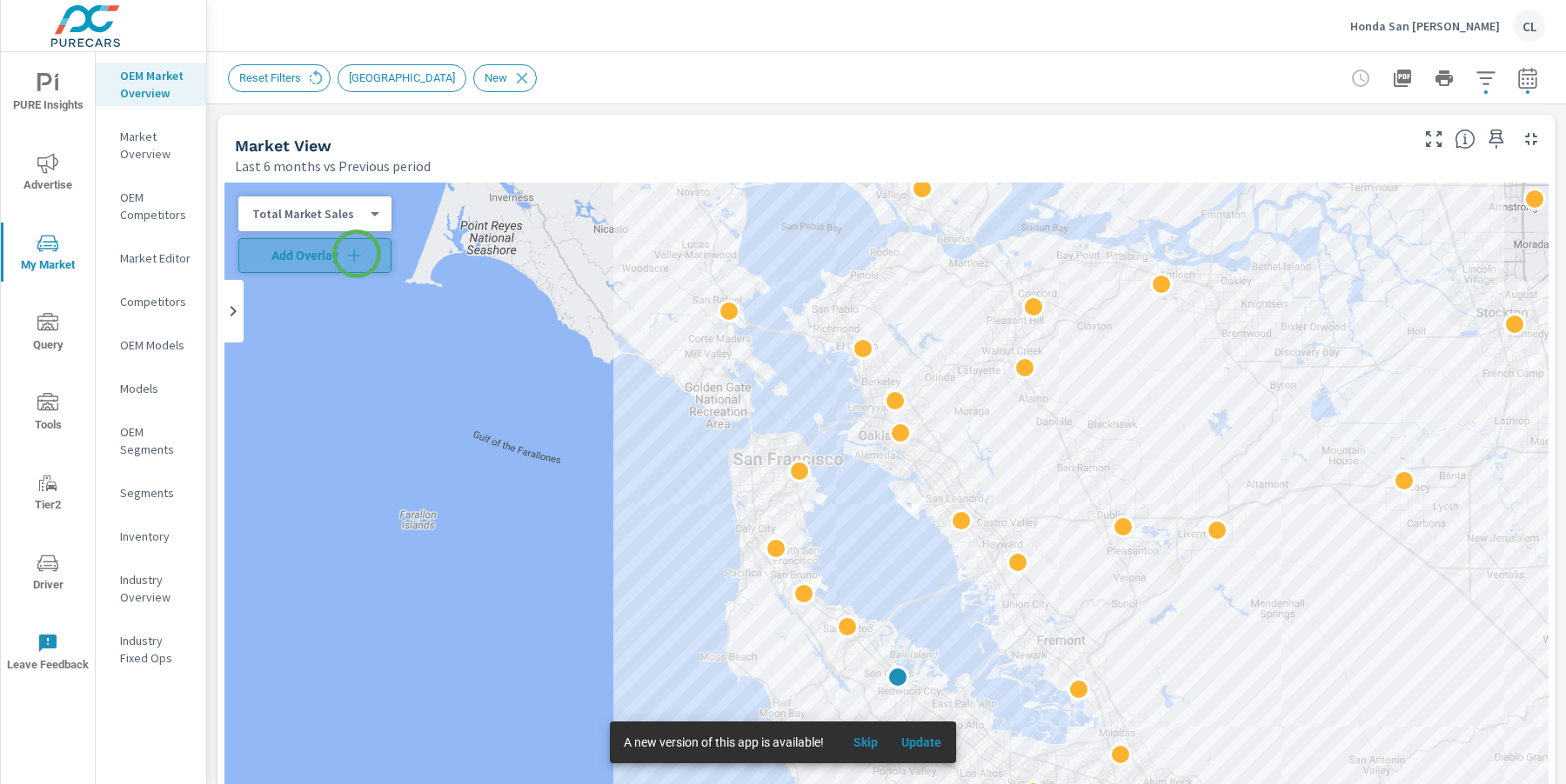
click at [357, 254] on icon "button" at bounding box center [354, 255] width 18 height 18
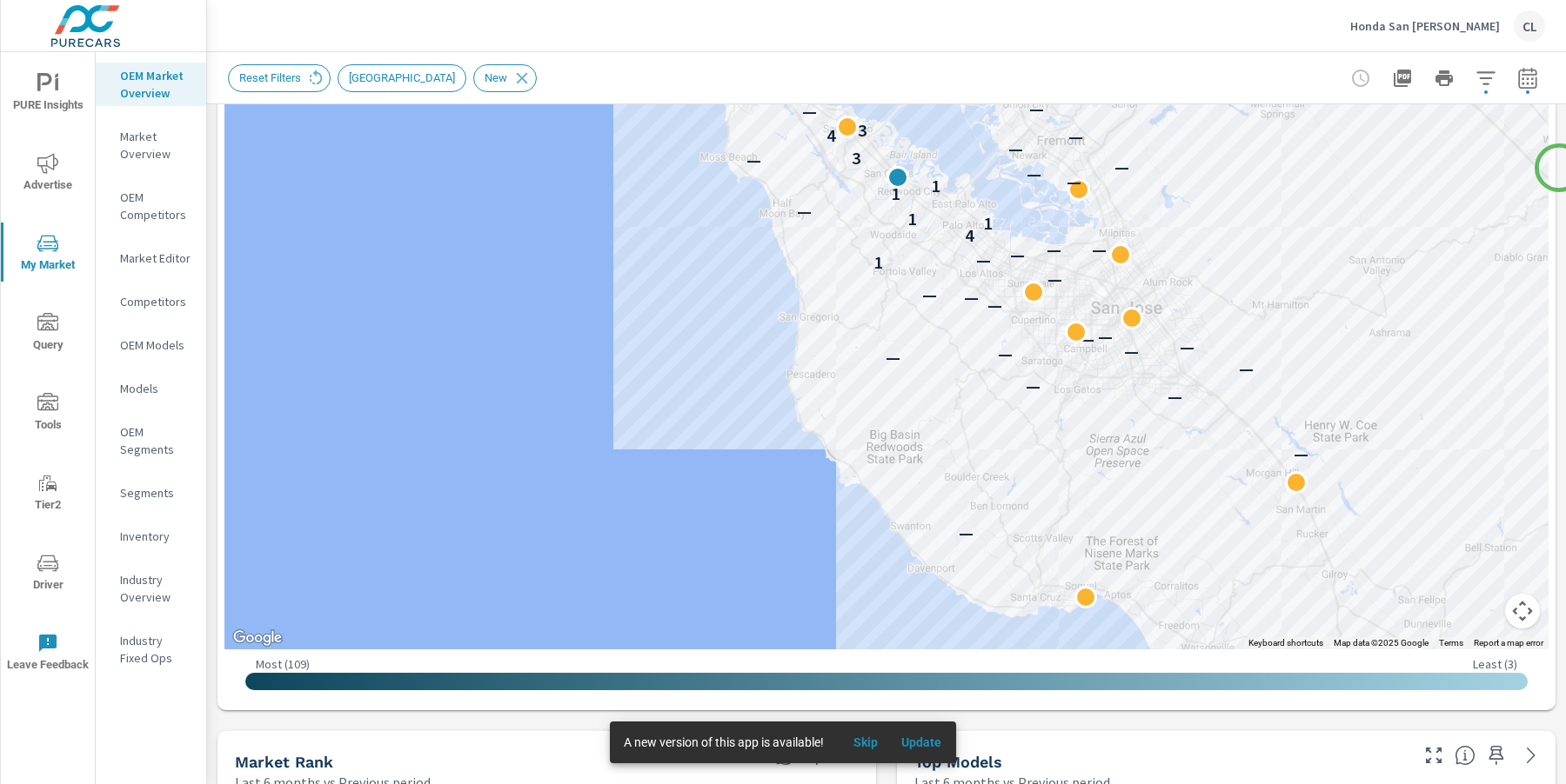
scroll to position [524, 0]
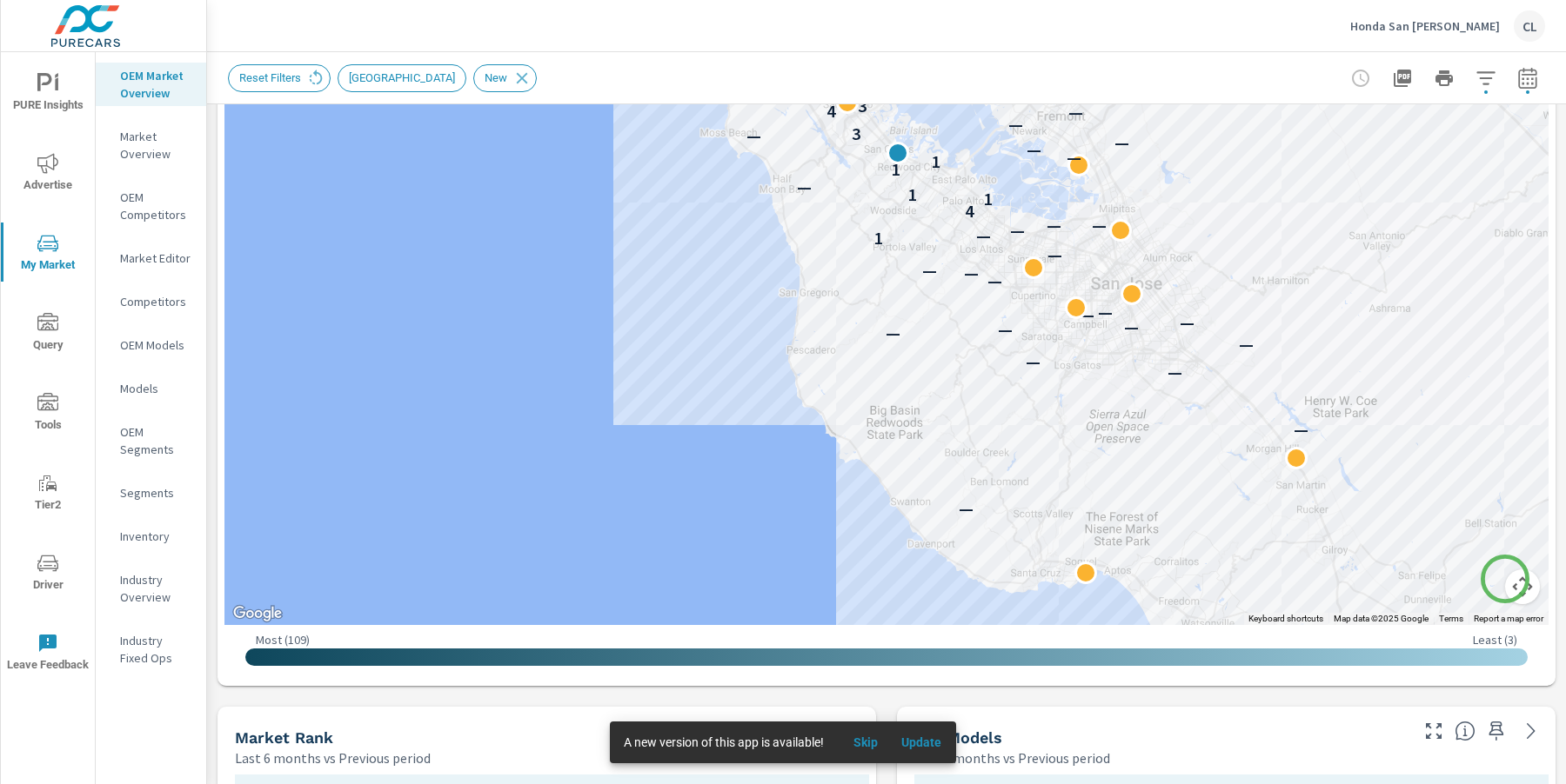
click at [1505, 579] on button "Map camera controls" at bounding box center [1522, 587] width 35 height 35
click at [1470, 501] on button "Zoom in" at bounding box center [1479, 500] width 35 height 35
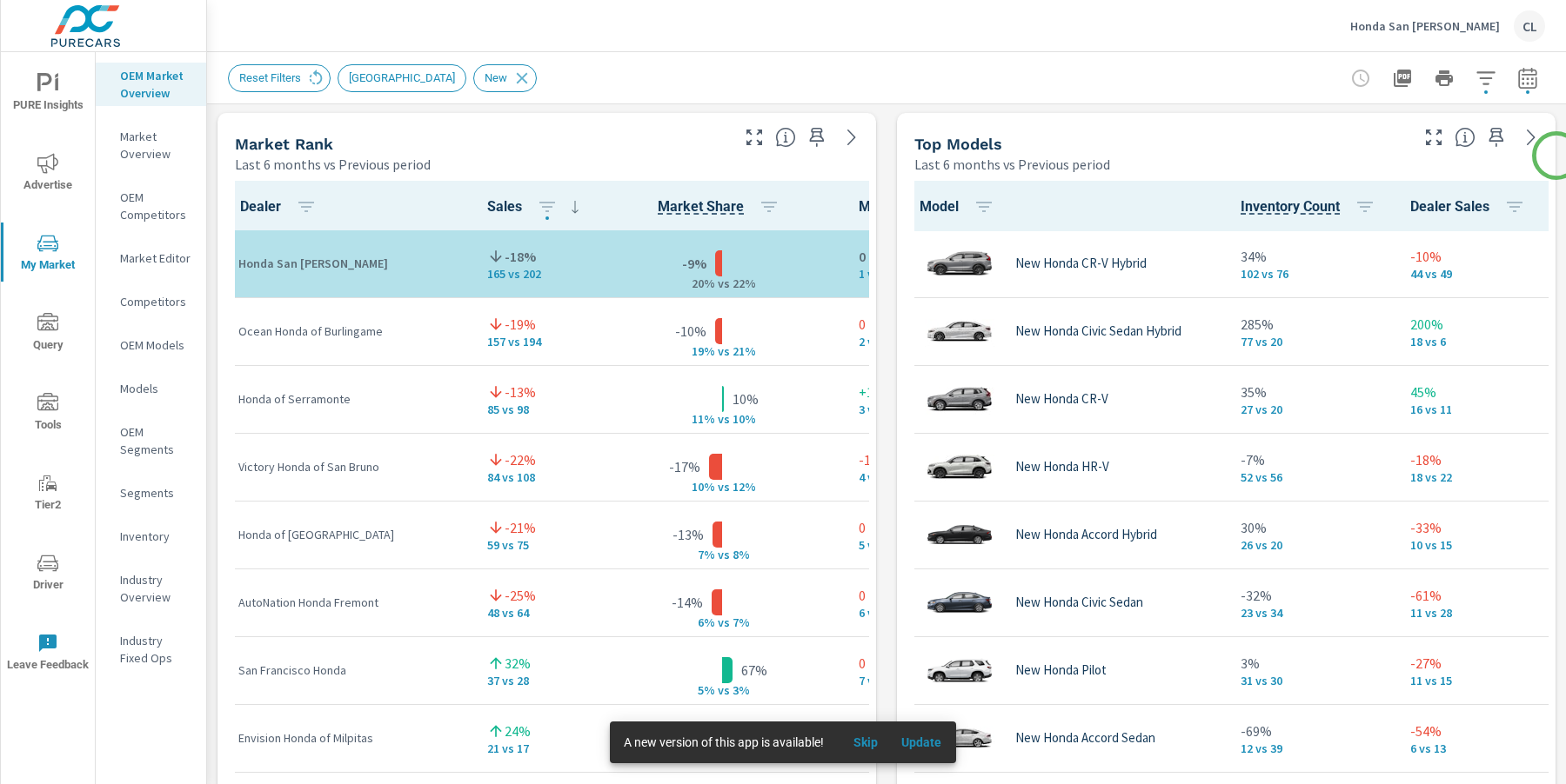
scroll to position [1122, 0]
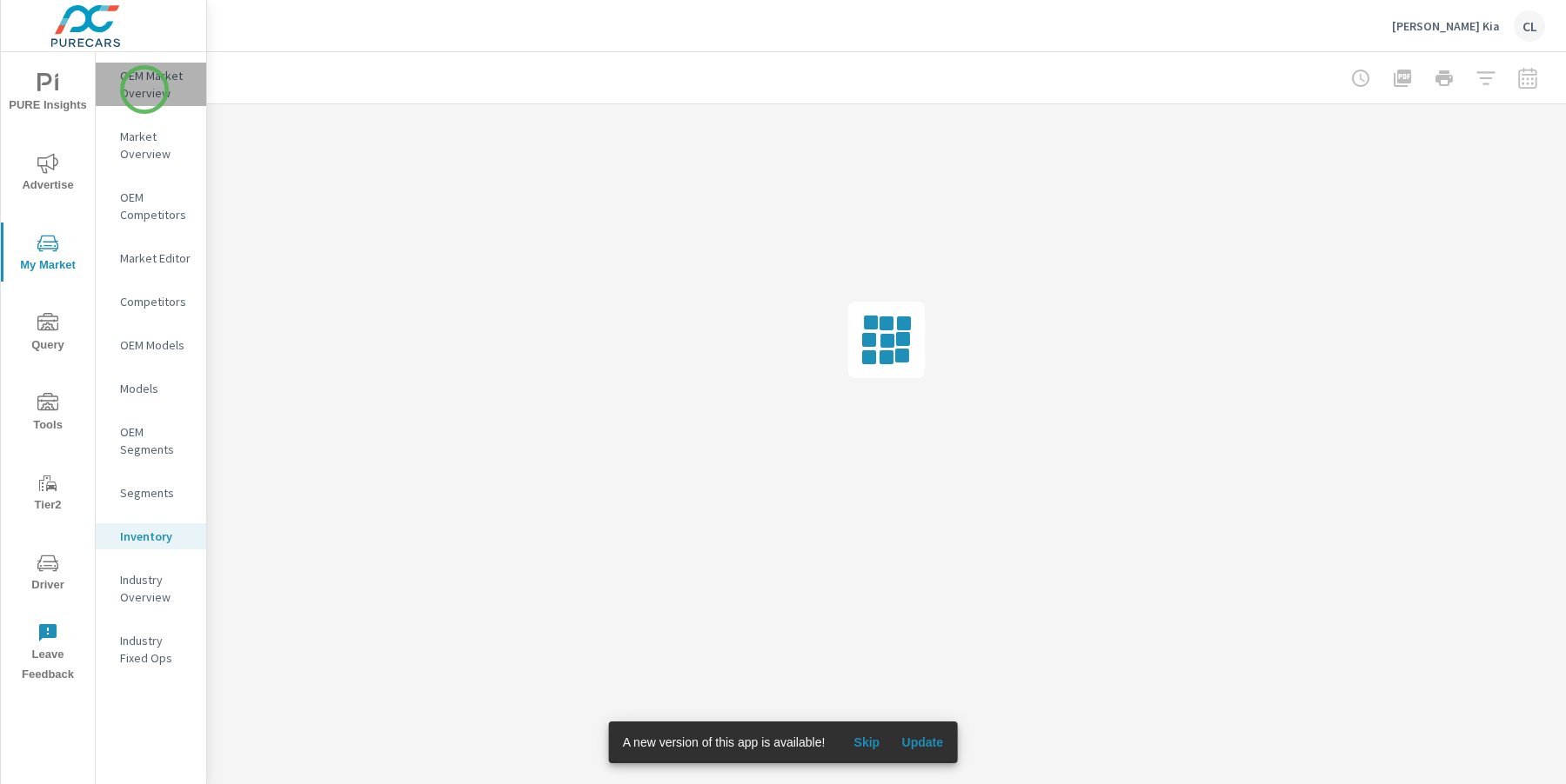
click at [144, 90] on p "OEM Market Overview" at bounding box center [156, 85] width 72 height 35
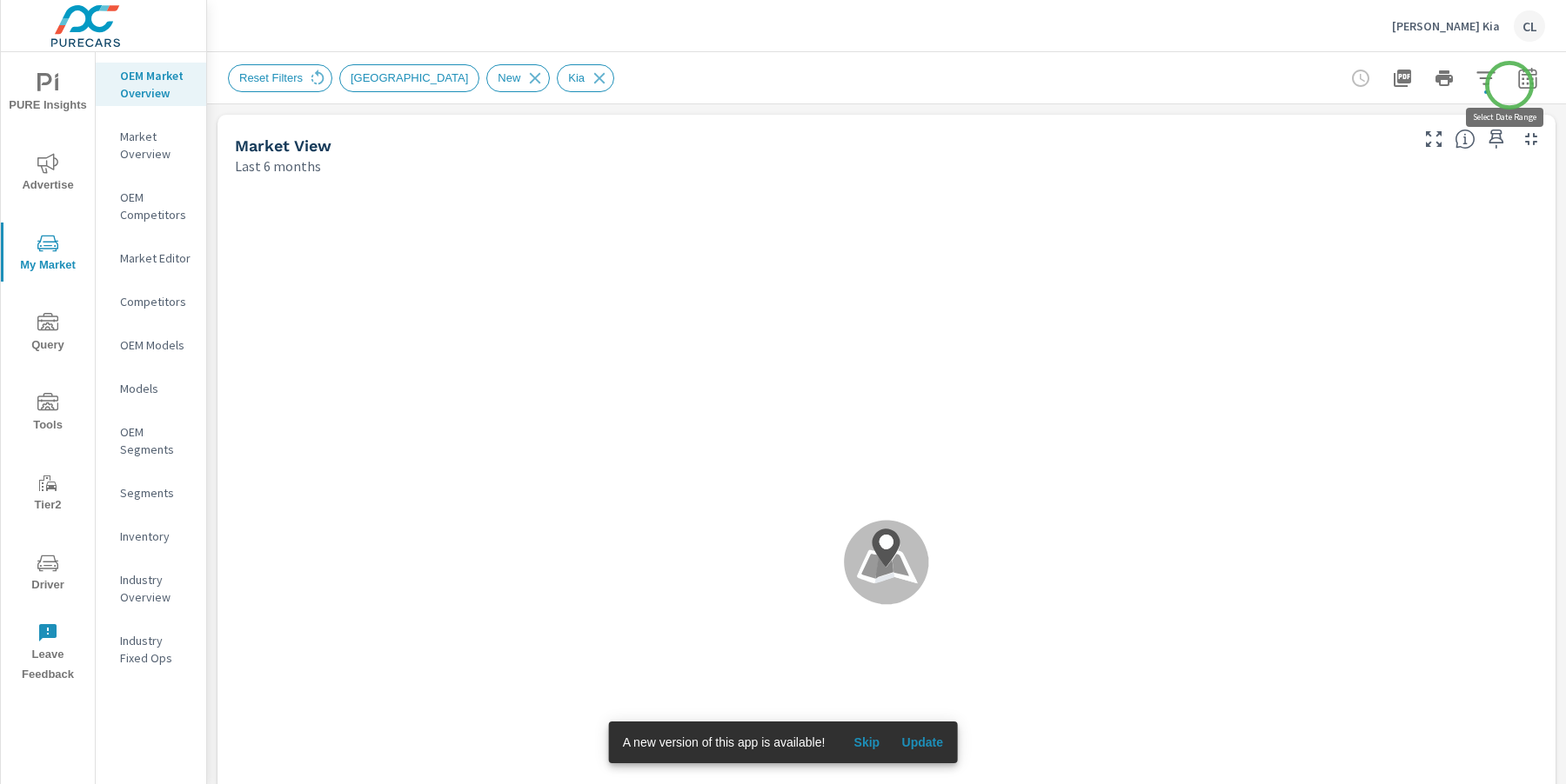
click at [1521, 83] on icon "button" at bounding box center [1527, 80] width 12 height 7
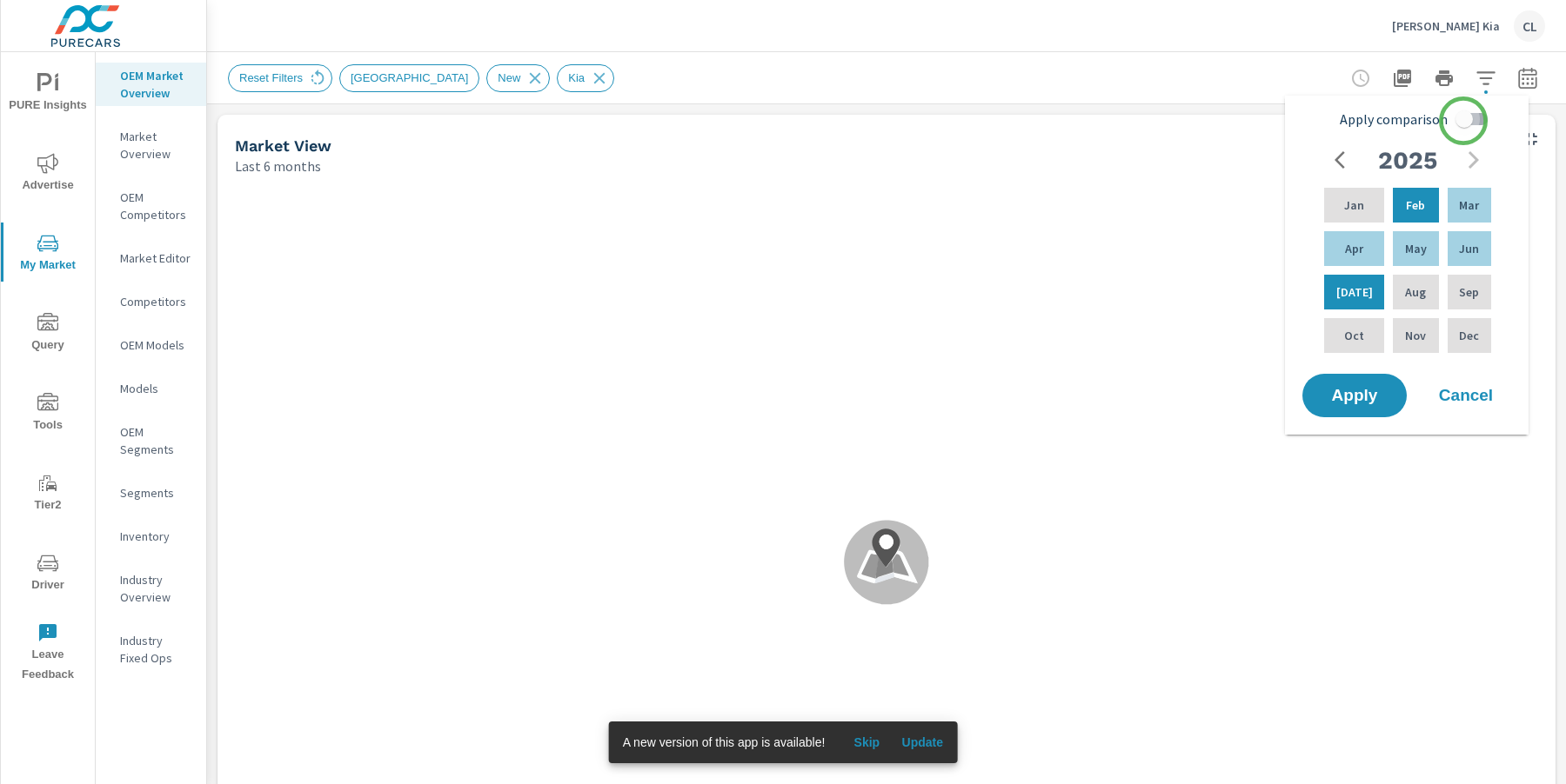
drag, startPoint x: 1463, startPoint y: 121, endPoint x: 1453, endPoint y: 132, distance: 14.9
click at [1463, 121] on input "Apply comparison" at bounding box center [1464, 119] width 99 height 33
checkbox input "true"
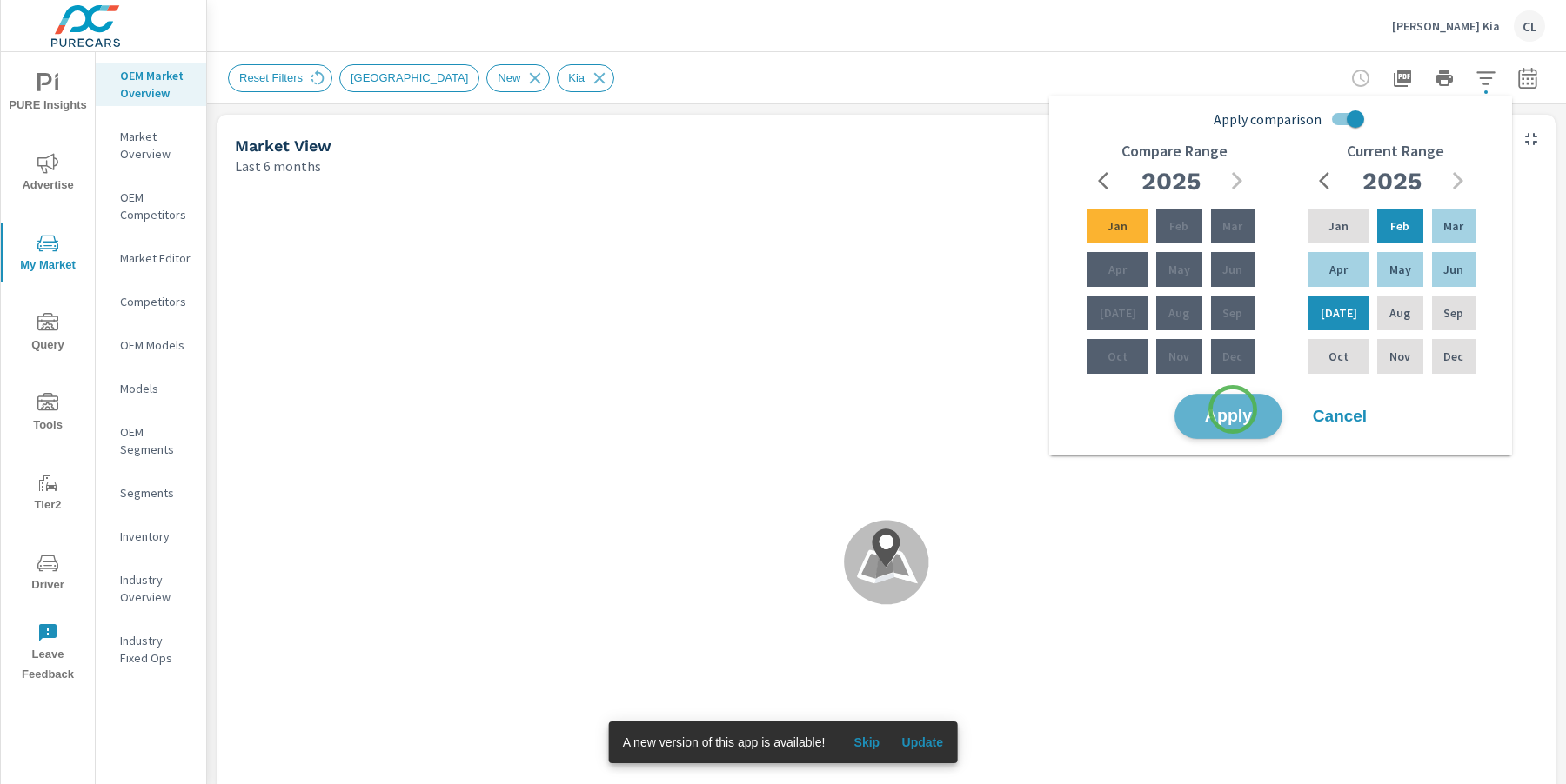
click at [1233, 409] on span "Apply" at bounding box center [1228, 417] width 71 height 17
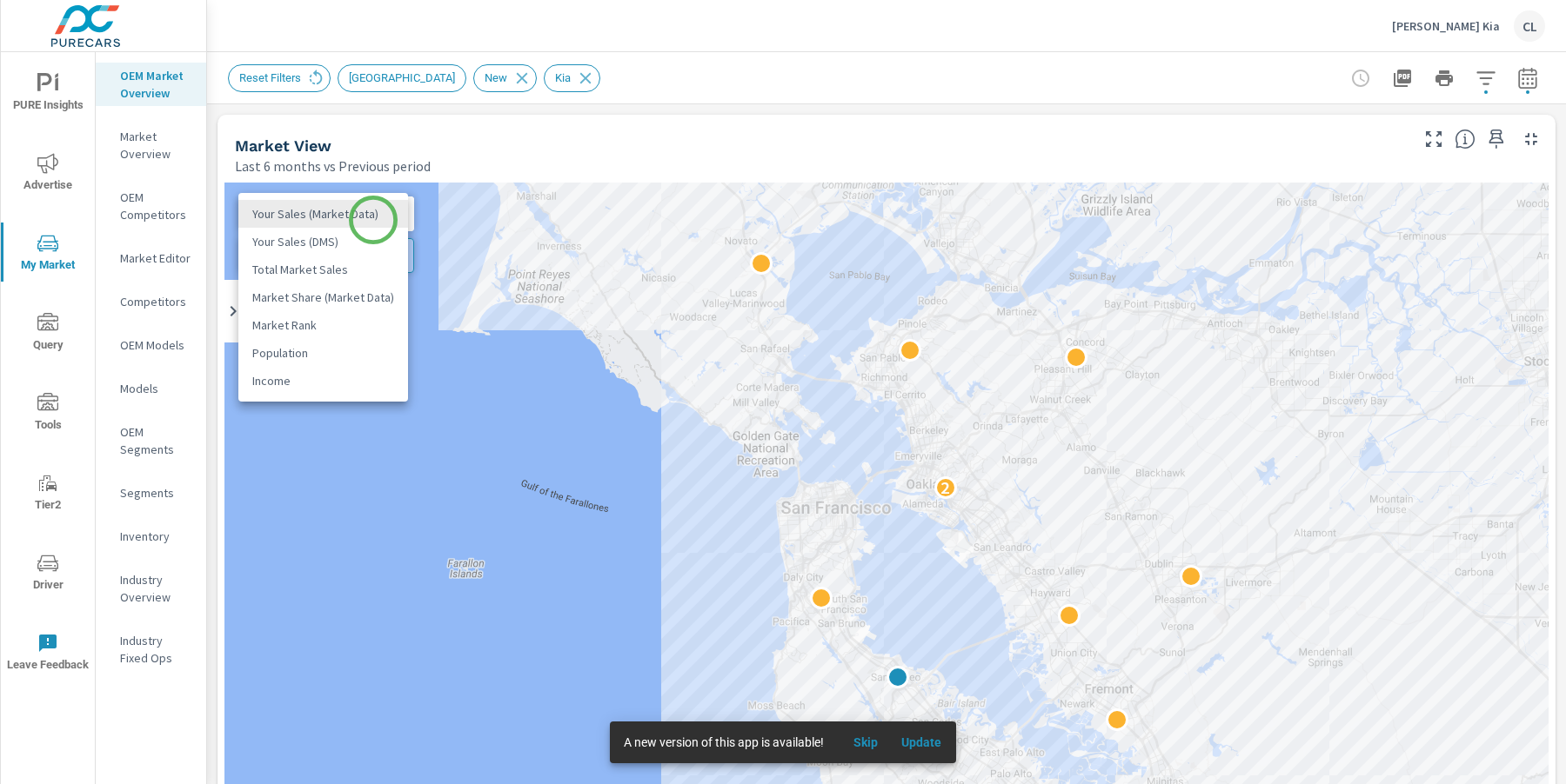
click at [373, 220] on body "PURE Insights Advertise My Market Query Tools Tier2 Driver Leave Feedback OEM M…" at bounding box center [783, 392] width 1566 height 784
click at [355, 276] on li "Total Market Sales" at bounding box center [324, 269] width 170 height 28
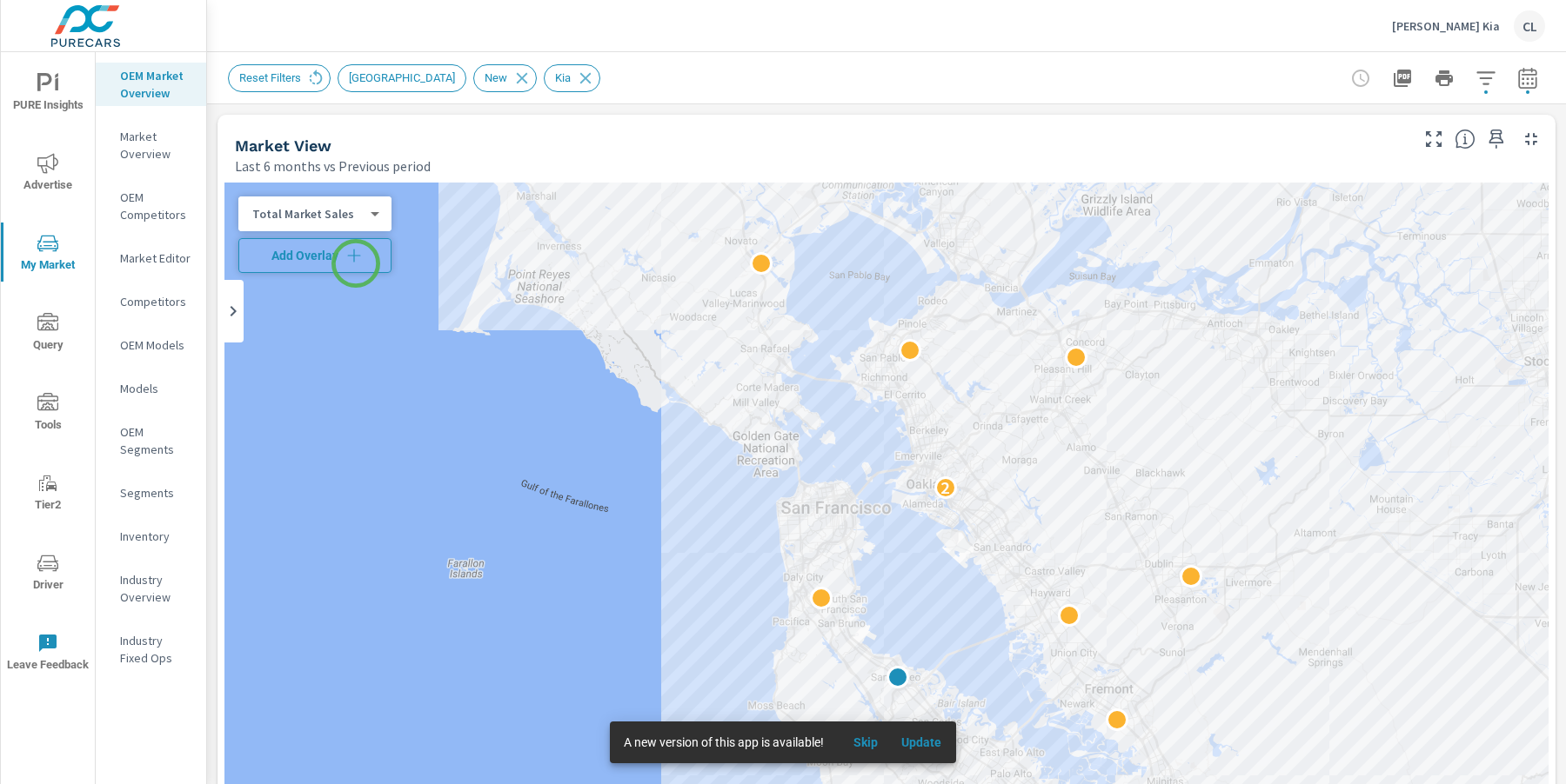
click at [356, 261] on icon "button" at bounding box center [354, 255] width 18 height 18
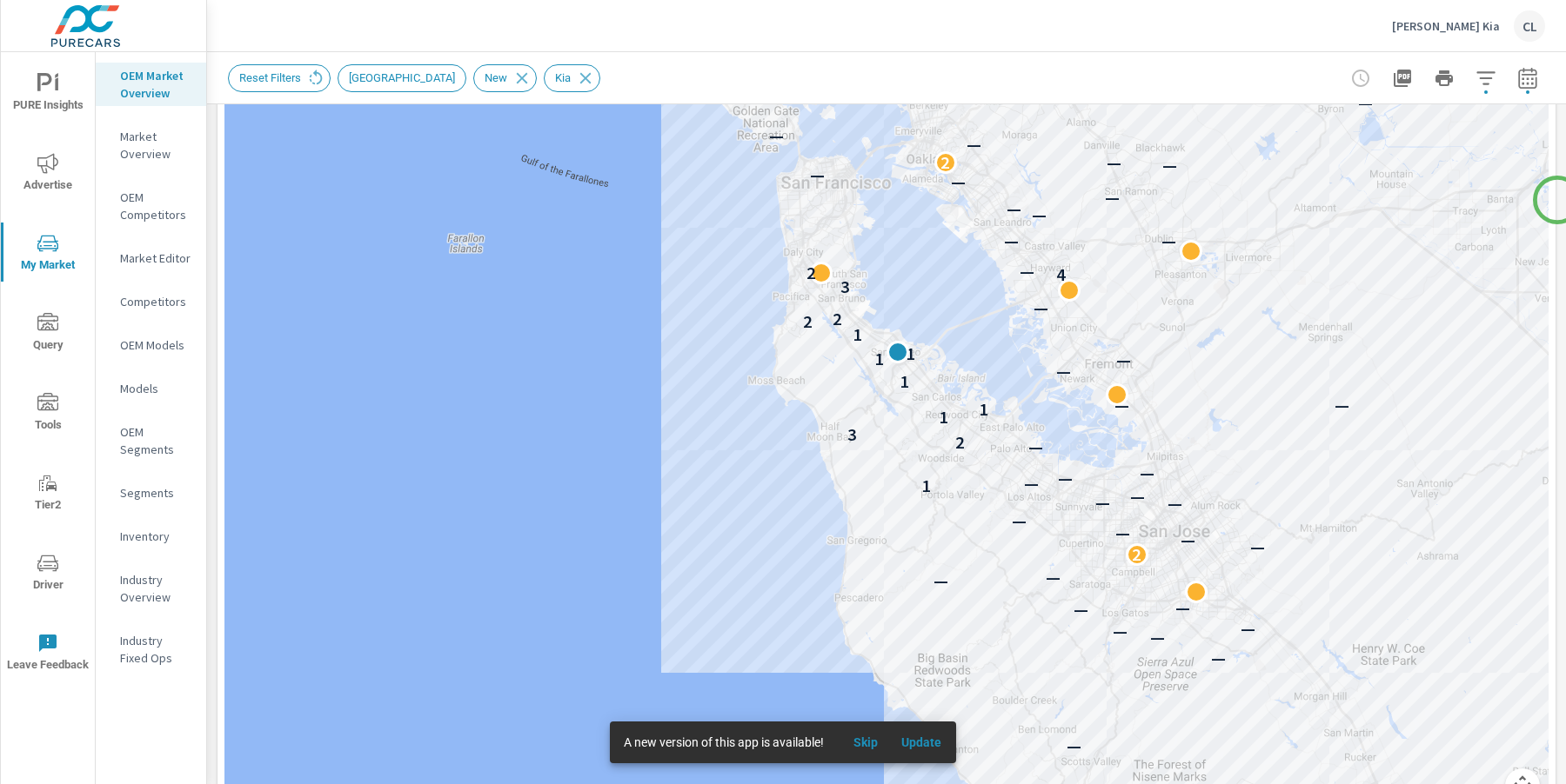
scroll to position [327, 0]
click at [1510, 774] on button "Map camera controls" at bounding box center [1522, 784] width 35 height 35
click at [1469, 690] on button "Zoom in" at bounding box center [1479, 697] width 35 height 35
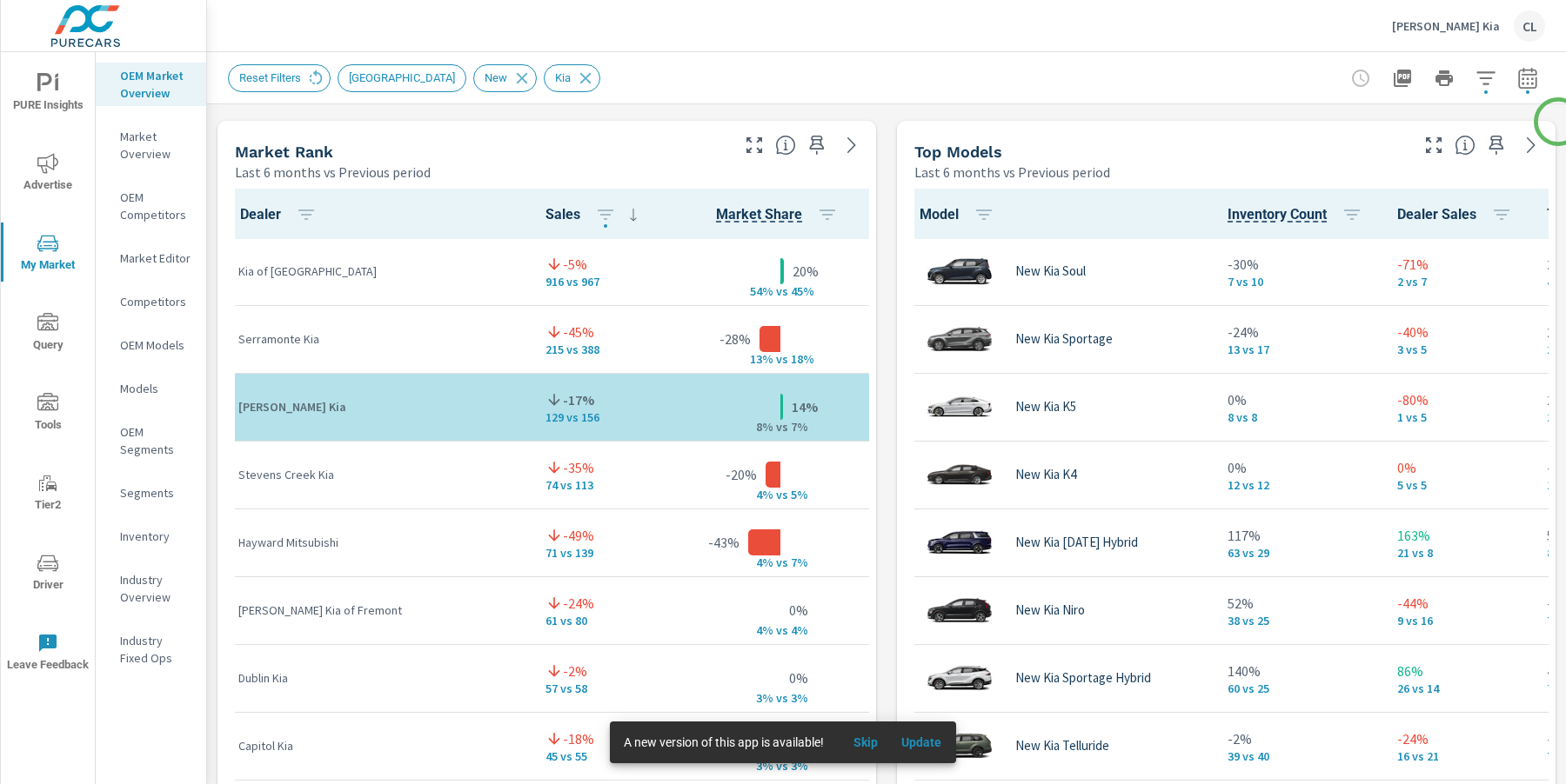
scroll to position [1138, 0]
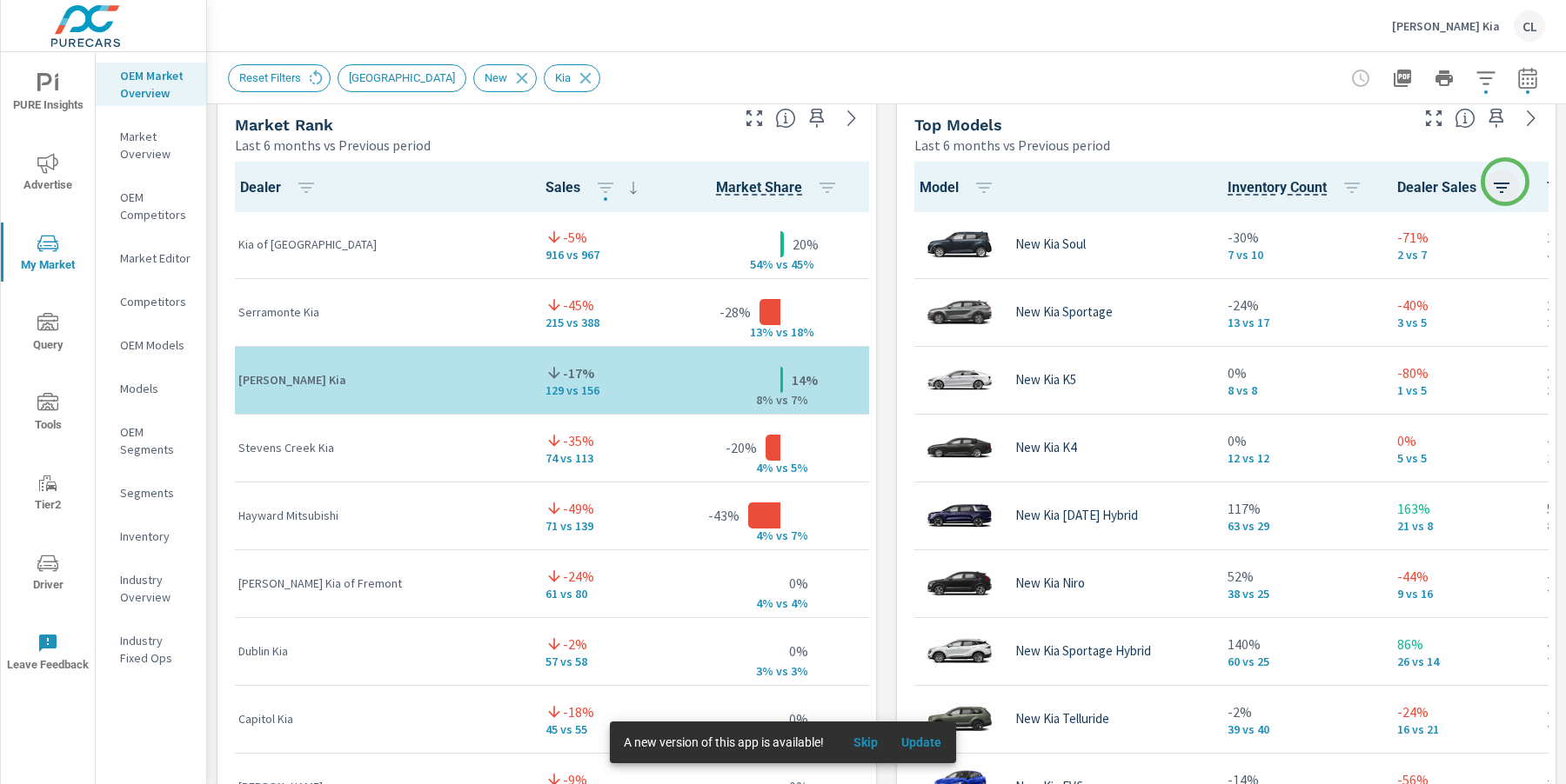
click at [1505, 182] on icon "button" at bounding box center [1501, 187] width 20 height 20
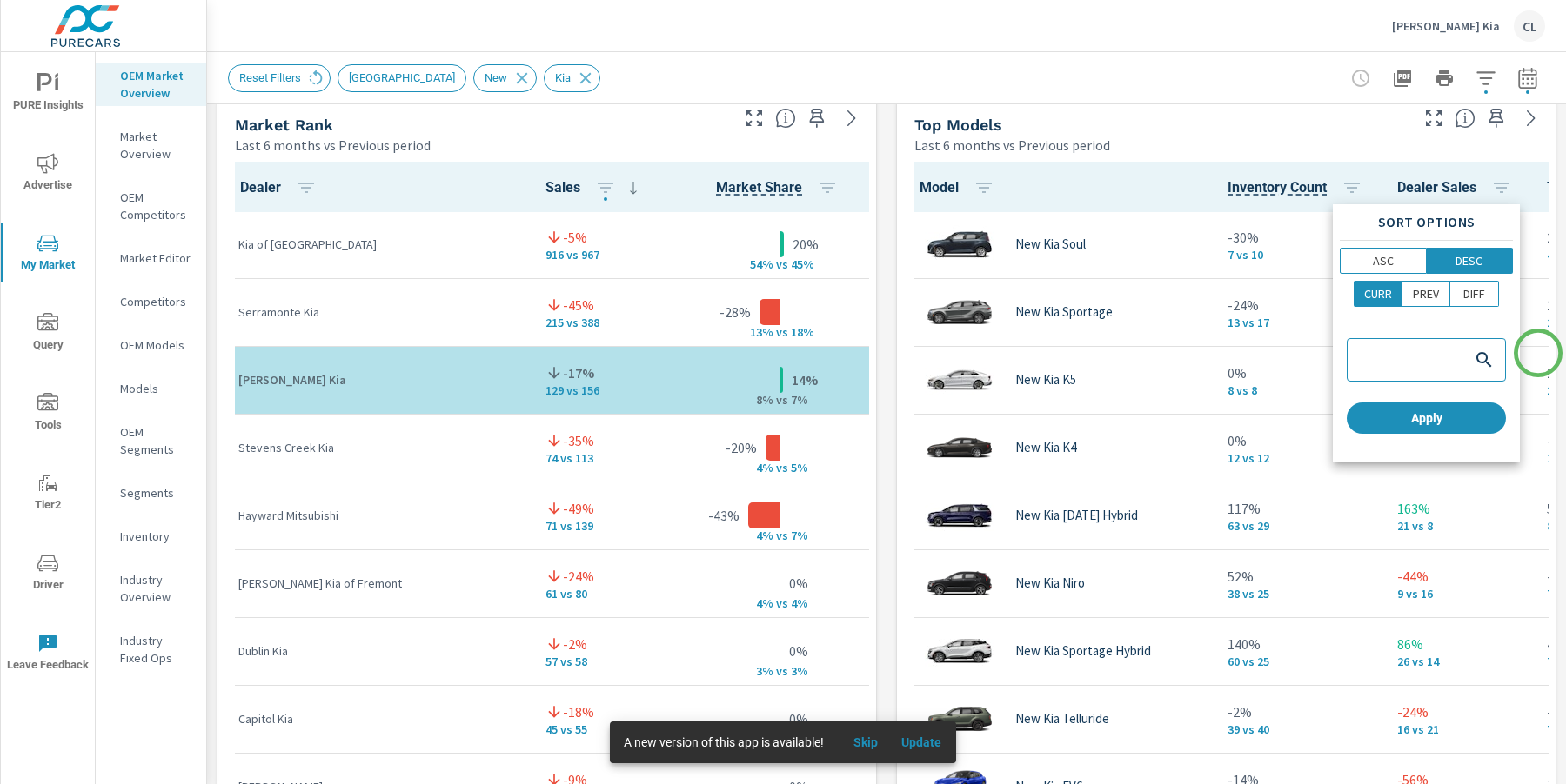
click at [1538, 353] on div at bounding box center [783, 392] width 1566 height 784
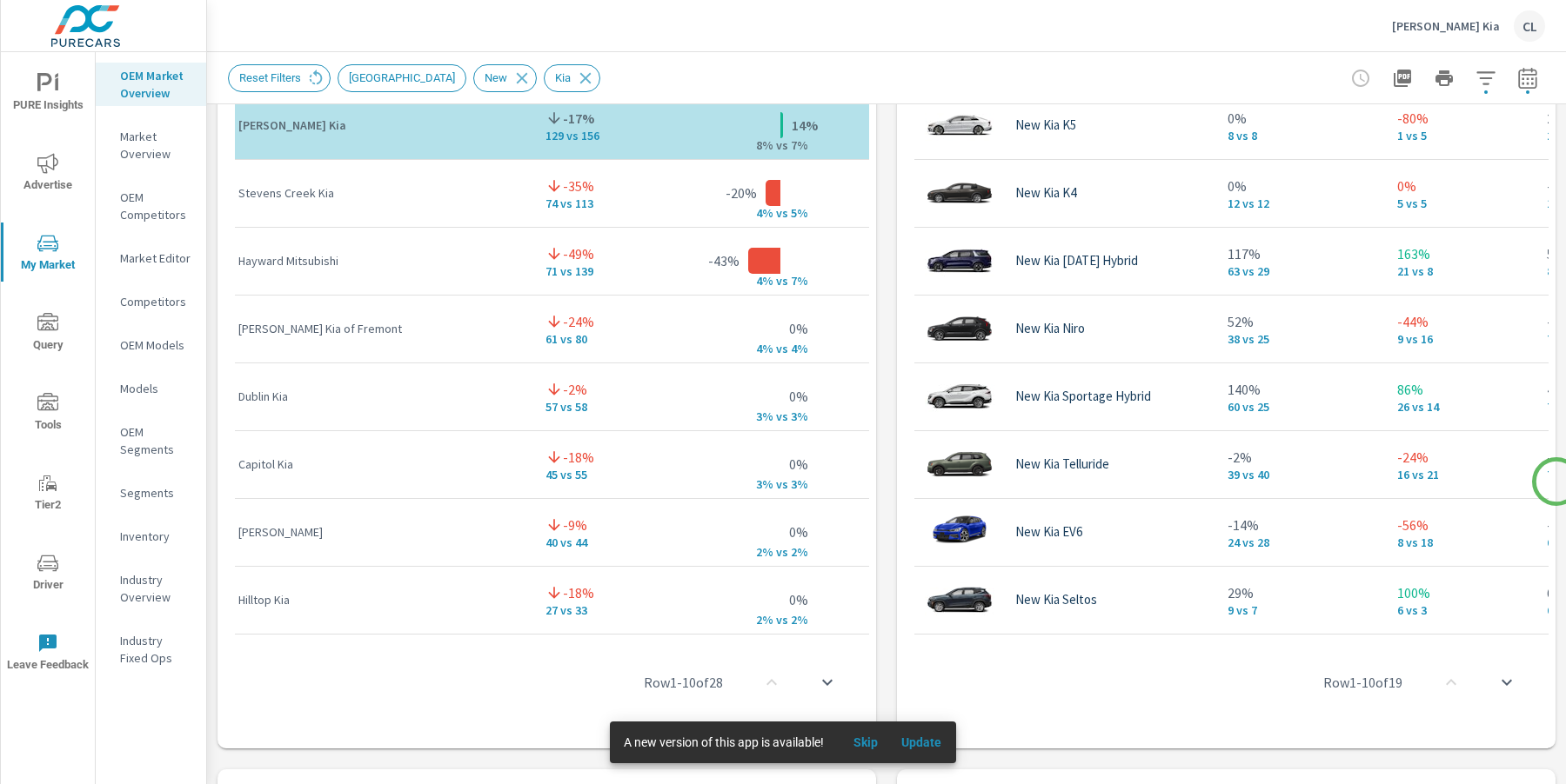
scroll to position [1517, 0]
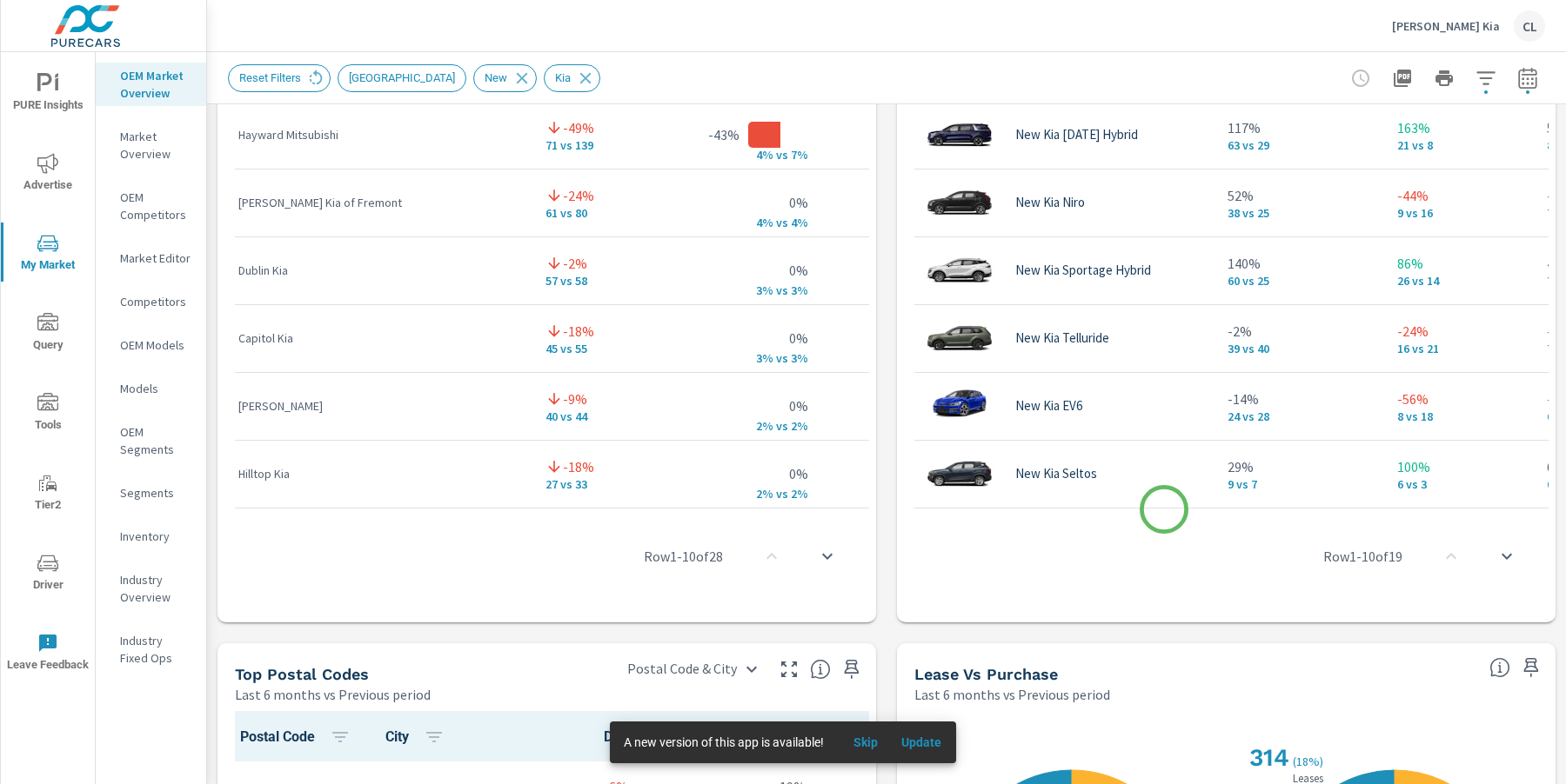
click at [1170, 508] on div "Row 1 - 10 of 19" at bounding box center [1225, 556] width 644 height 104
drag, startPoint x: 1167, startPoint y: 504, endPoint x: 1227, endPoint y: 504, distance: 60.0
click at [1227, 504] on div "Row 1 - 10 of 19" at bounding box center [1225, 556] width 644 height 104
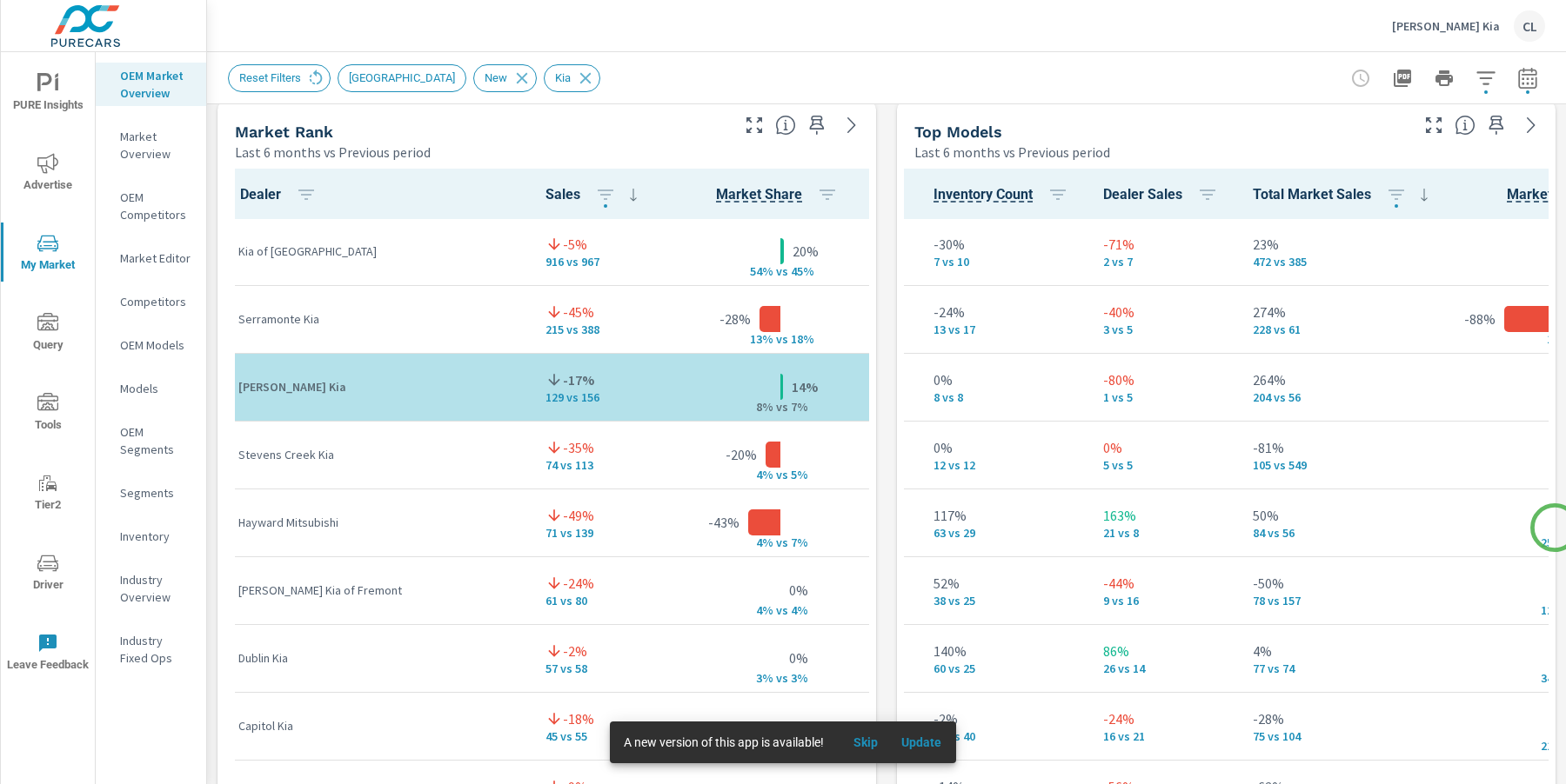
scroll to position [1128, 0]
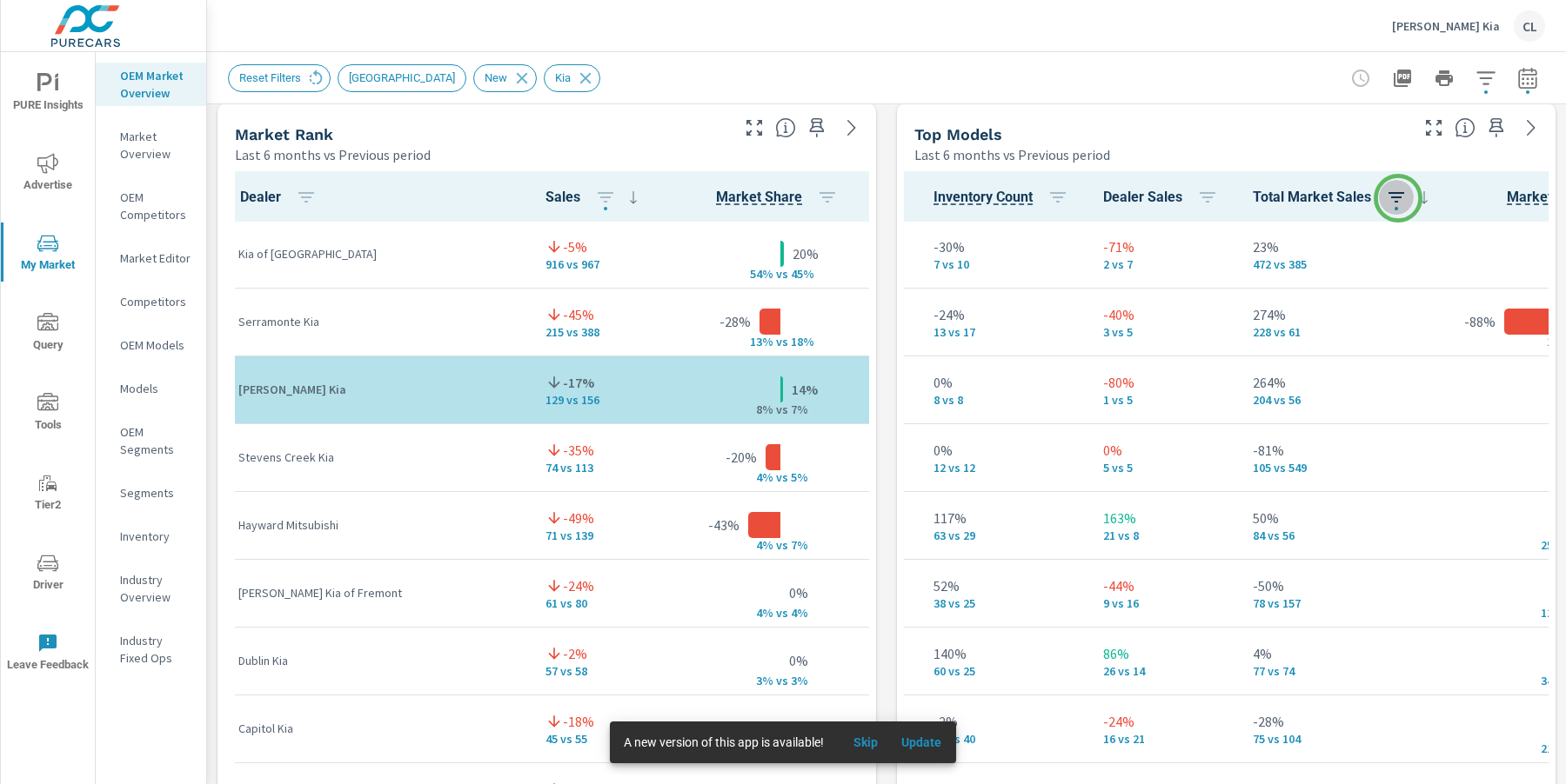
click at [1397, 199] on icon "button" at bounding box center [1395, 197] width 20 height 20
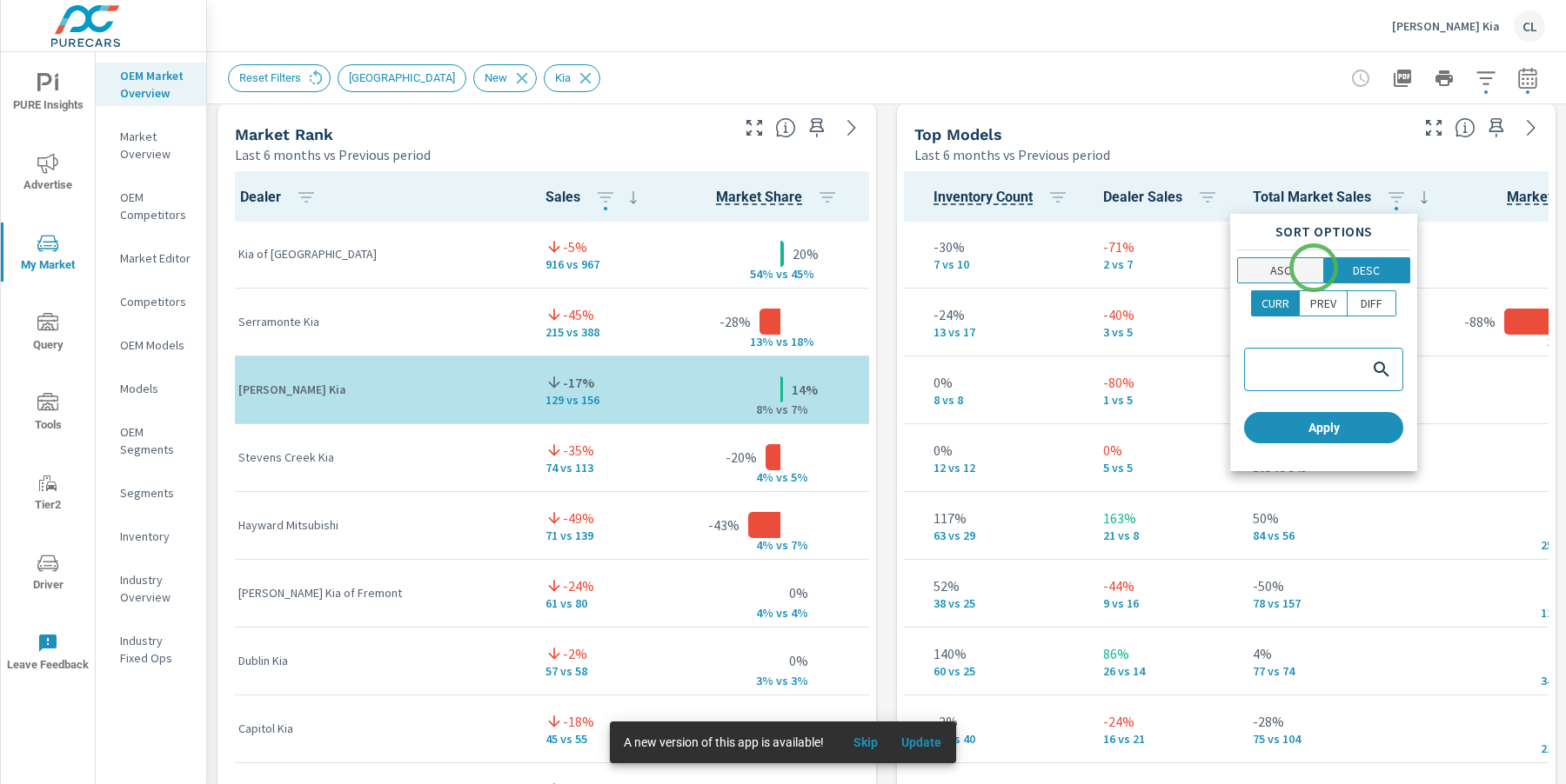
click at [1313, 267] on span "ASC" at bounding box center [1280, 271] width 75 height 18
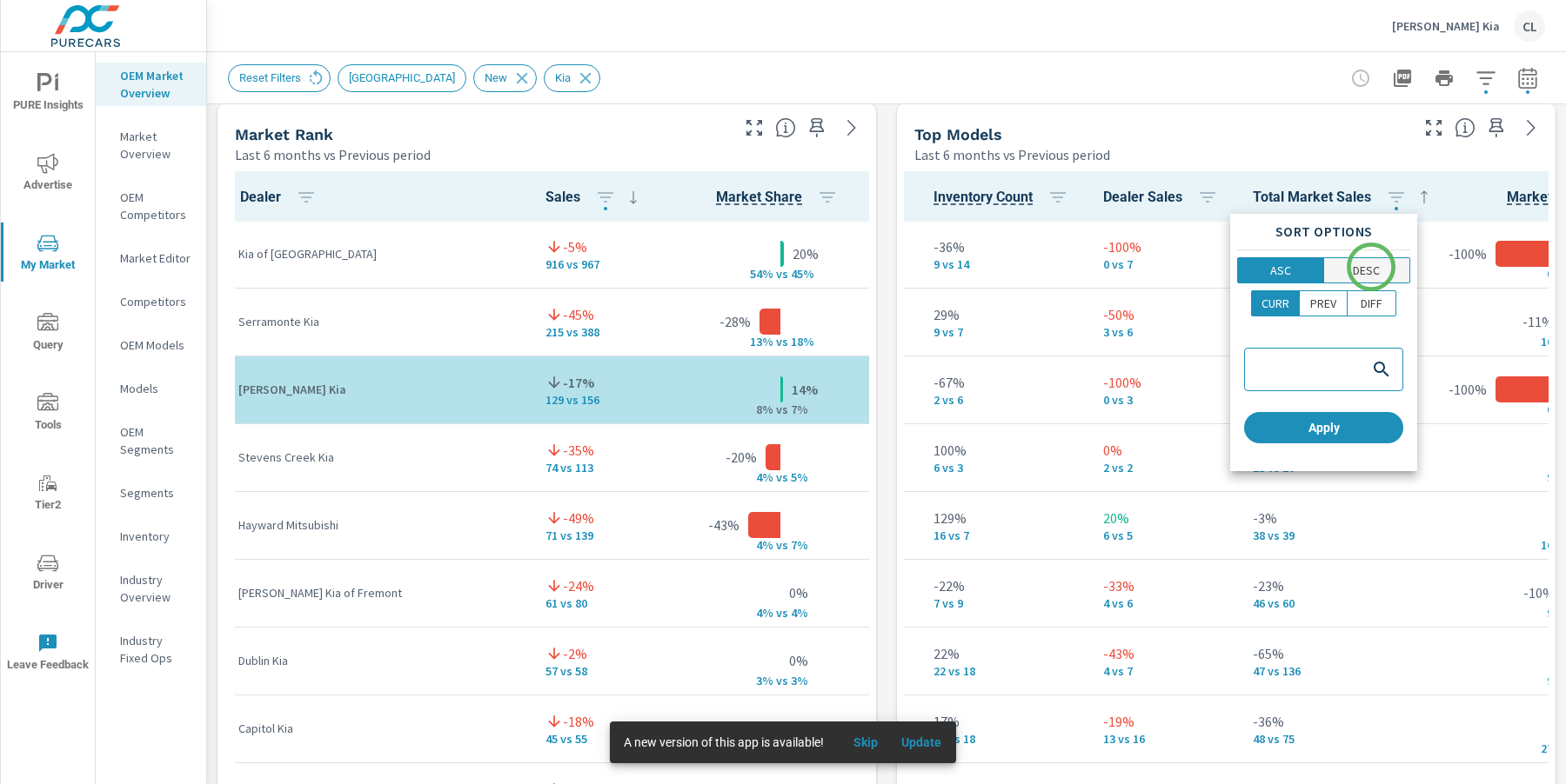
click at [1371, 267] on p "DESC" at bounding box center [1366, 271] width 27 height 18
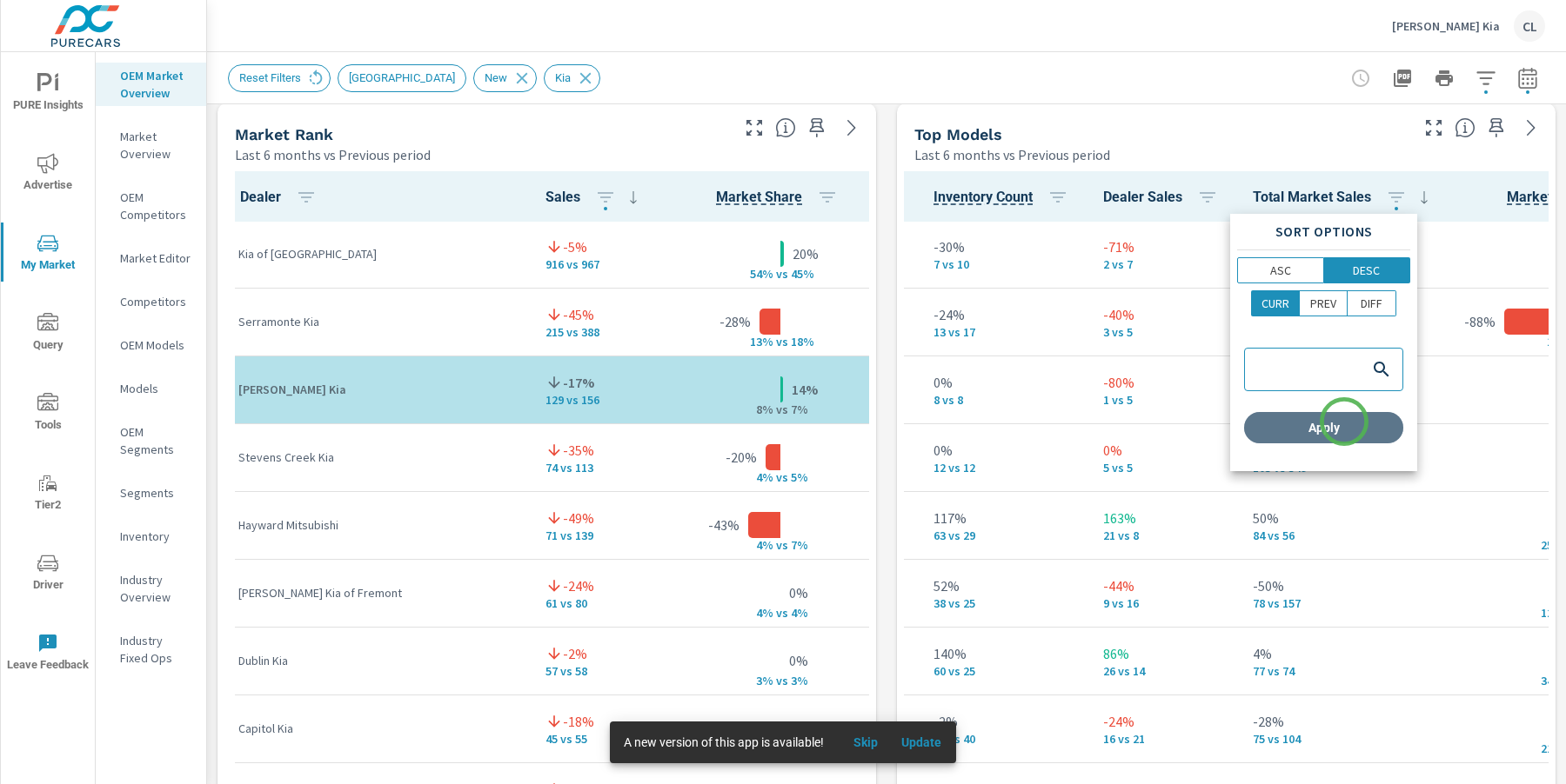
click at [1344, 422] on span "Apply" at bounding box center [1323, 428] width 145 height 16
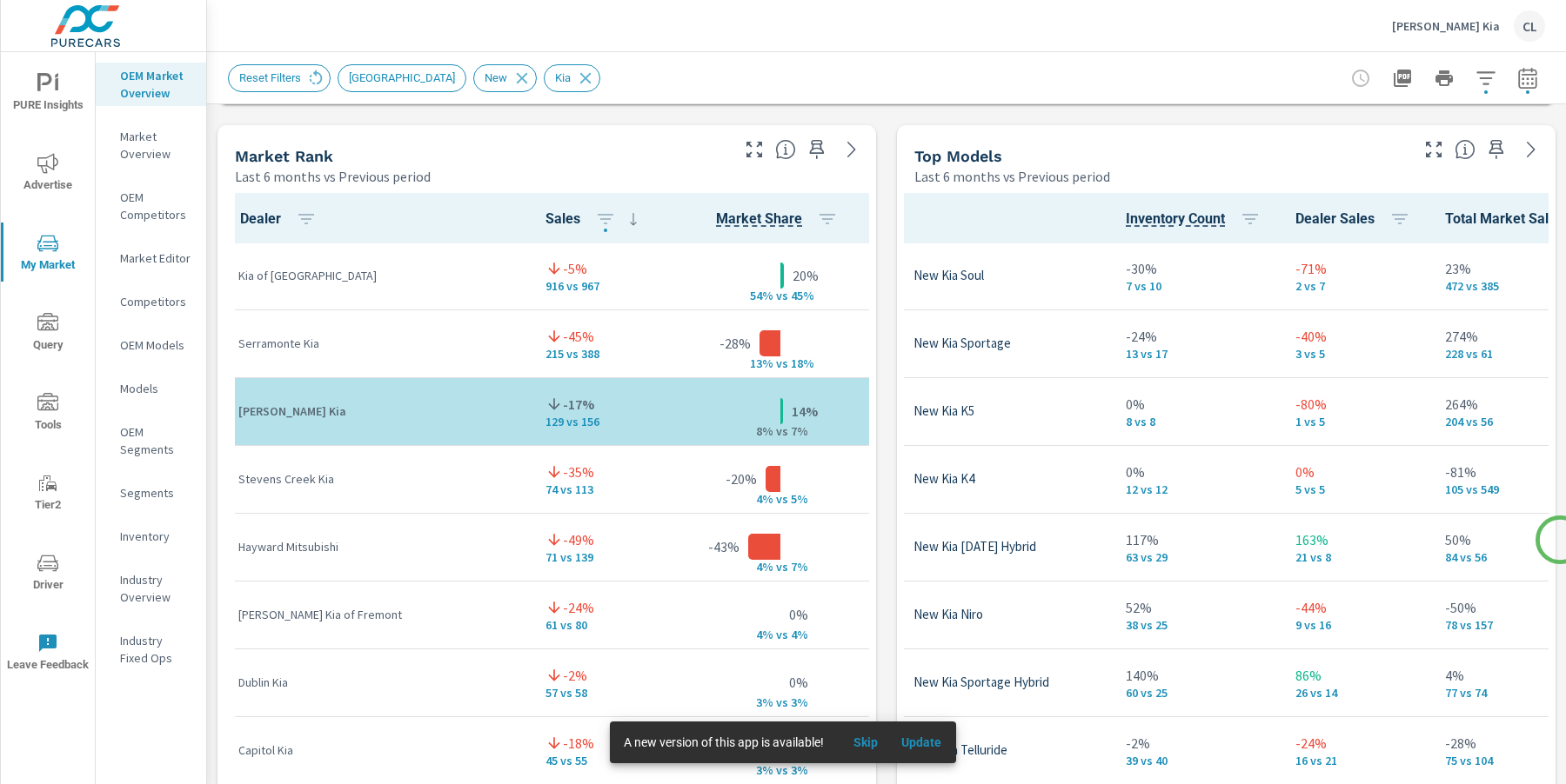
scroll to position [1072, 0]
